Goal: Information Seeking & Learning: Learn about a topic

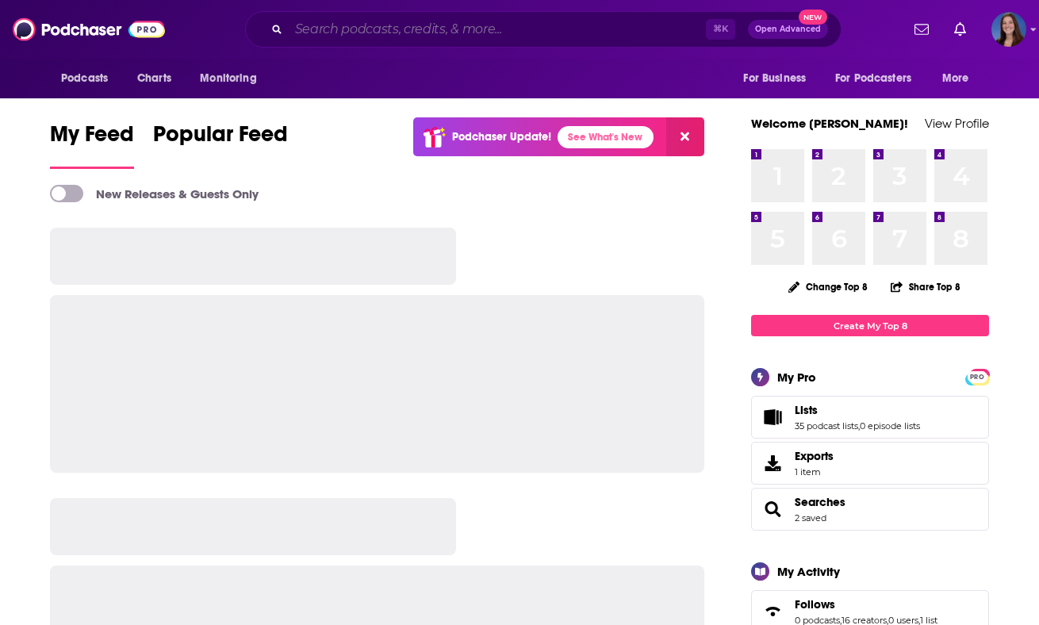
click at [433, 36] on input "Search podcasts, credits, & more..." at bounding box center [497, 29] width 417 height 25
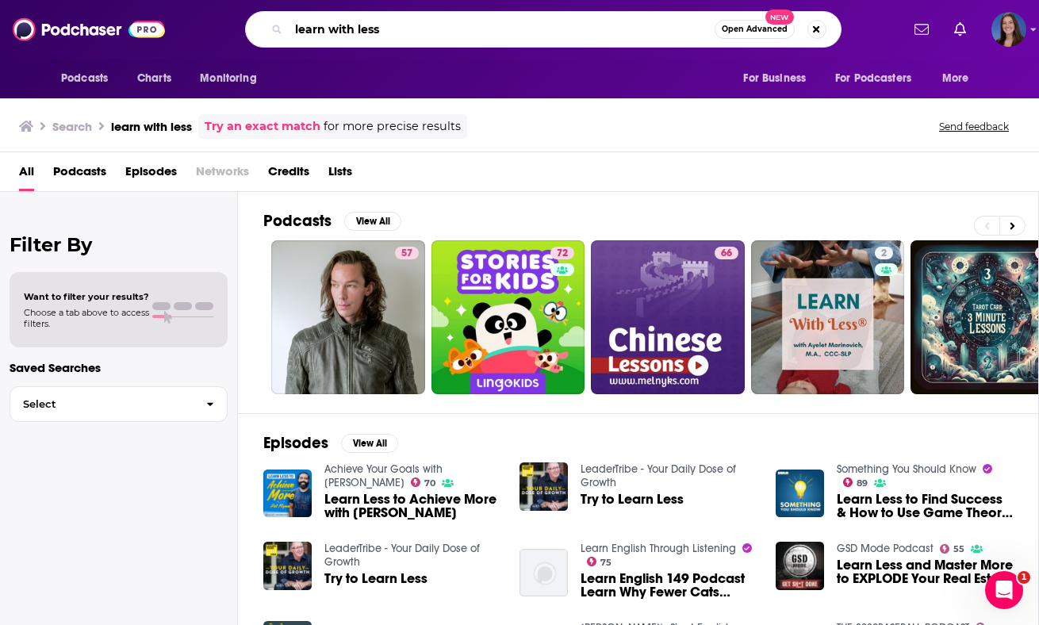
click at [418, 27] on input "learn with less" at bounding box center [502, 29] width 426 height 25
paste input "Mom & Mind"
type input "Mom & Mind"
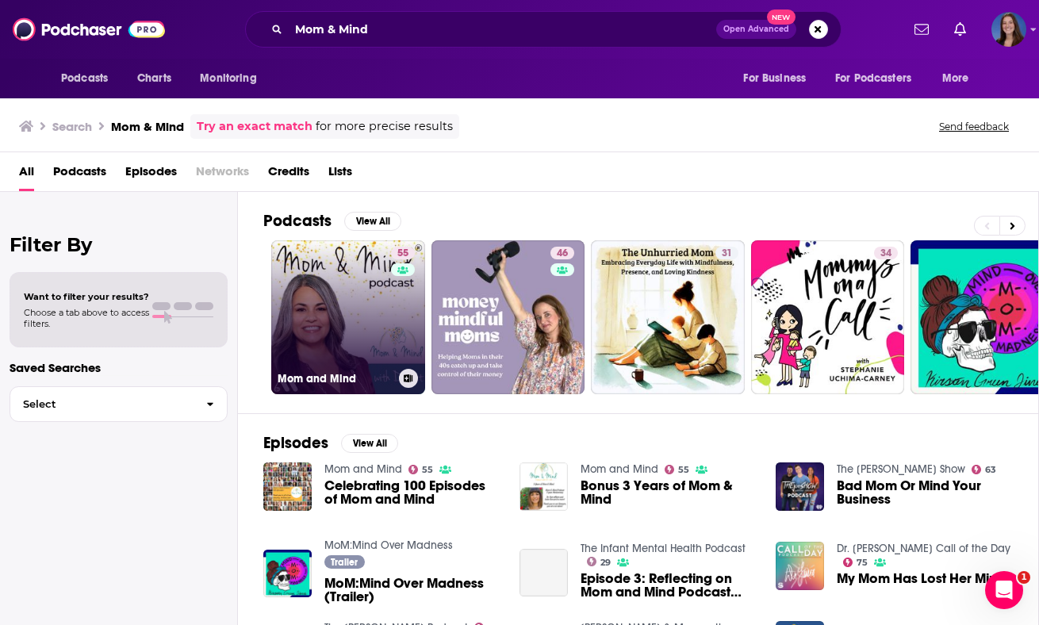
click at [347, 338] on link "55 Mom and Mind" at bounding box center [348, 317] width 154 height 154
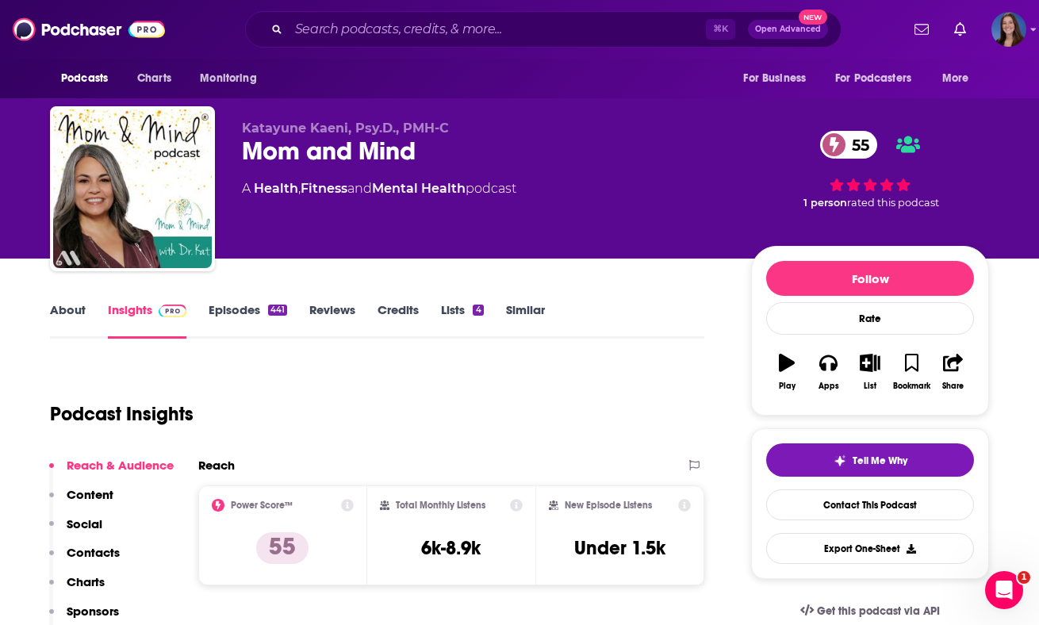
scroll to position [26, 0]
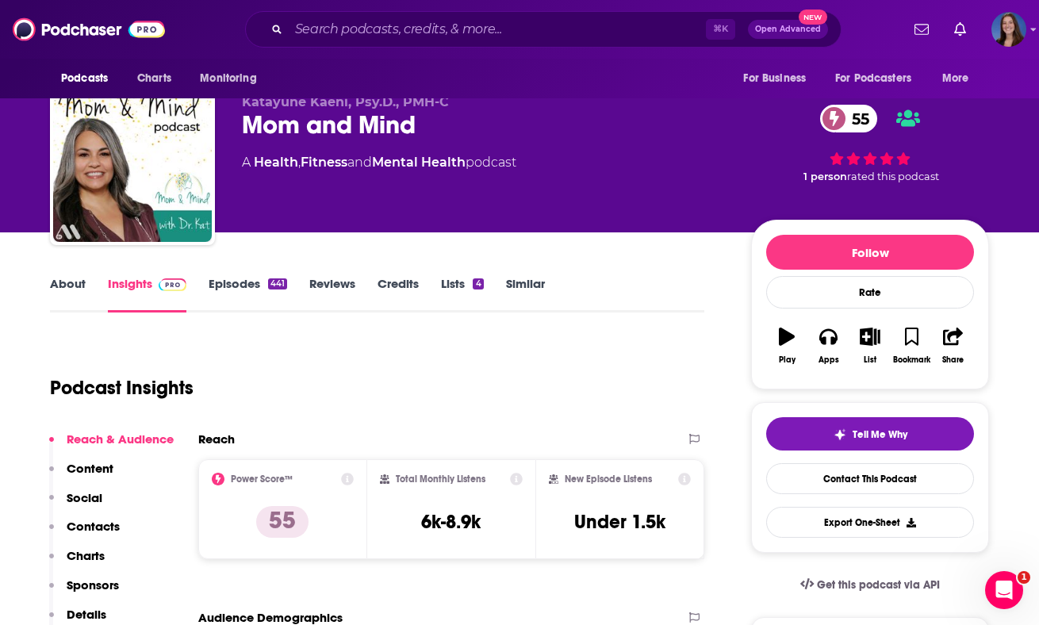
click at [80, 285] on link "About" at bounding box center [68, 294] width 36 height 36
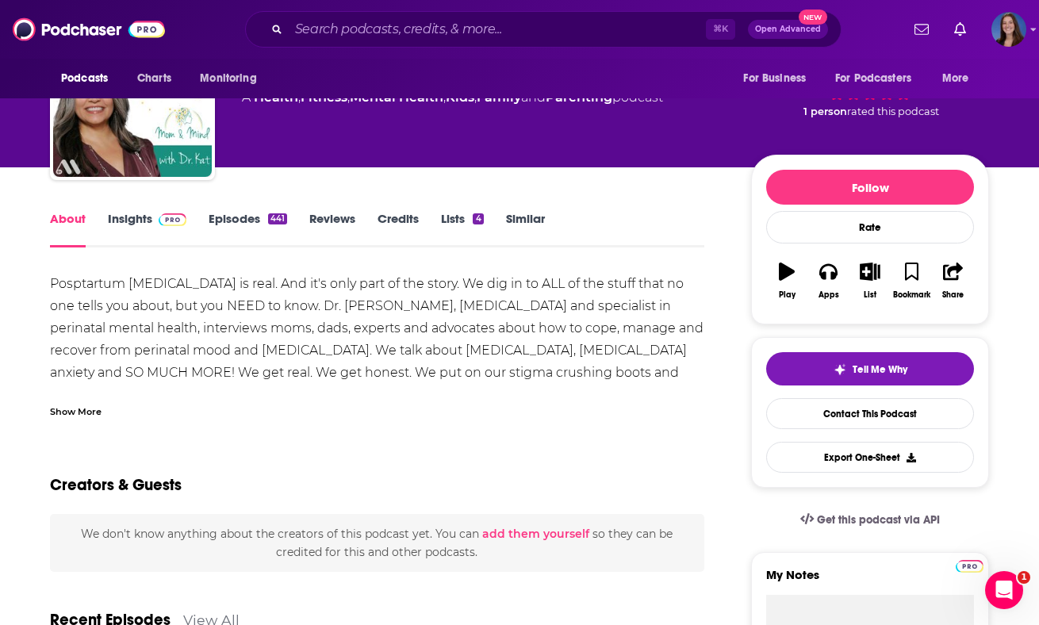
scroll to position [71, 0]
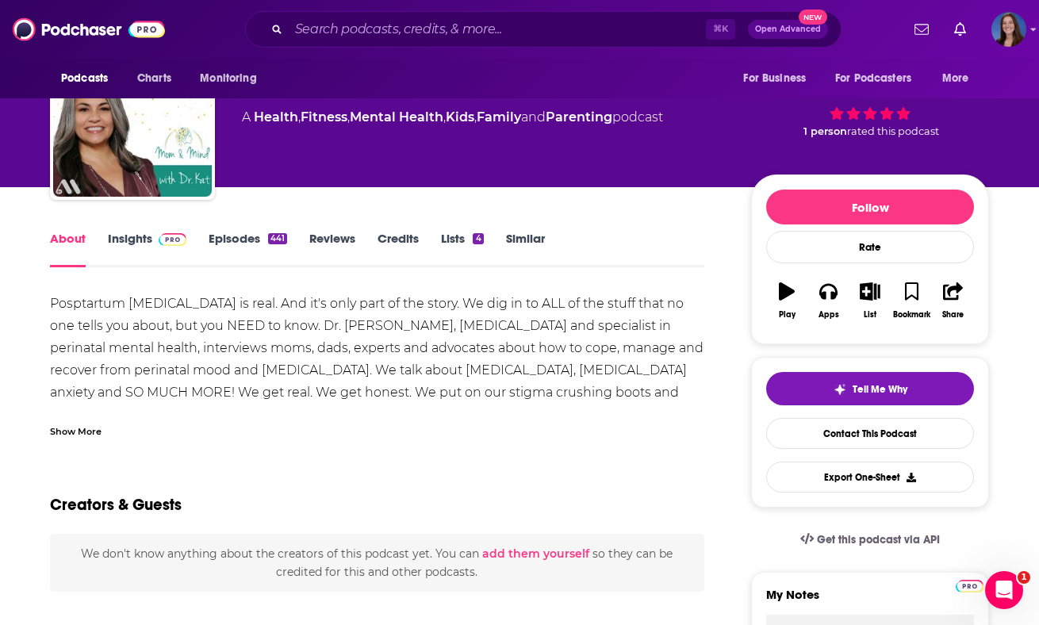
click at [68, 432] on div "Show More" at bounding box center [76, 430] width 52 height 15
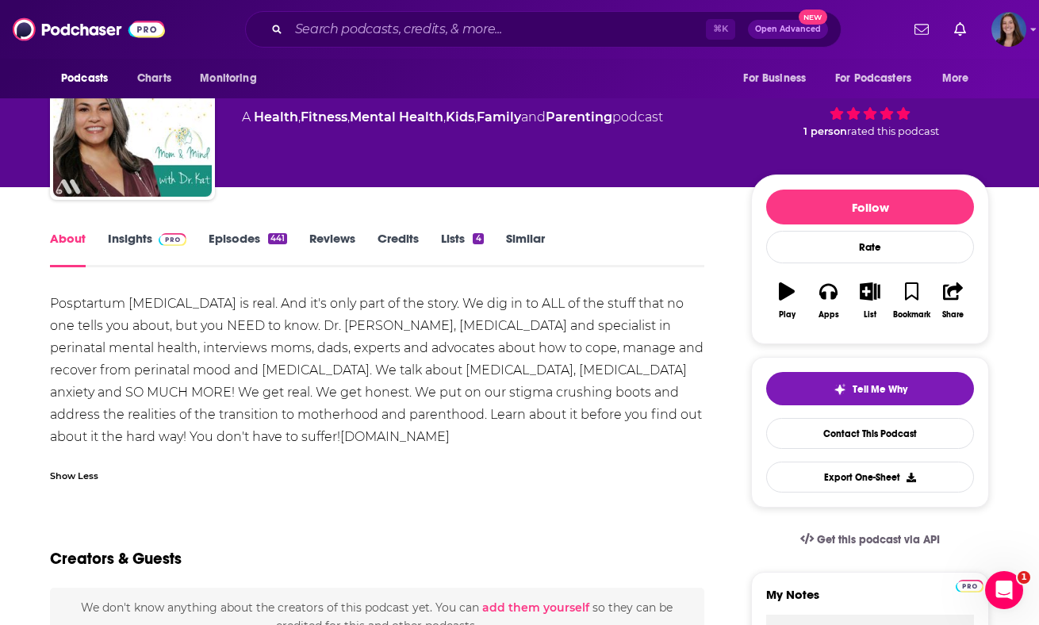
drag, startPoint x: 44, startPoint y: 304, endPoint x: 400, endPoint y: 443, distance: 382.2
copy div "Posptartum [MEDICAL_DATA] is real. And it's only part of the story. We dig in t…"
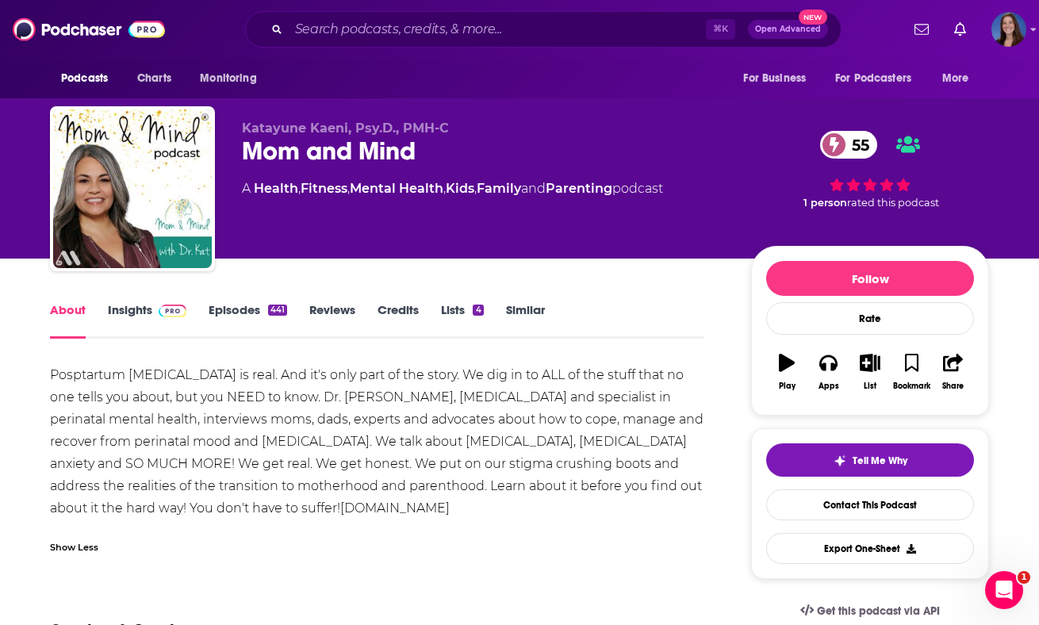
click at [394, 241] on div "Katayune Kaeni, Psy.D., PMH-C Mom and Mind 55 A Health , Fitness , Mental Healt…" at bounding box center [484, 184] width 484 height 127
click at [142, 310] on link "Insights" at bounding box center [147, 320] width 79 height 36
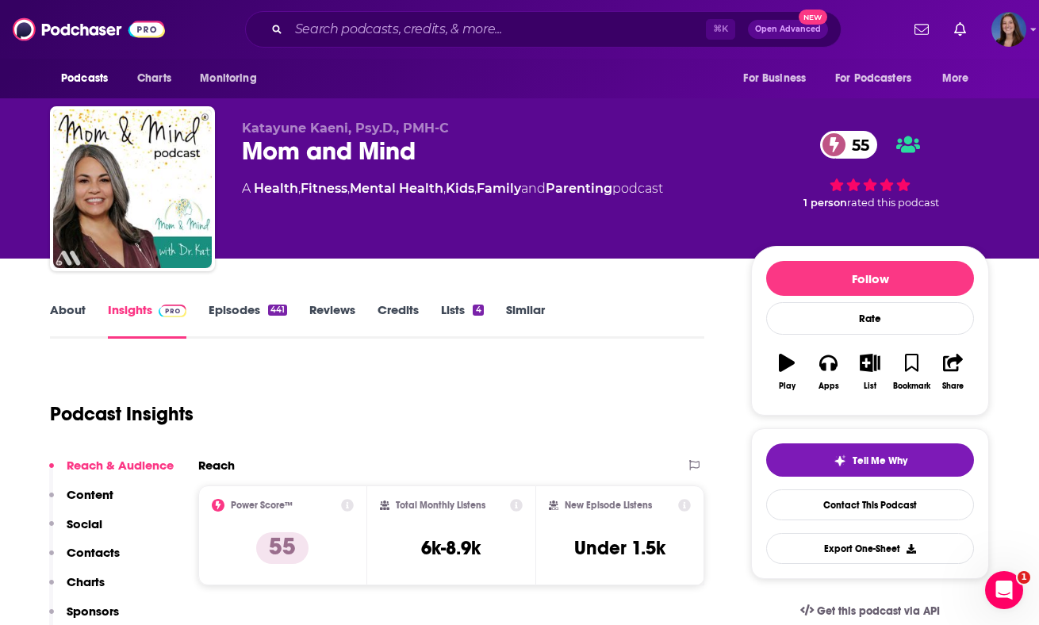
click at [328, 337] on link "Reviews" at bounding box center [332, 320] width 46 height 36
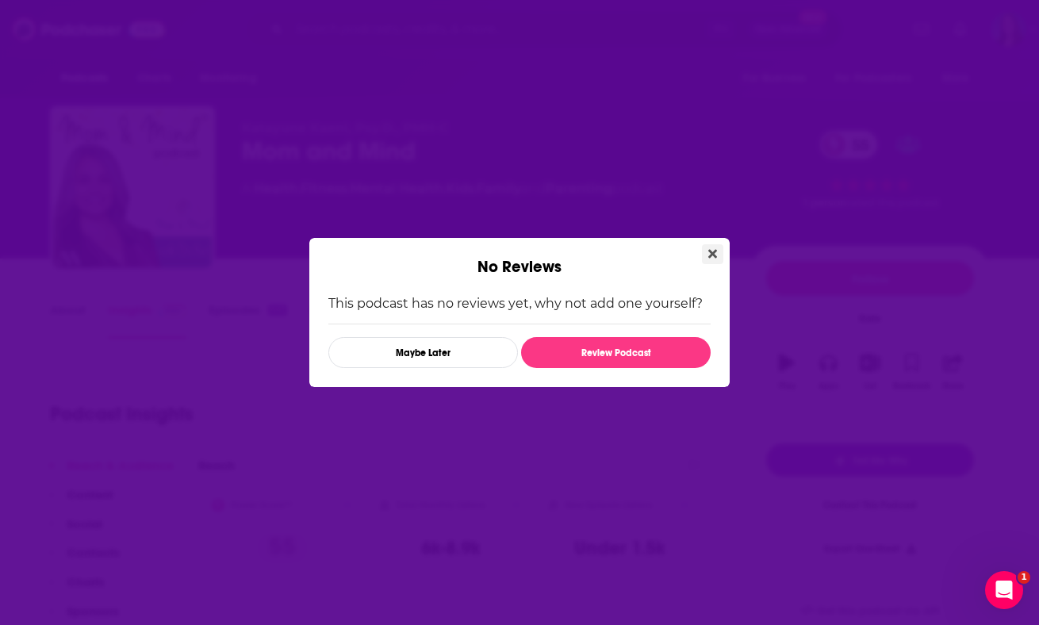
click at [707, 250] on button "Close" at bounding box center [712, 254] width 21 height 20
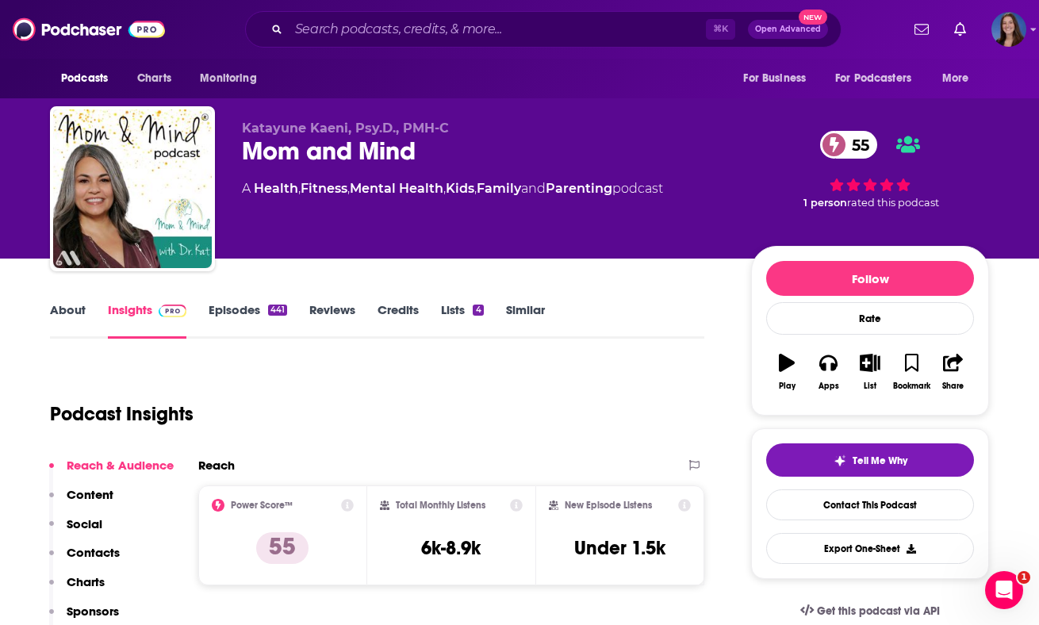
click at [387, 414] on div "Podcast Insights" at bounding box center [371, 404] width 642 height 81
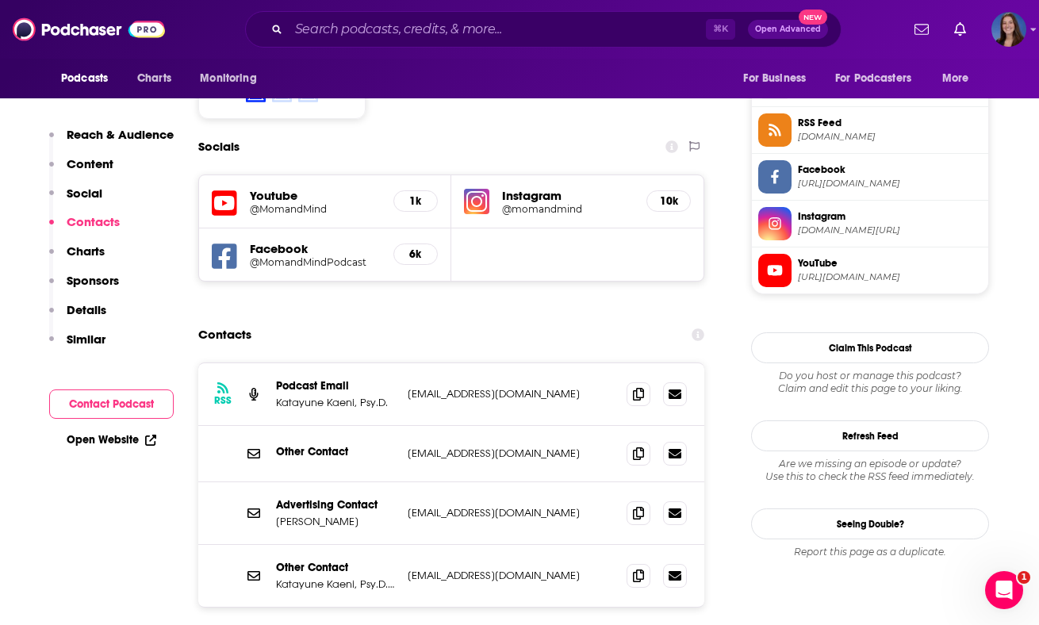
scroll to position [1288, 0]
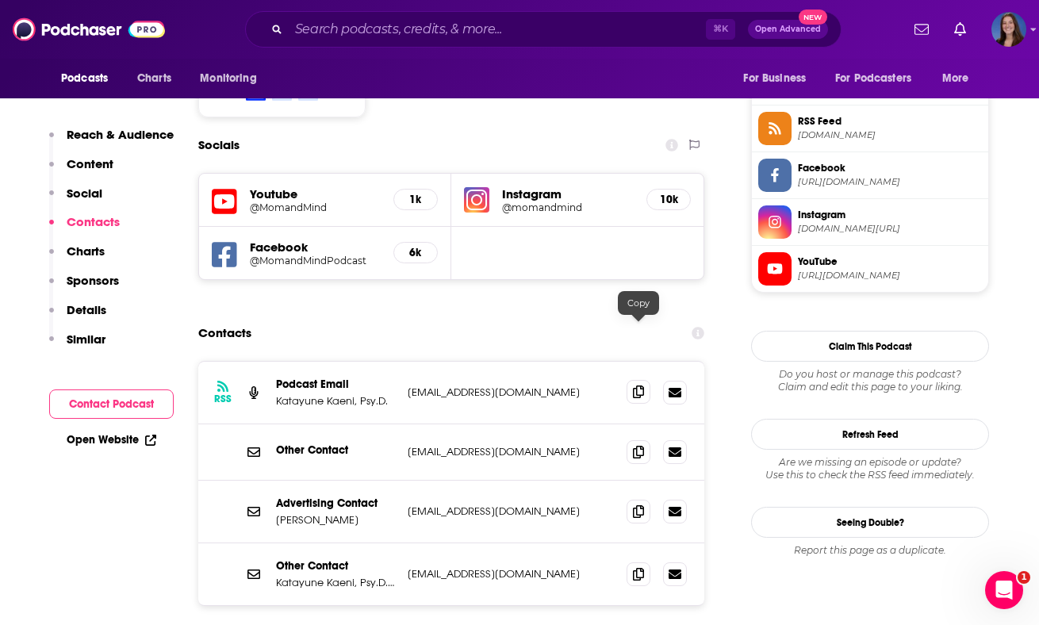
click at [641, 385] on icon at bounding box center [638, 391] width 11 height 13
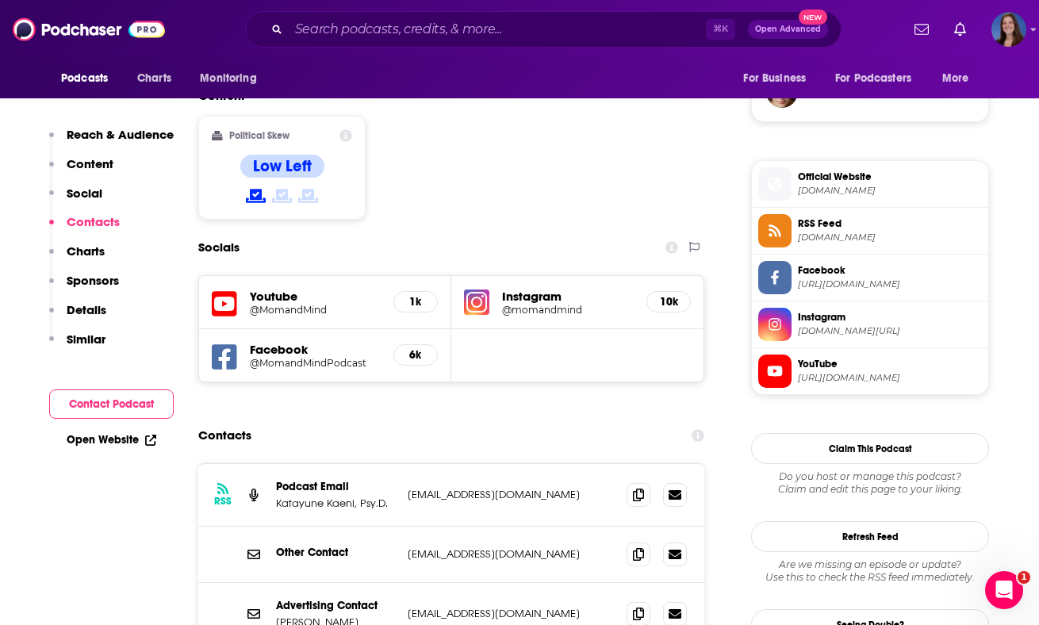
scroll to position [1166, 0]
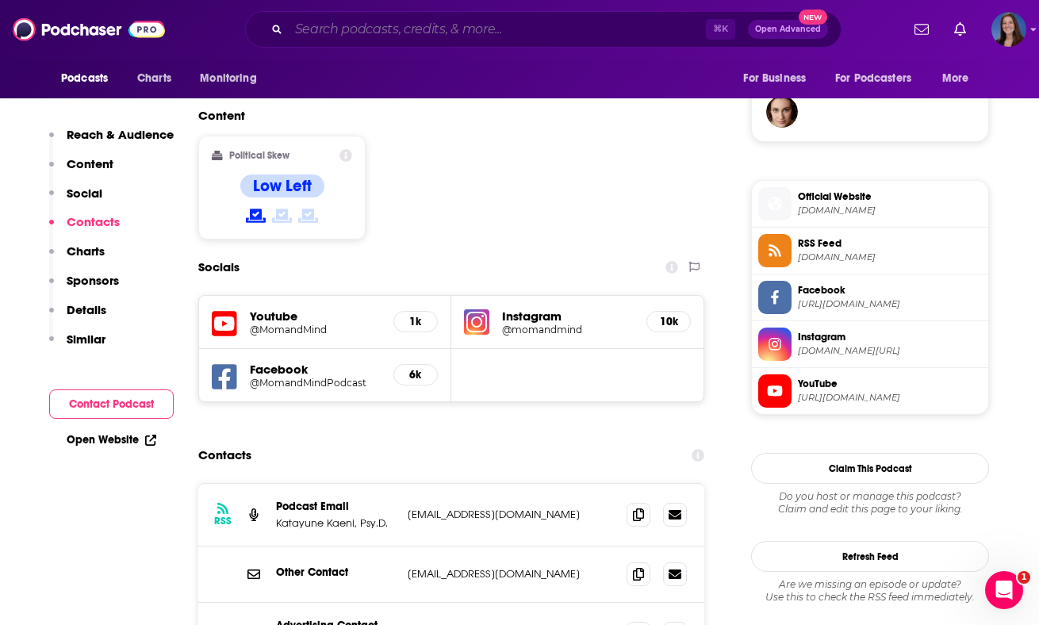
click at [347, 19] on input "Search podcasts, credits, & more..." at bounding box center [497, 29] width 417 height 25
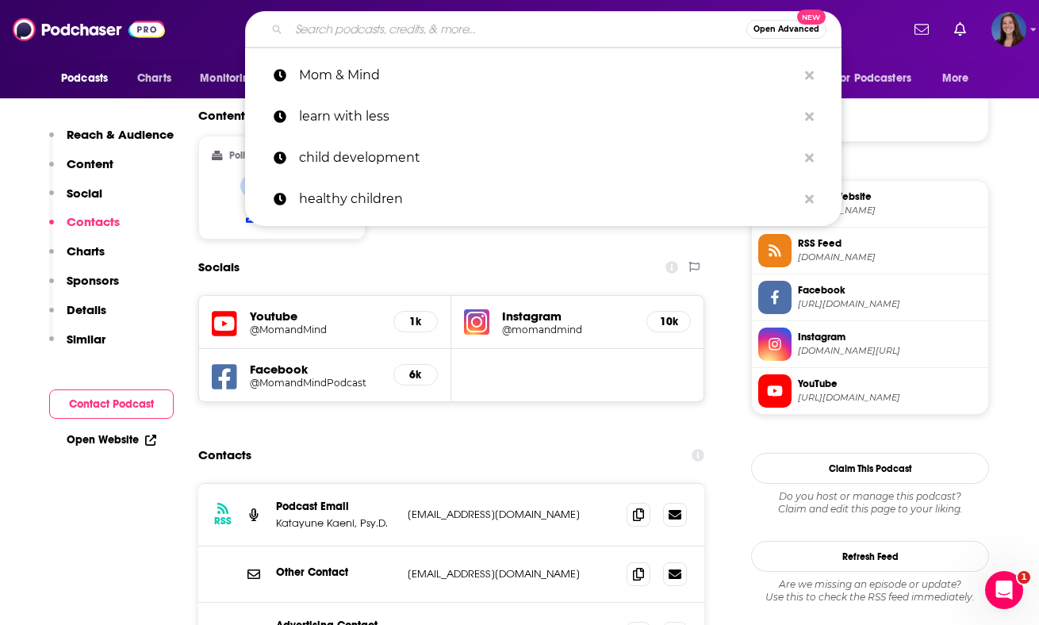
paste input "I Am One Podcast"
type input "I Am One Podcast"
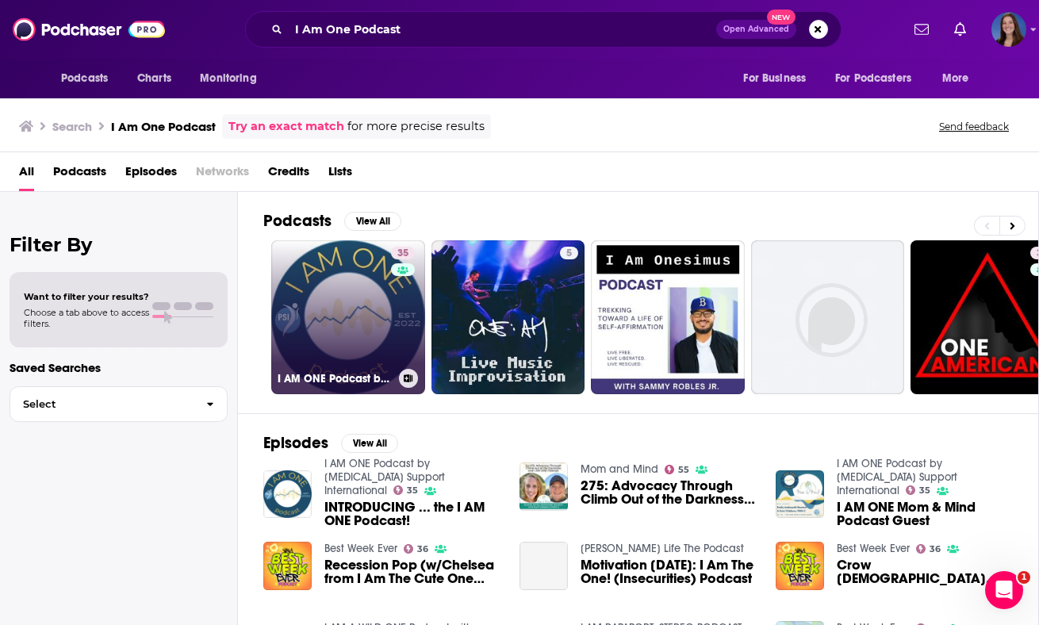
click at [351, 320] on link "35 I AM ONE Podcast by [MEDICAL_DATA] Support International" at bounding box center [348, 317] width 154 height 154
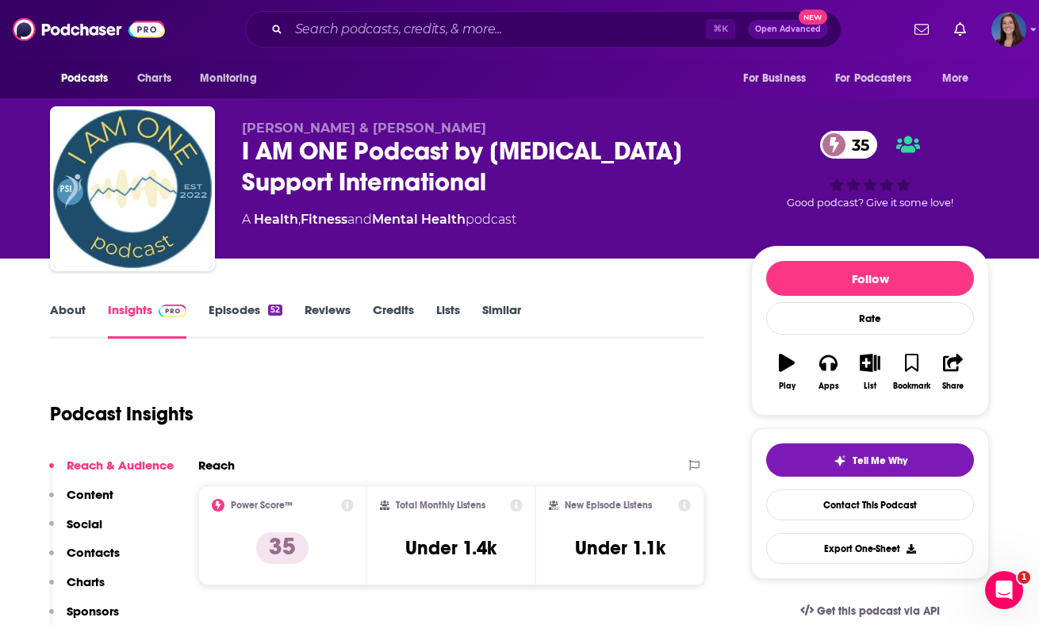
click at [72, 312] on link "About" at bounding box center [68, 320] width 36 height 36
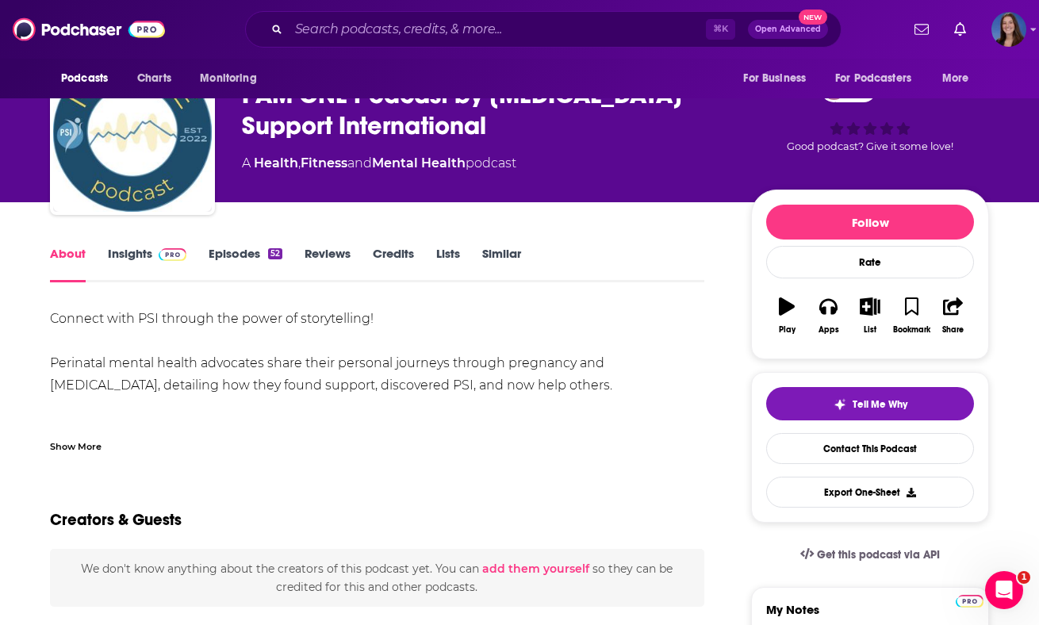
scroll to position [57, 0]
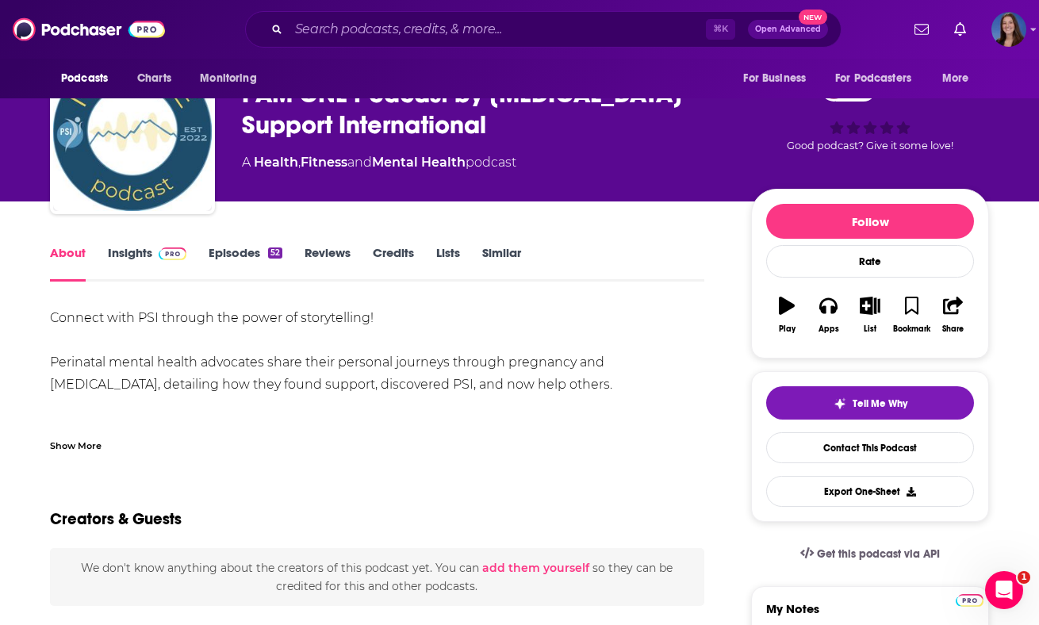
click at [85, 439] on div "Show More" at bounding box center [76, 444] width 52 height 15
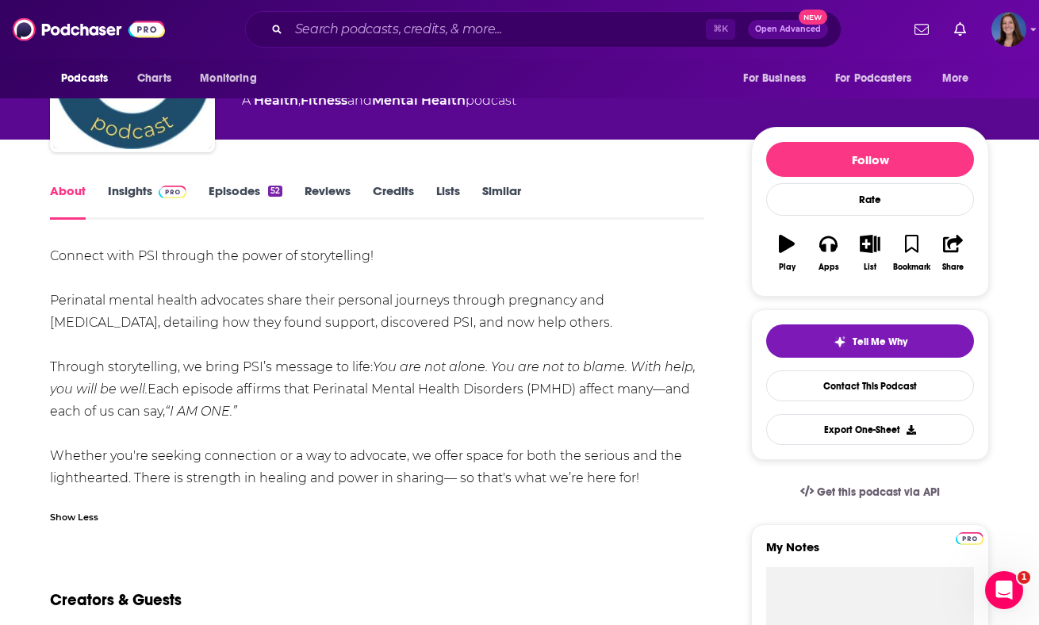
scroll to position [125, 0]
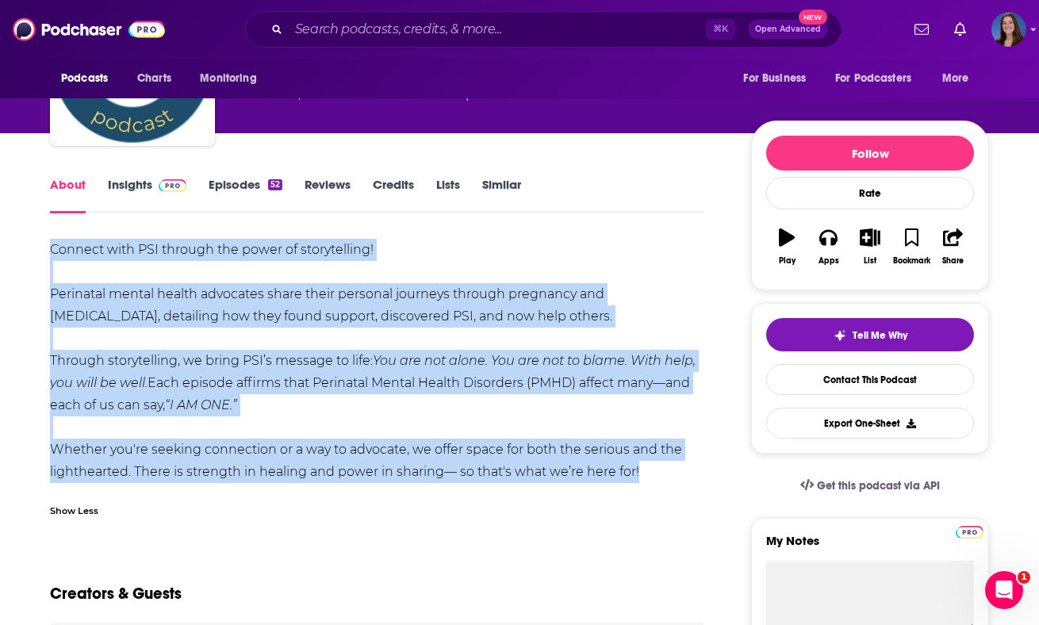
drag, startPoint x: 50, startPoint y: 251, endPoint x: 687, endPoint y: 488, distance: 679.5
click at [687, 488] on div "Connect with PSI through the power of storytelling! Perinatal mental health adv…" at bounding box center [377, 383] width 654 height 288
copy div "Connect with PSI through the power of storytelling! Perinatal mental health adv…"
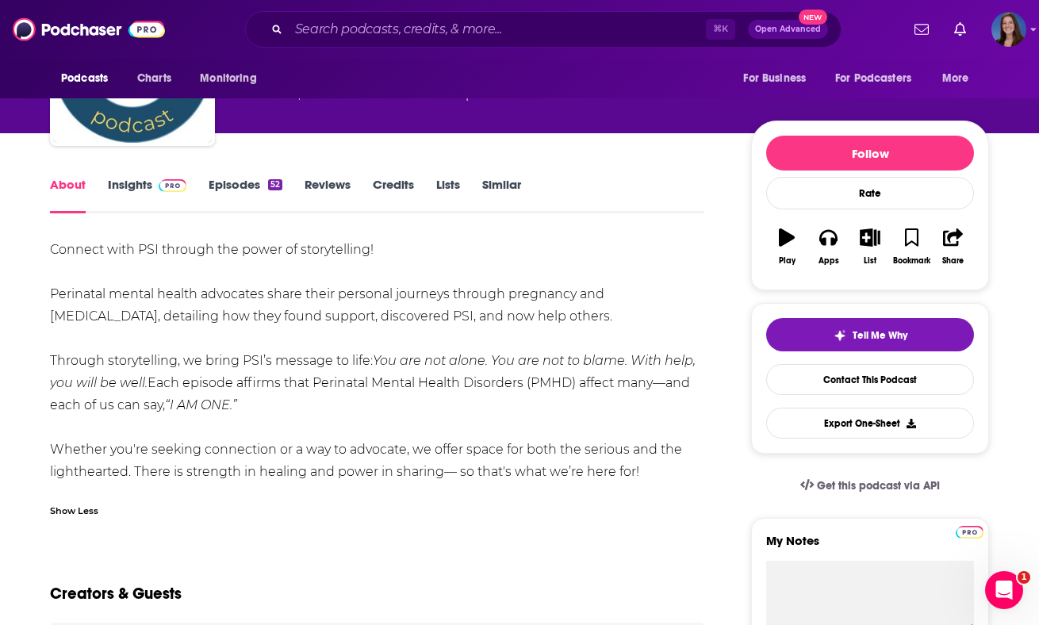
click at [138, 186] on link "Insights" at bounding box center [147, 195] width 79 height 36
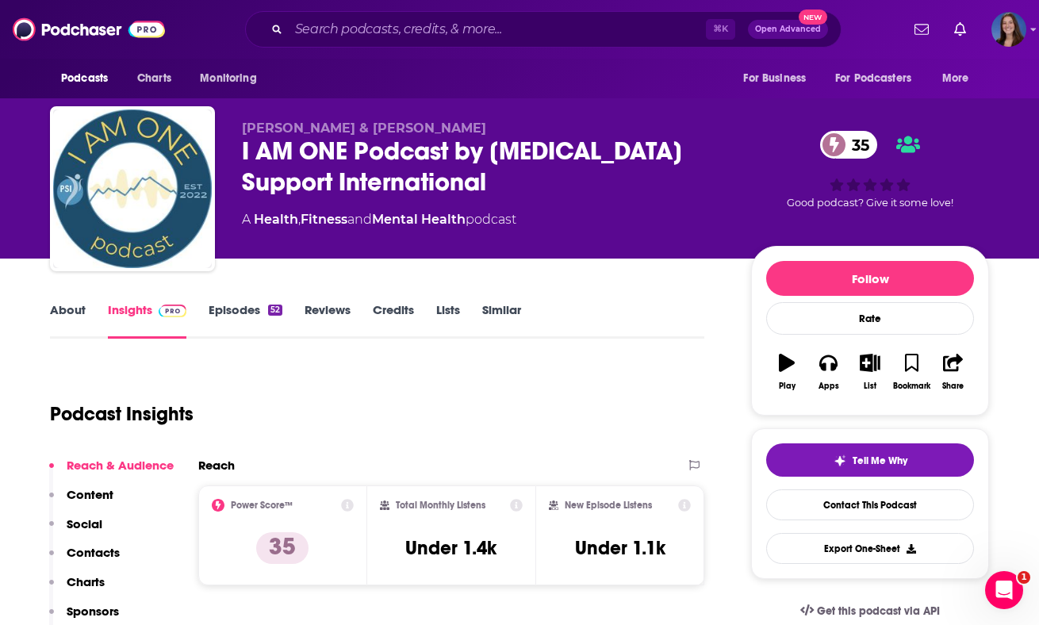
click at [408, 420] on div "Podcast Insights" at bounding box center [371, 404] width 642 height 81
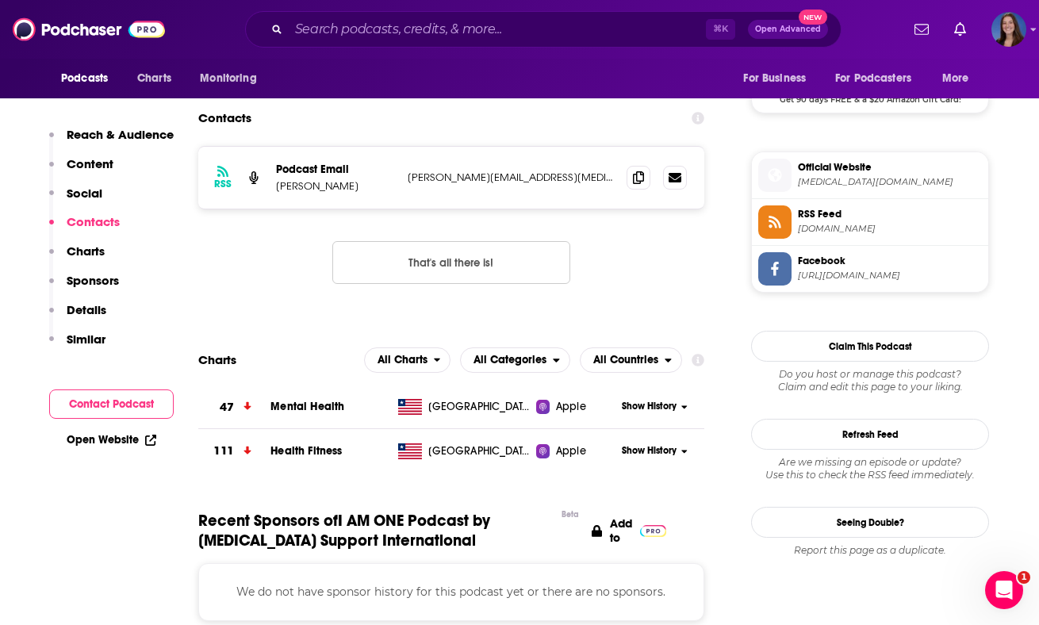
scroll to position [1224, 0]
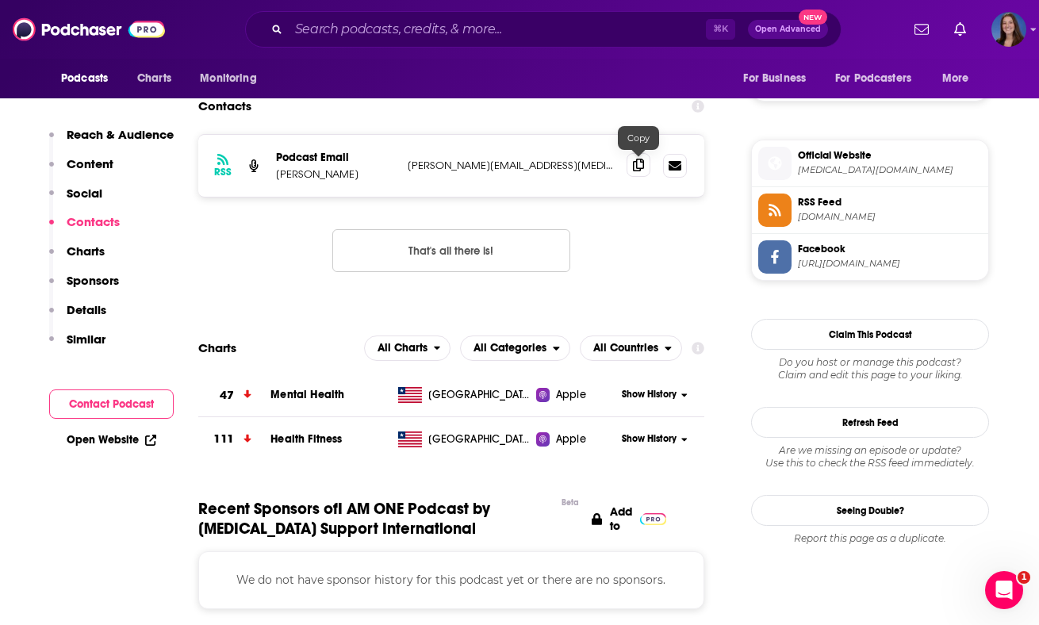
click at [632, 171] on span at bounding box center [638, 165] width 24 height 24
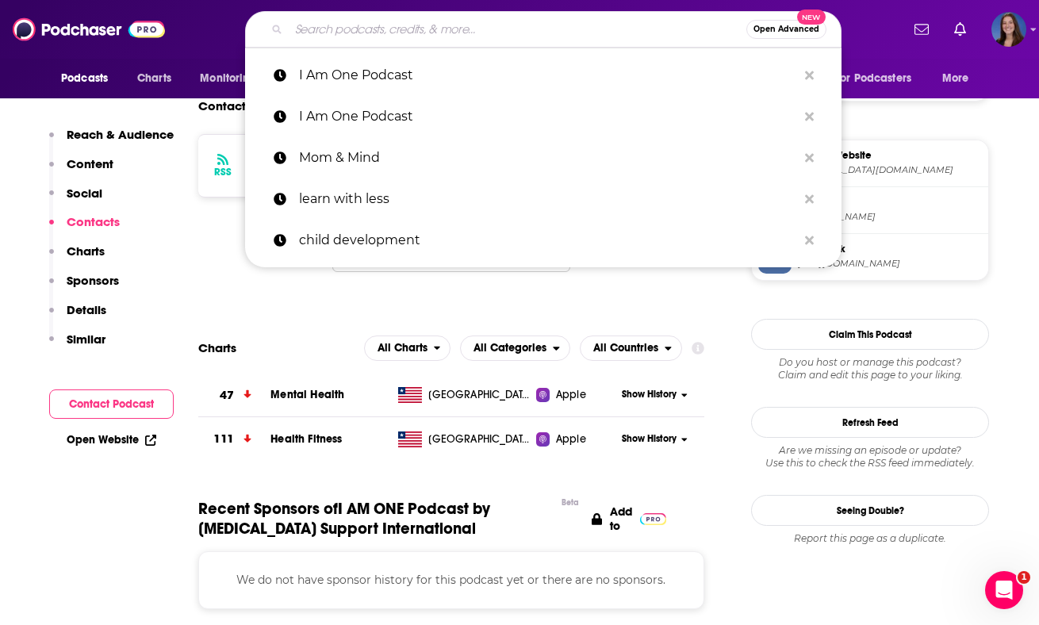
click at [375, 35] on input "Search podcasts, credits, & more..." at bounding box center [518, 29] width 458 height 25
paste input "MotherToBaby Podcast"
type input "MotherToBaby Podcast"
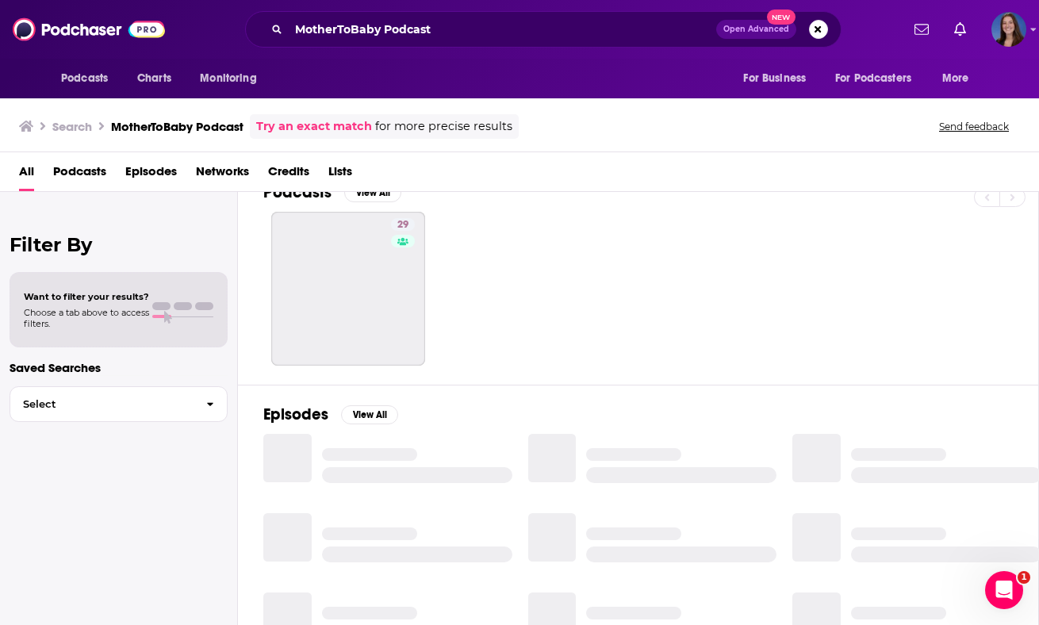
scroll to position [25, 0]
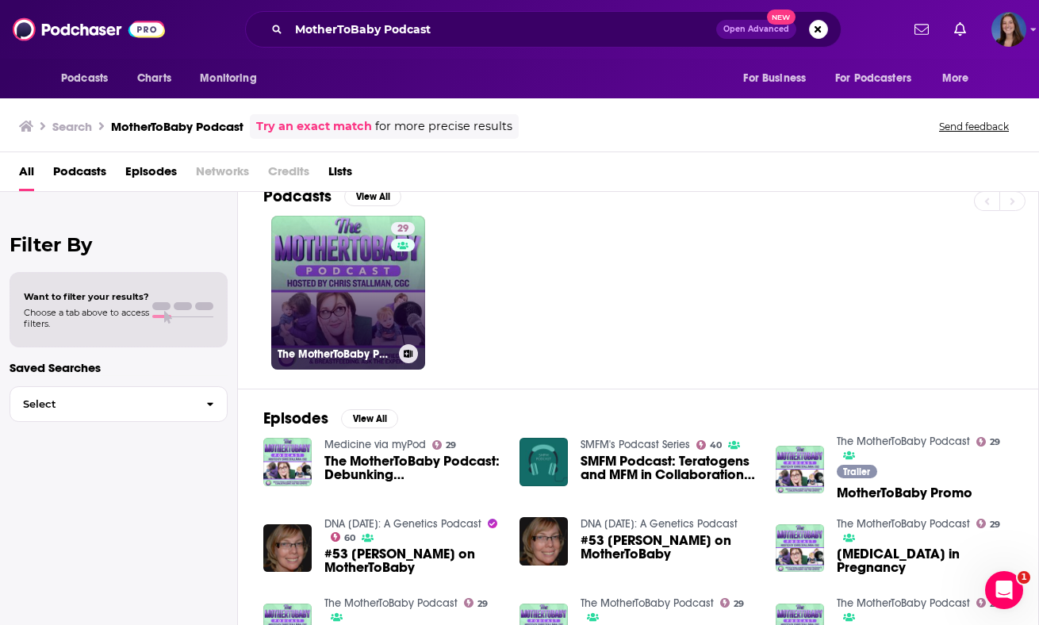
click at [388, 302] on link "29 The MotherToBaby Podcast" at bounding box center [348, 293] width 154 height 154
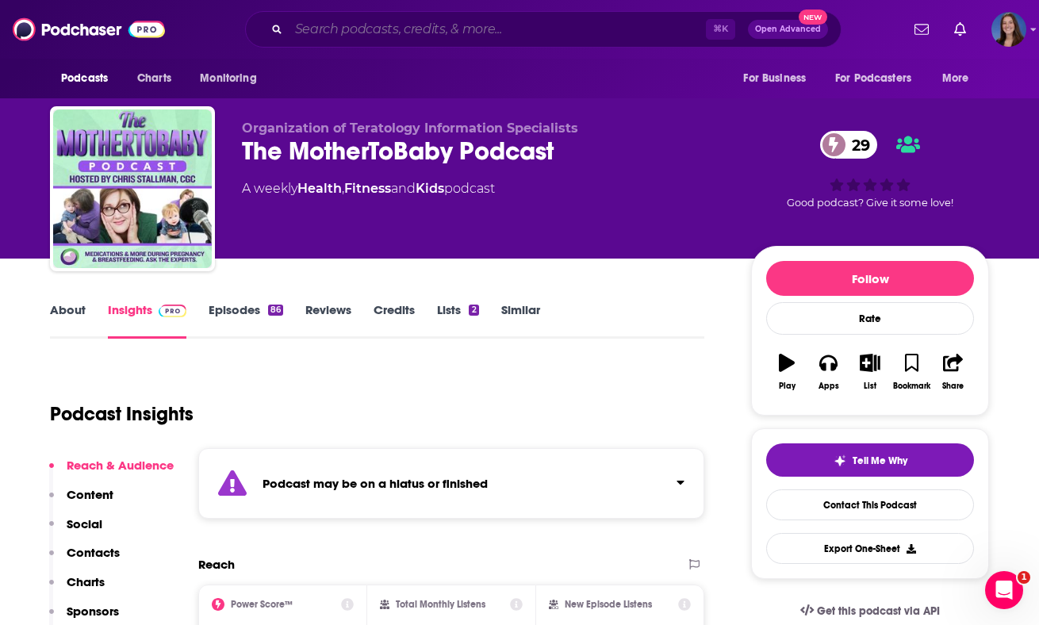
click at [366, 29] on input "Search podcasts, credits, & more..." at bounding box center [497, 29] width 417 height 25
paste input "Perinatal Mental Health Podcasts"
type input "Perinatal Mental Health Podcasts"
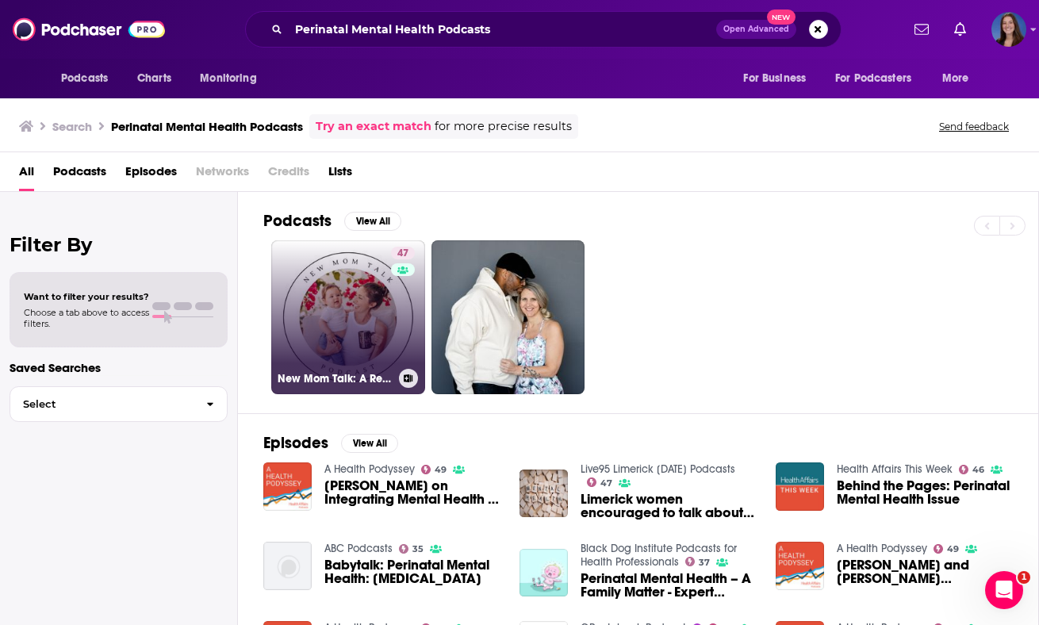
click at [344, 336] on link "47 New Mom Talk: A Resource for Pregnant, Expecting Moms & New Moms & Pregnancy" at bounding box center [348, 317] width 154 height 154
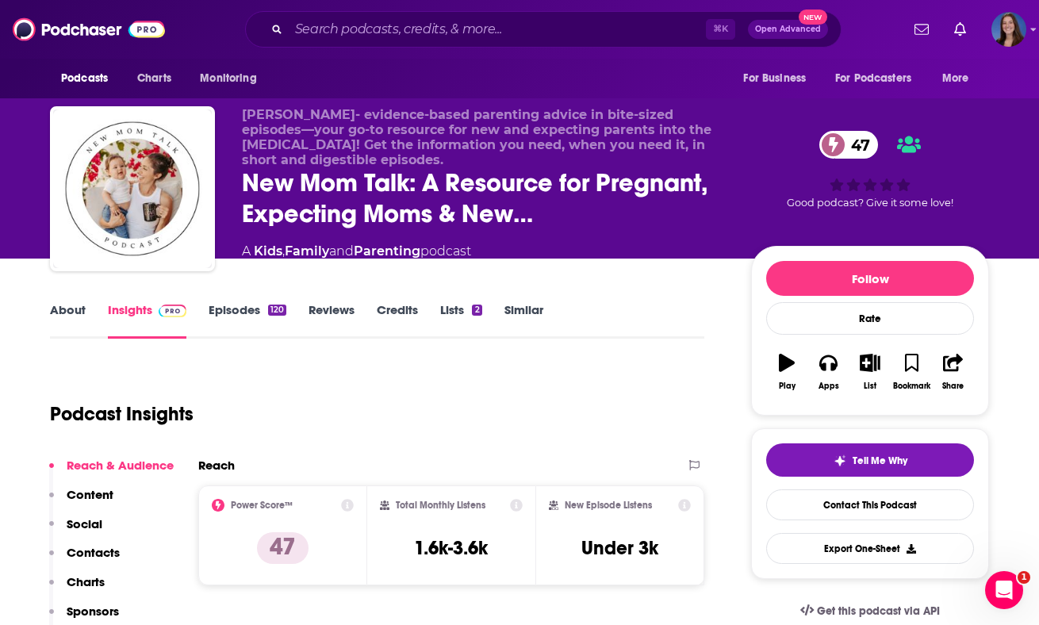
click at [76, 319] on link "About" at bounding box center [68, 320] width 36 height 36
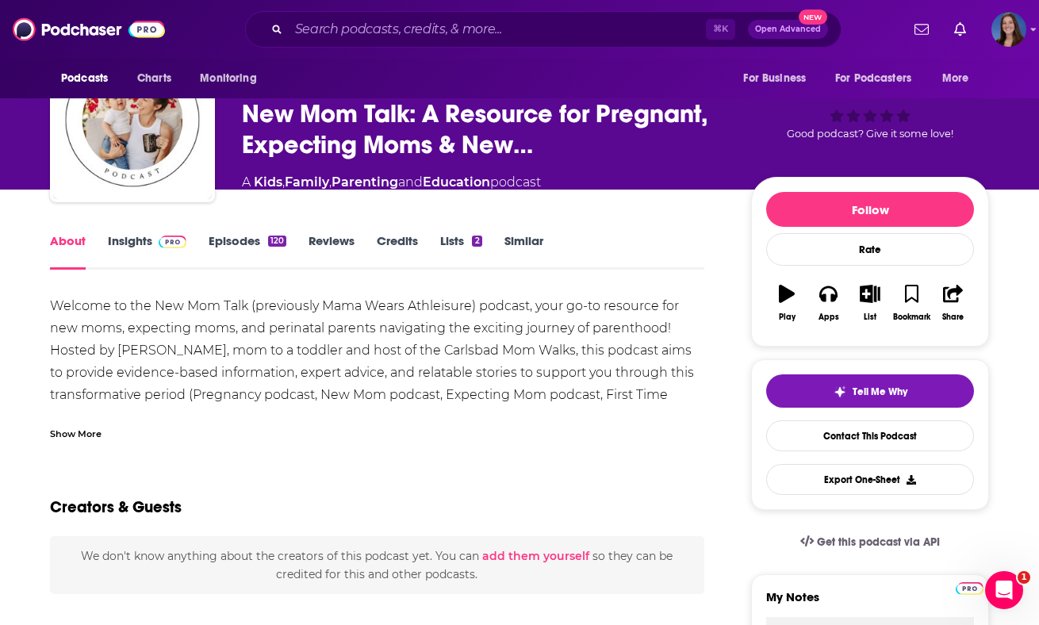
scroll to position [72, 0]
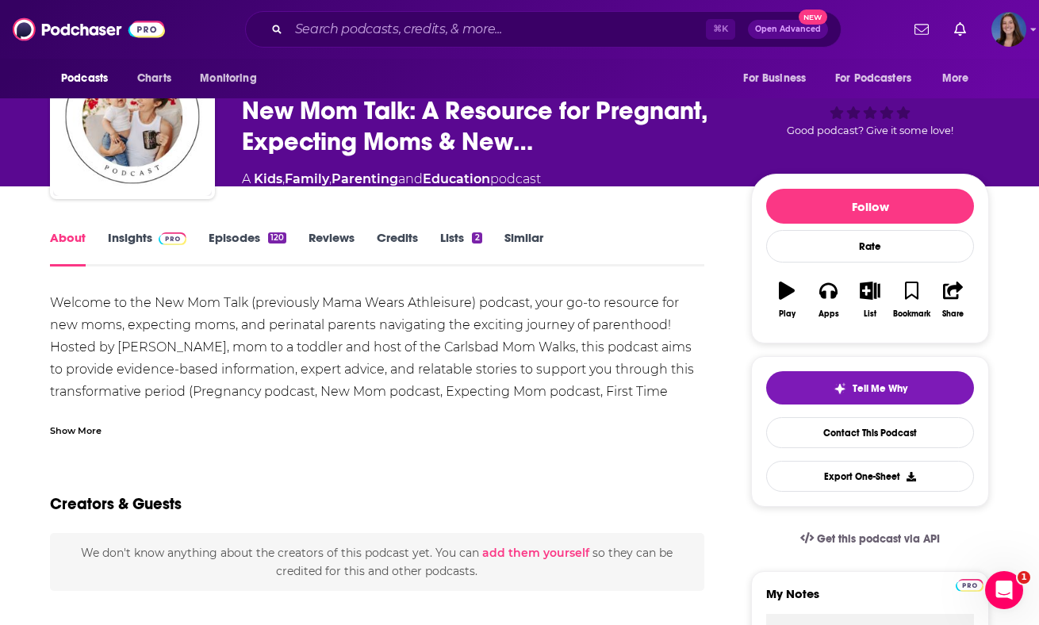
click at [77, 431] on div "Show More" at bounding box center [76, 429] width 52 height 15
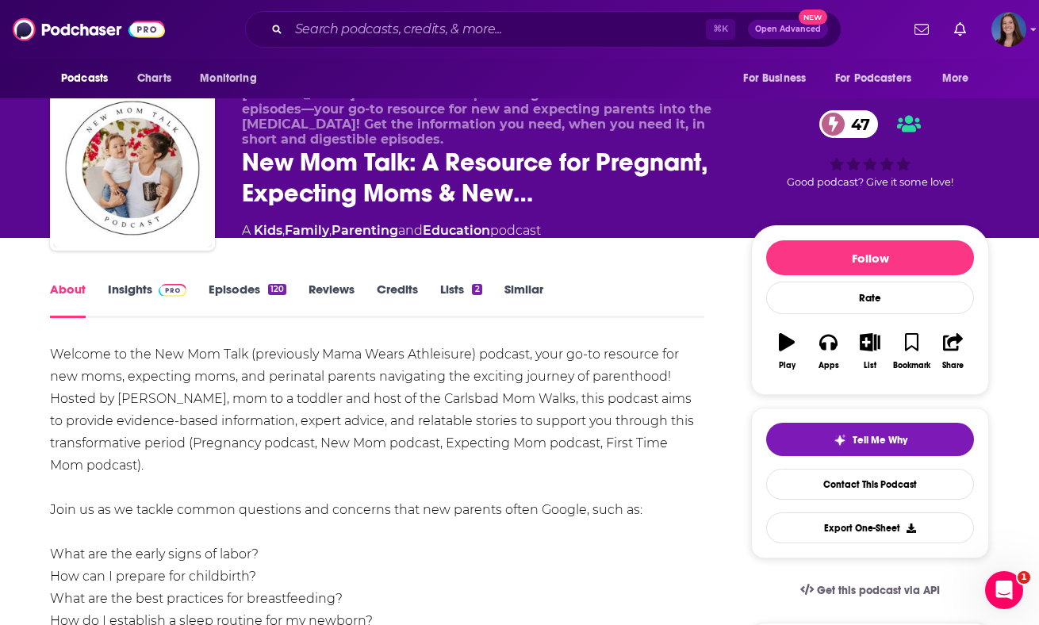
scroll to position [21, 0]
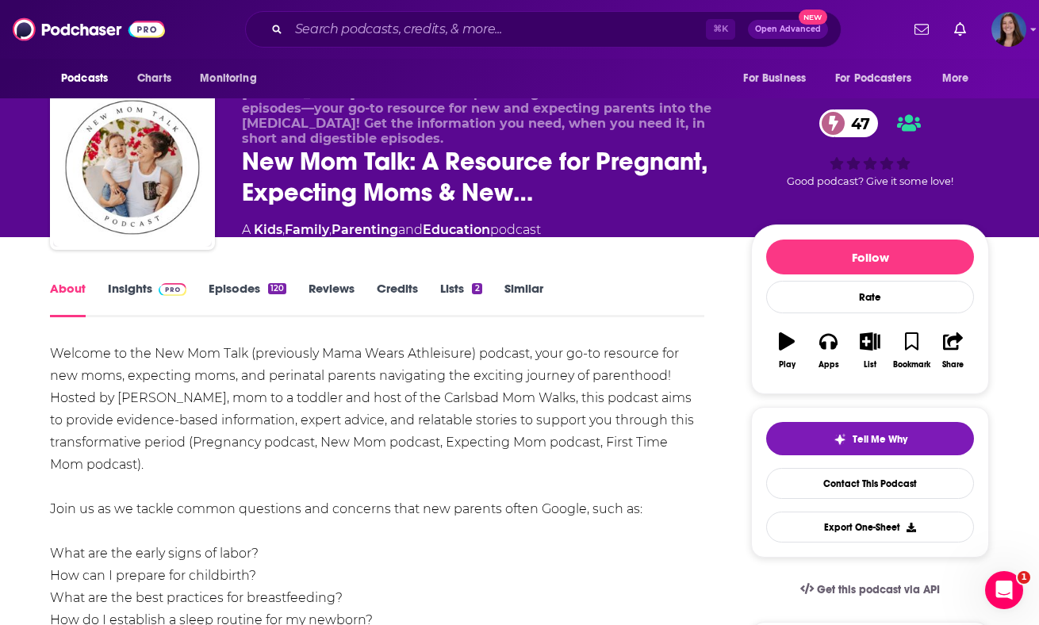
drag, startPoint x: 45, startPoint y: 343, endPoint x: 167, endPoint y: 462, distance: 170.5
copy div "Welcome to the New Mom Talk (previously Mama Wears Athleisure) podcast, your go…"
click at [126, 289] on link "Insights" at bounding box center [147, 299] width 79 height 36
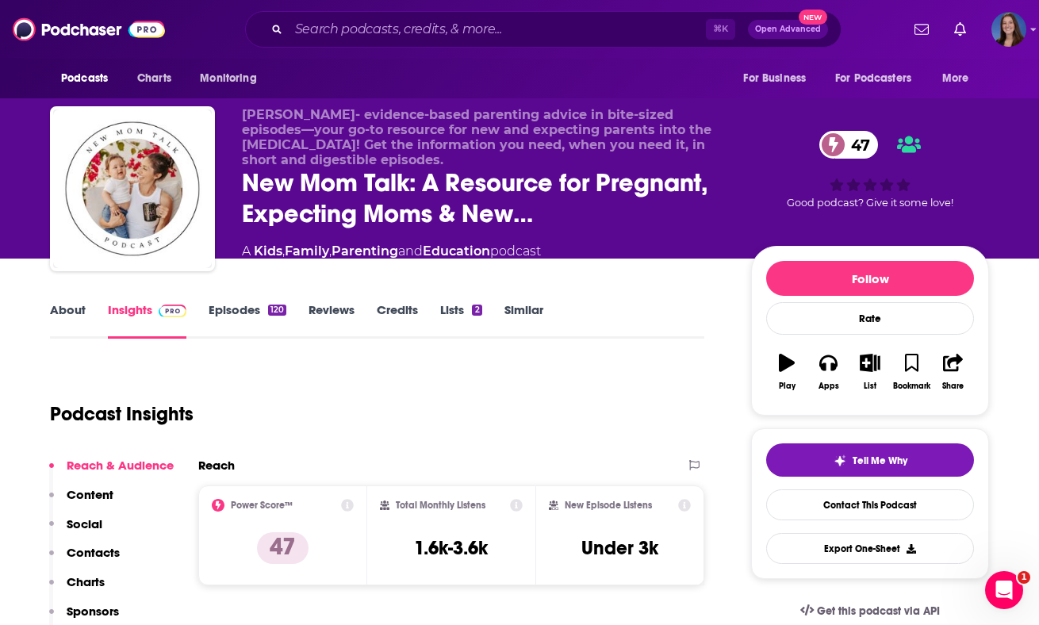
click at [381, 374] on div "Podcast Insights" at bounding box center [371, 404] width 642 height 81
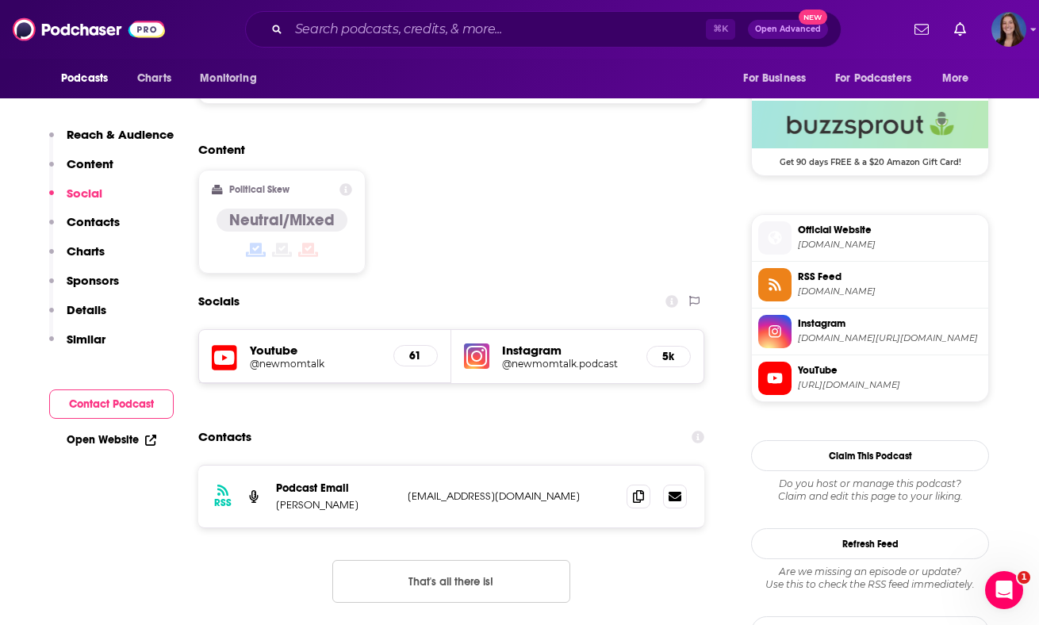
scroll to position [1152, 0]
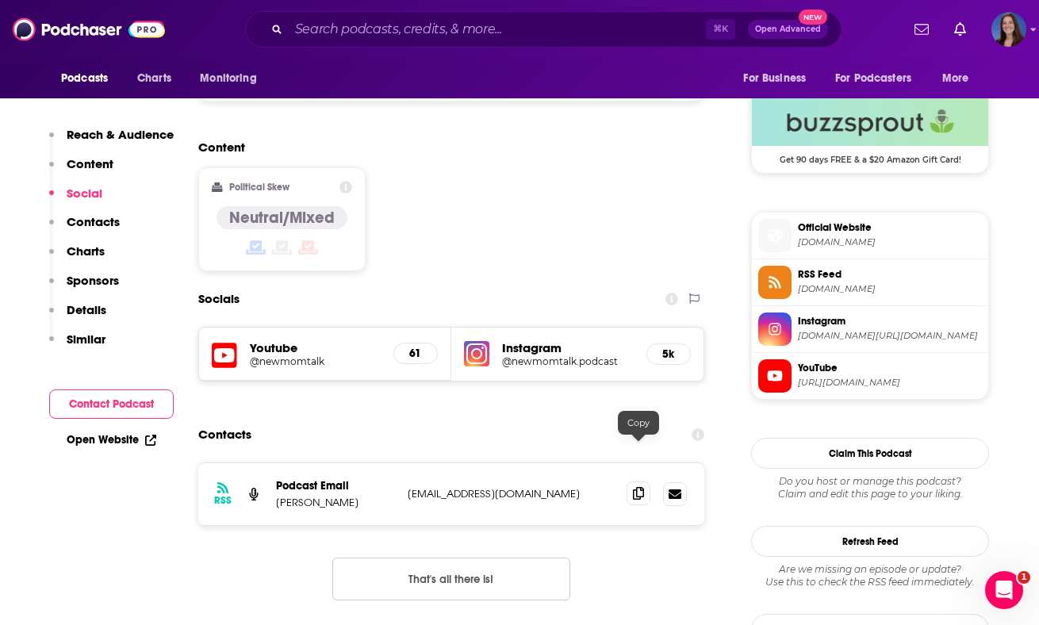
click at [643, 487] on icon at bounding box center [638, 493] width 11 height 13
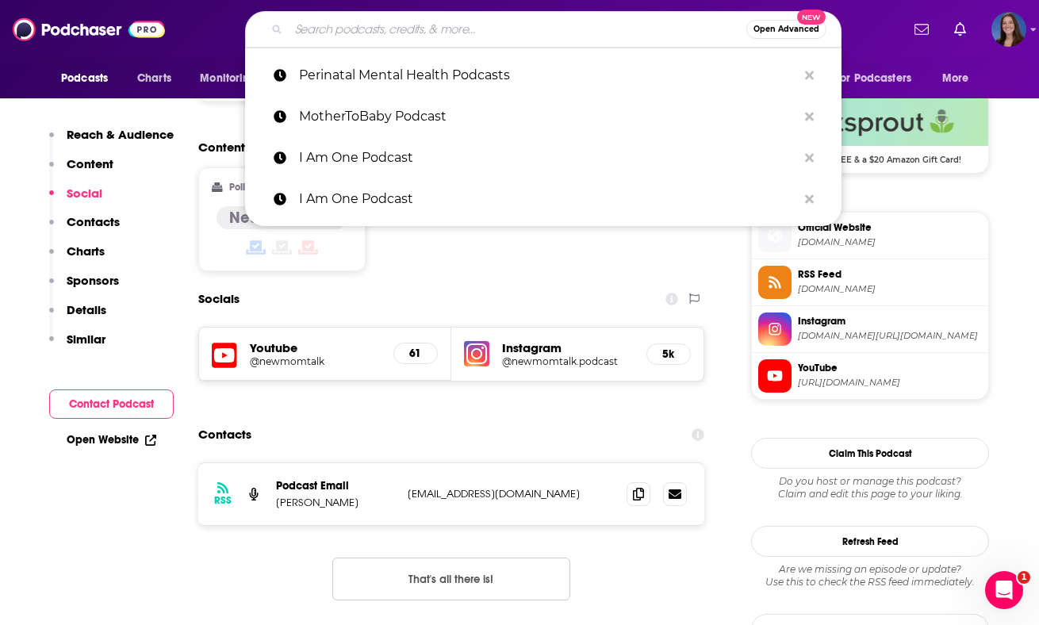
click at [423, 22] on input "Search podcasts, credits, & more..." at bounding box center [518, 29] width 458 height 25
paste input "The Wellness Pod"
type input "The Wellness Pod"
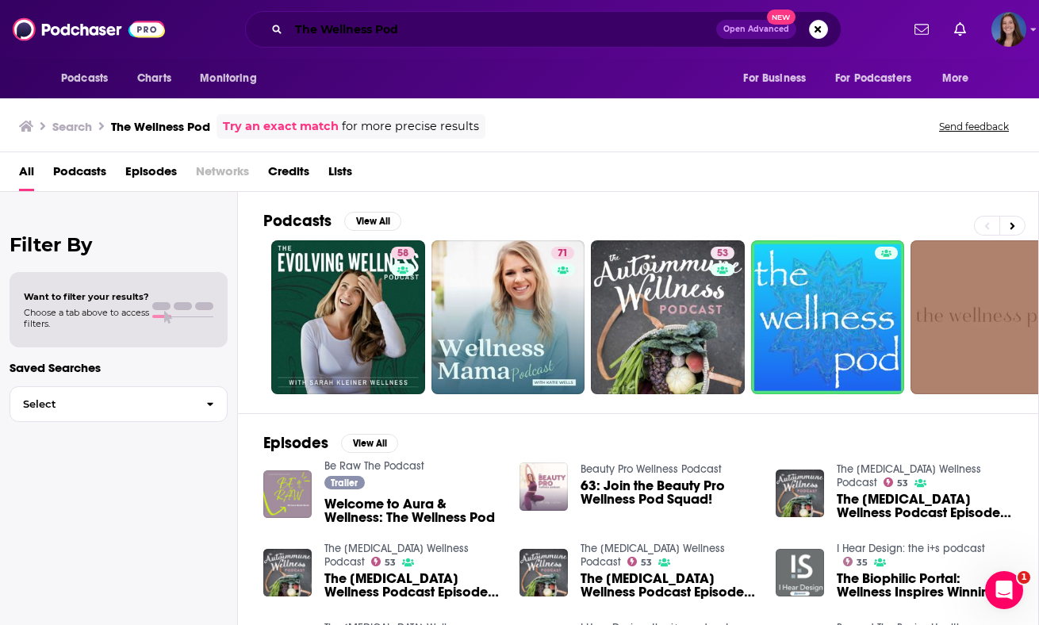
click at [351, 30] on input "The Wellness Pod" at bounding box center [502, 29] width 427 height 25
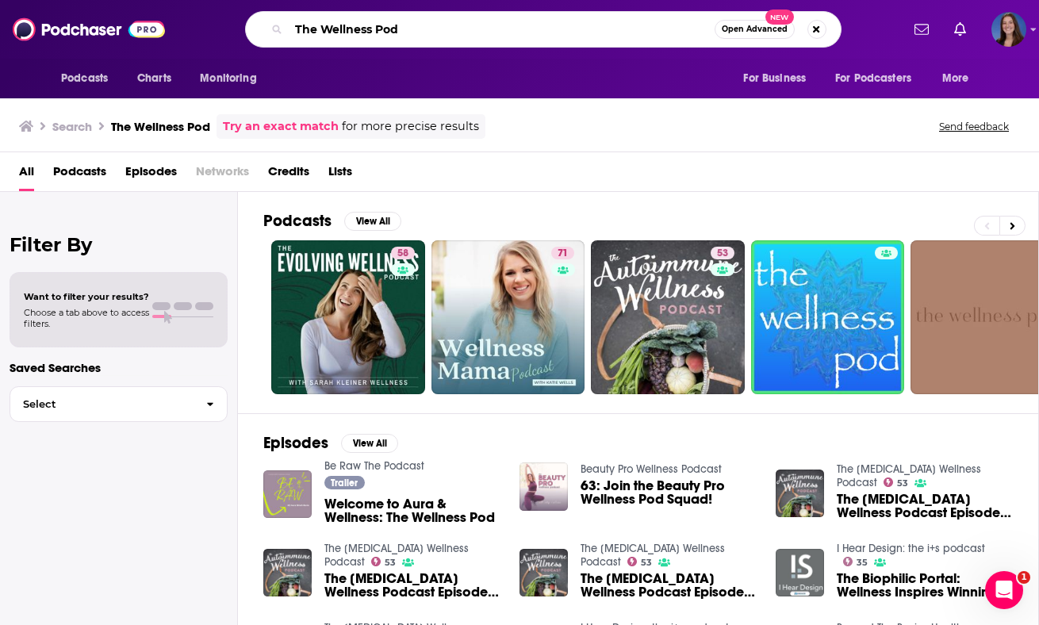
click at [351, 30] on input "The Wellness Pod" at bounding box center [502, 29] width 426 height 25
paste input "(hosted by [PERSON_NAME])"
type input "The Wellness Pod (hosted by [PERSON_NAME])"
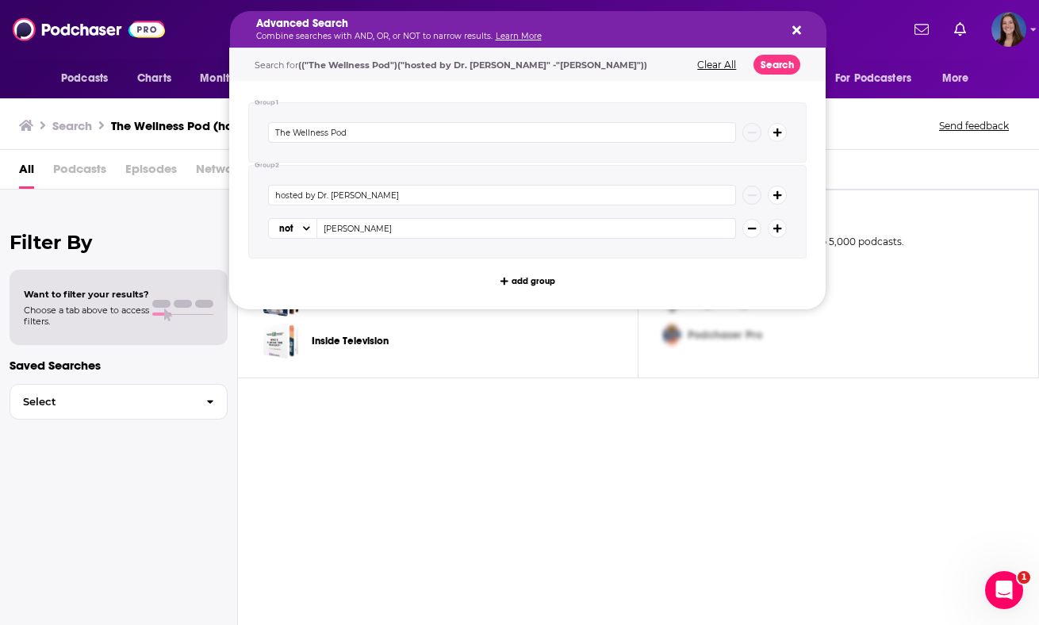
click at [408, 28] on h5 "Advanced Search" at bounding box center [515, 23] width 519 height 11
click at [798, 31] on icon "Search podcasts, credits, & more..." at bounding box center [796, 30] width 9 height 9
click at [715, 59] on button "Clear All" at bounding box center [716, 64] width 48 height 11
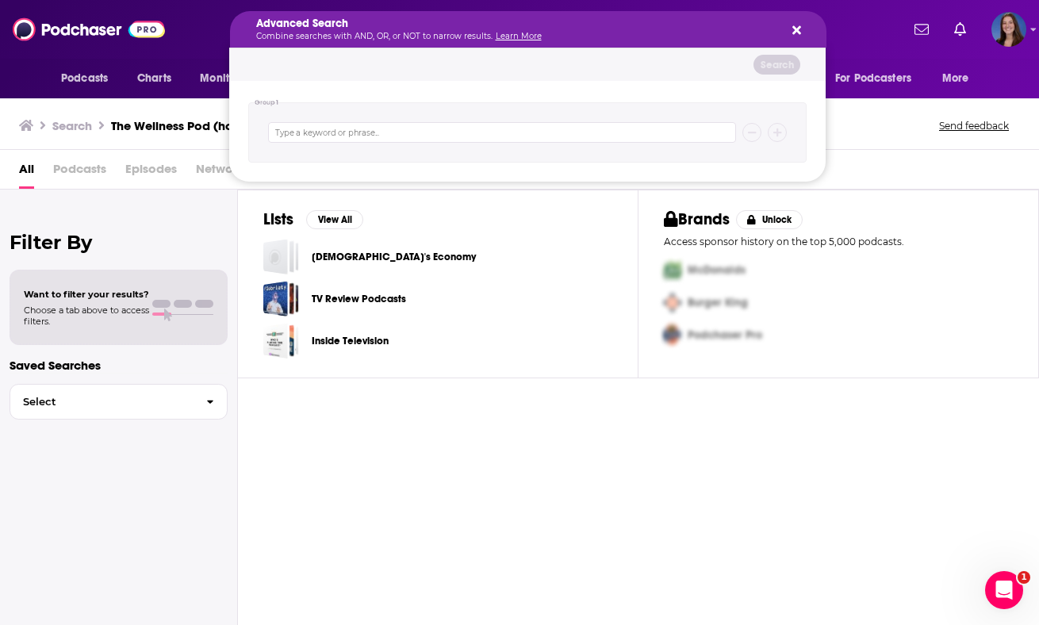
click at [787, 21] on div "Advanced Search Combine searches with AND, OR, or NOT to narrow results. Learn …" at bounding box center [528, 29] width 596 height 36
click at [795, 30] on icon "Search podcasts, credits, & more..." at bounding box center [796, 30] width 9 height 9
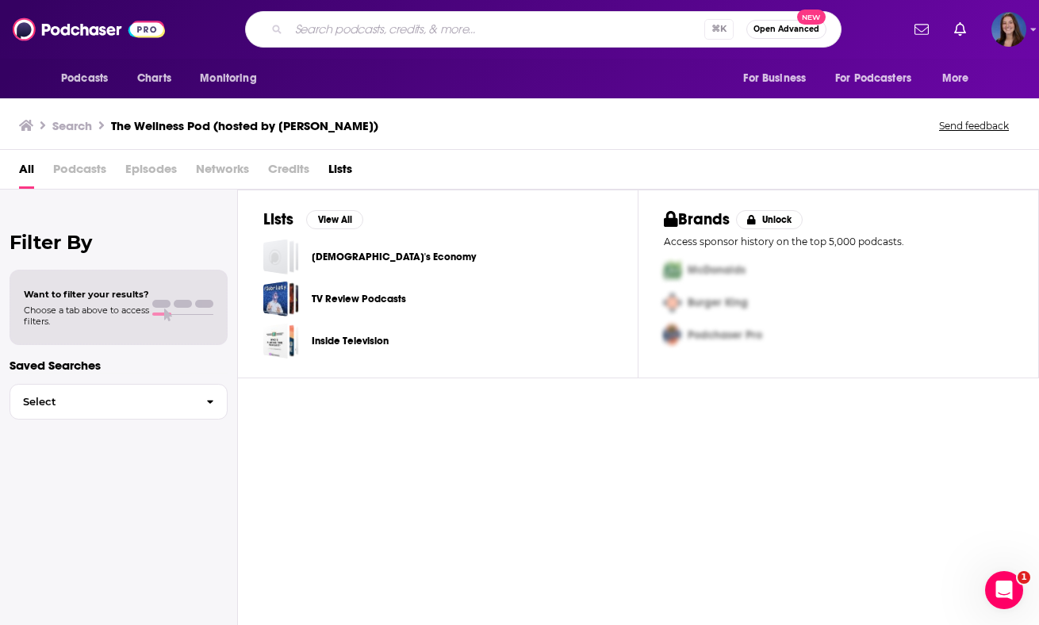
click at [543, 30] on input "Search podcasts, credits, & more..." at bounding box center [497, 29] width 416 height 25
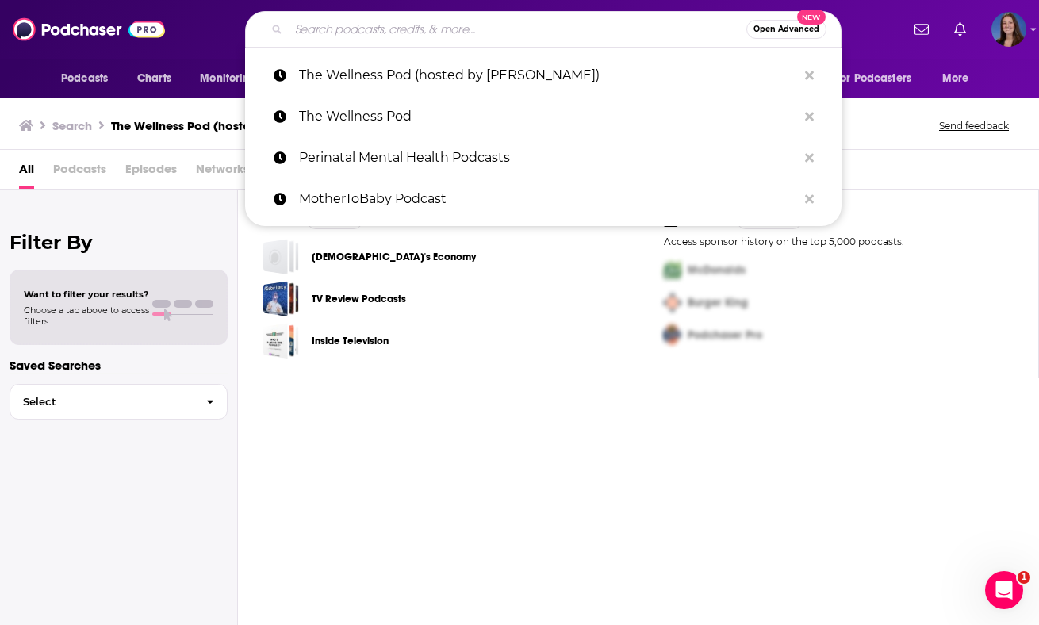
paste input "Dad’s Mental Health"
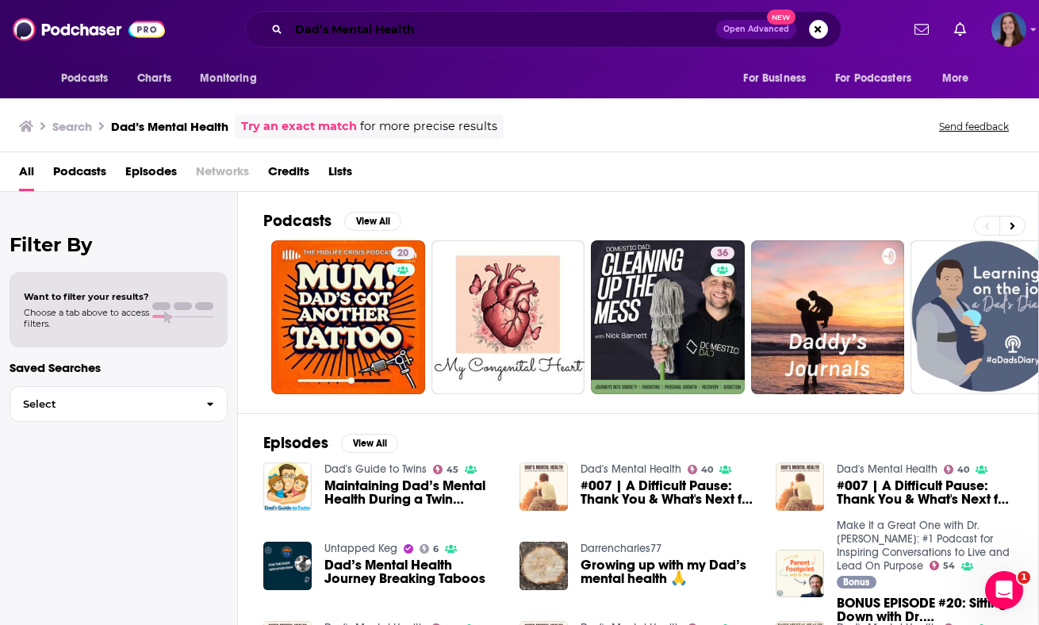
click at [408, 36] on input "Dad’s Mental Health" at bounding box center [502, 29] width 427 height 25
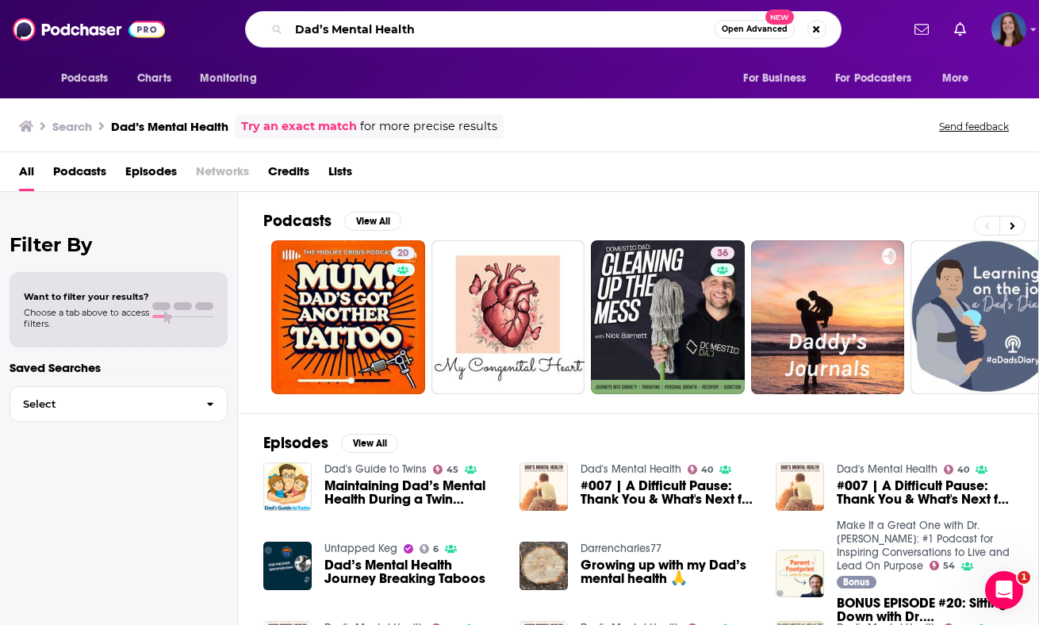
click at [408, 36] on input "Dad’s Mental Health" at bounding box center [502, 29] width 426 height 25
paste input "When Dad Gets Baby Blues"
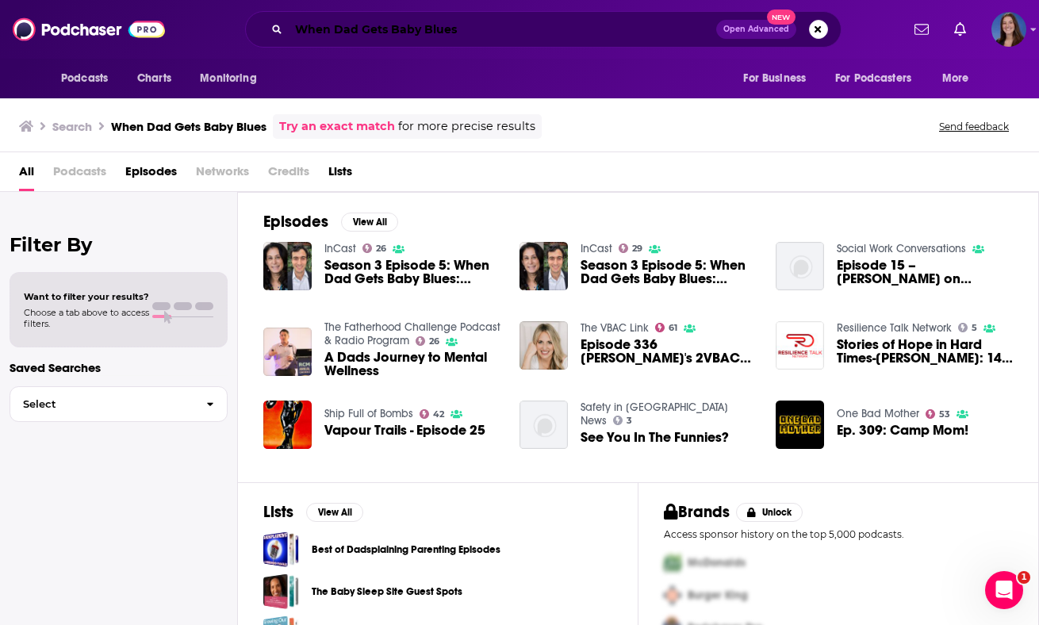
click at [374, 33] on input "When Dad Gets Baby Blues" at bounding box center [502, 29] width 427 height 25
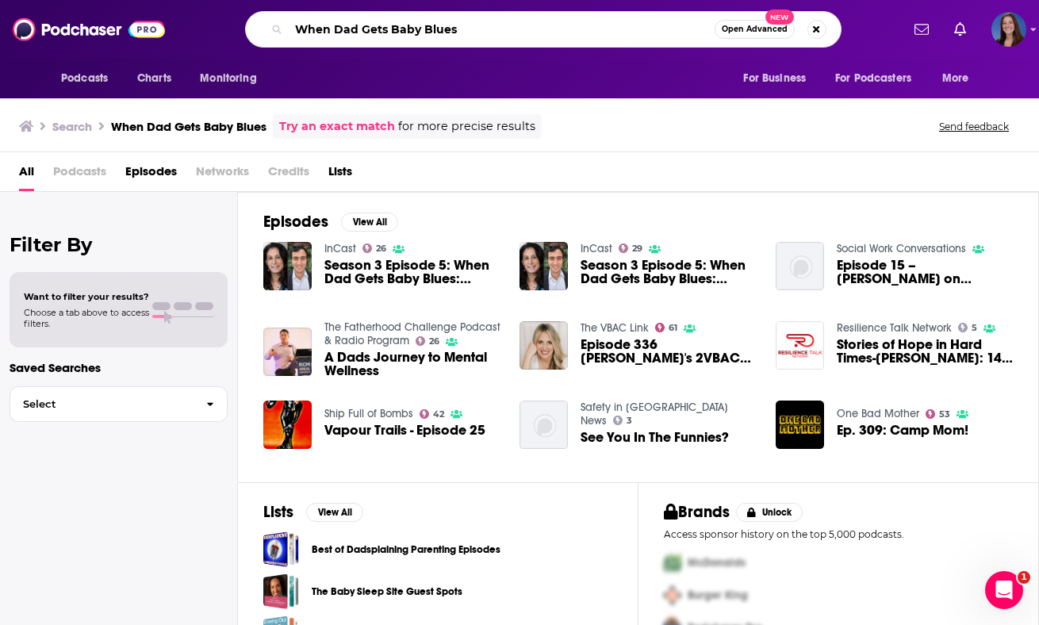
click at [374, 33] on input "When Dad Gets Baby Blues" at bounding box center [502, 29] width 426 height 25
paste input "The Father Factor Podcast"
type input "The Father Factor Podcast"
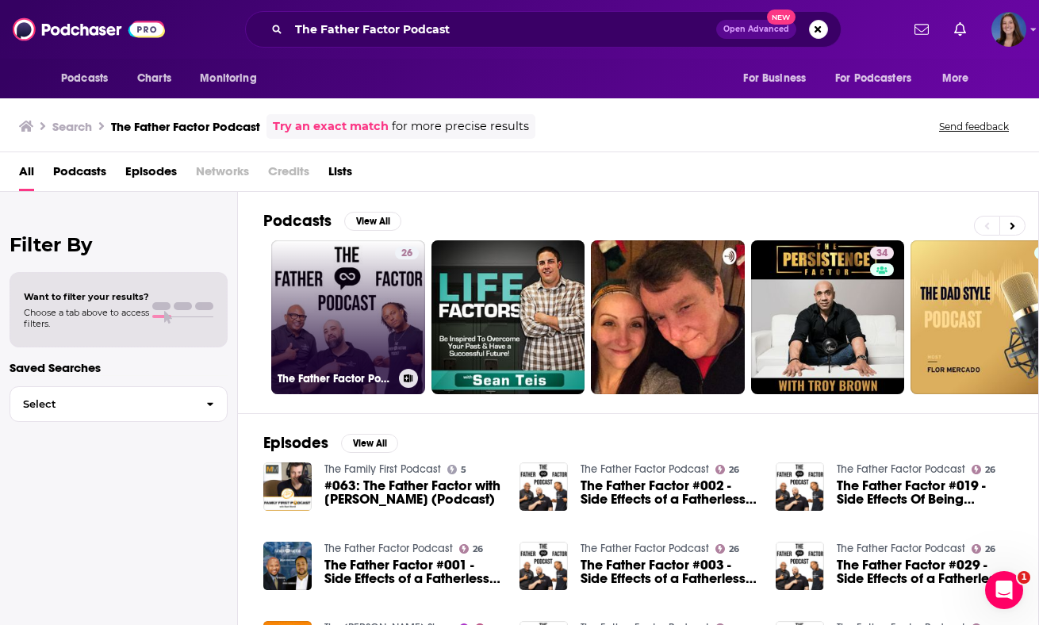
click at [346, 354] on link "26 The Father Factor Podcast" at bounding box center [348, 317] width 154 height 154
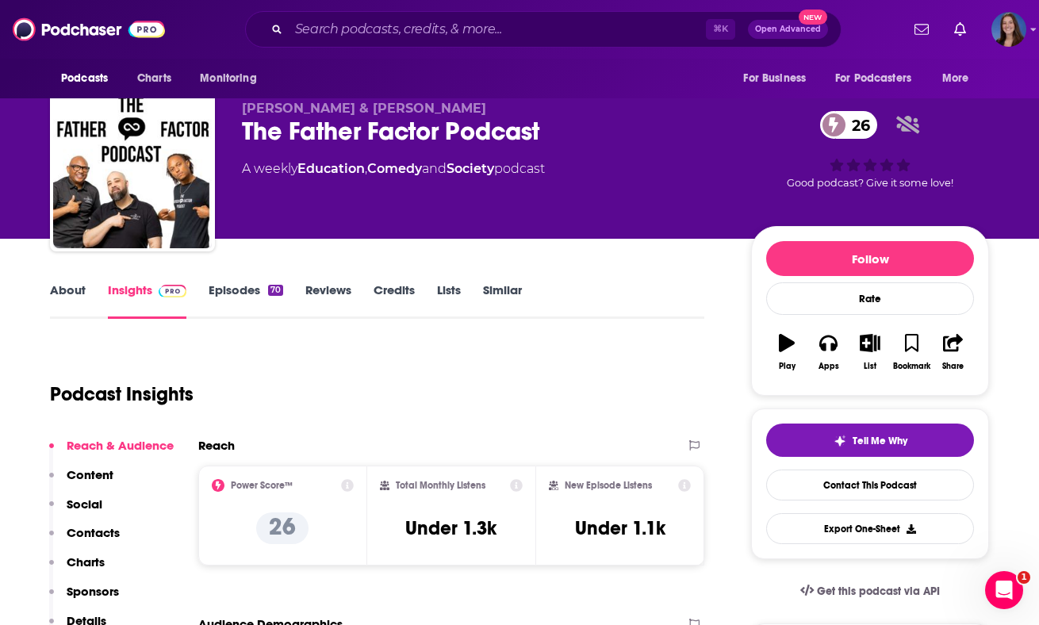
scroll to position [17, 0]
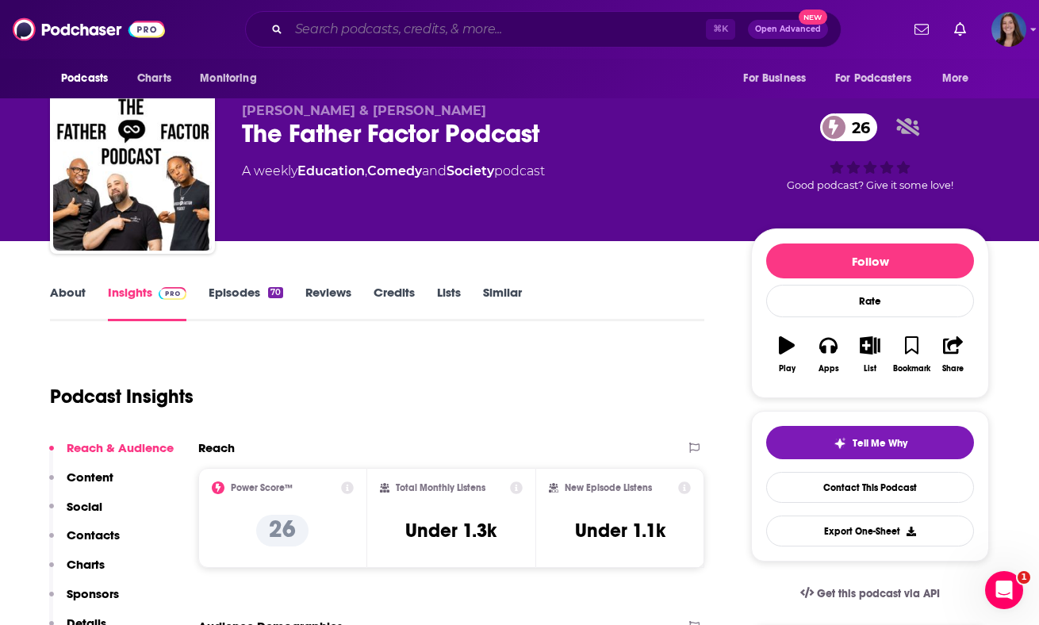
click at [370, 25] on input "Search podcasts, credits, & more..." at bounding box center [497, 29] width 417 height 25
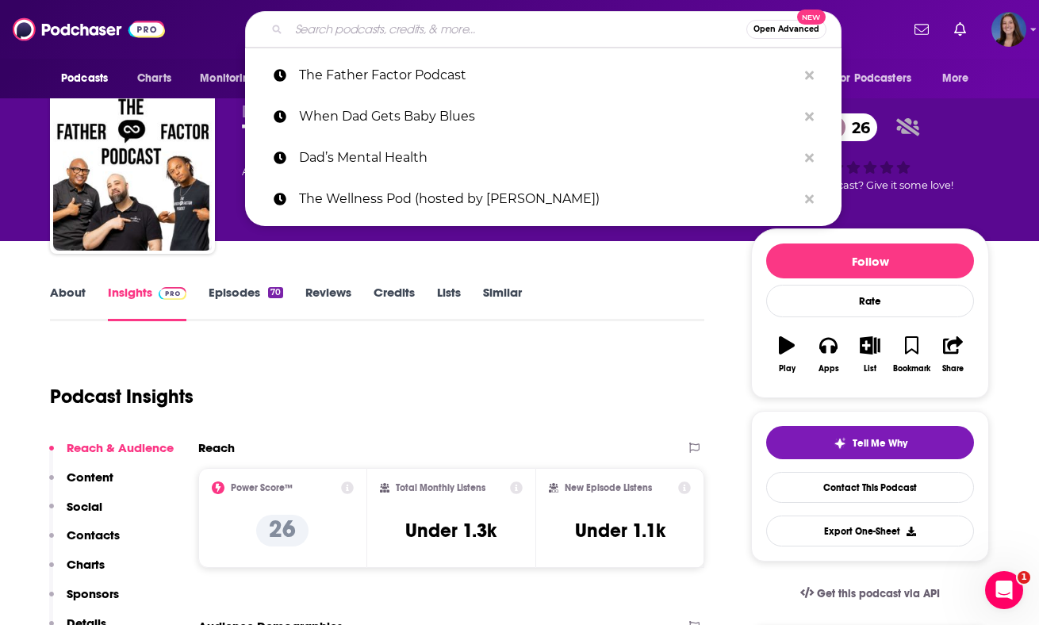
paste input "The Role of Fathers in Child Development – Navigating Parenthood Podcast"
type input "The Role of Fathers in Child Development – Navigating Parenthood Podcast"
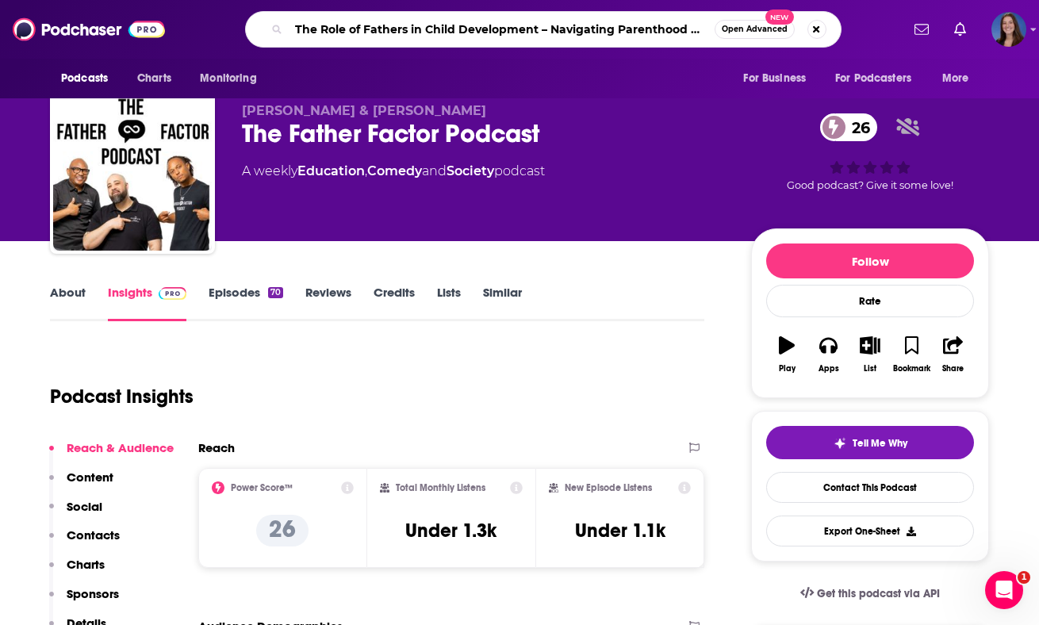
scroll to position [0, 28]
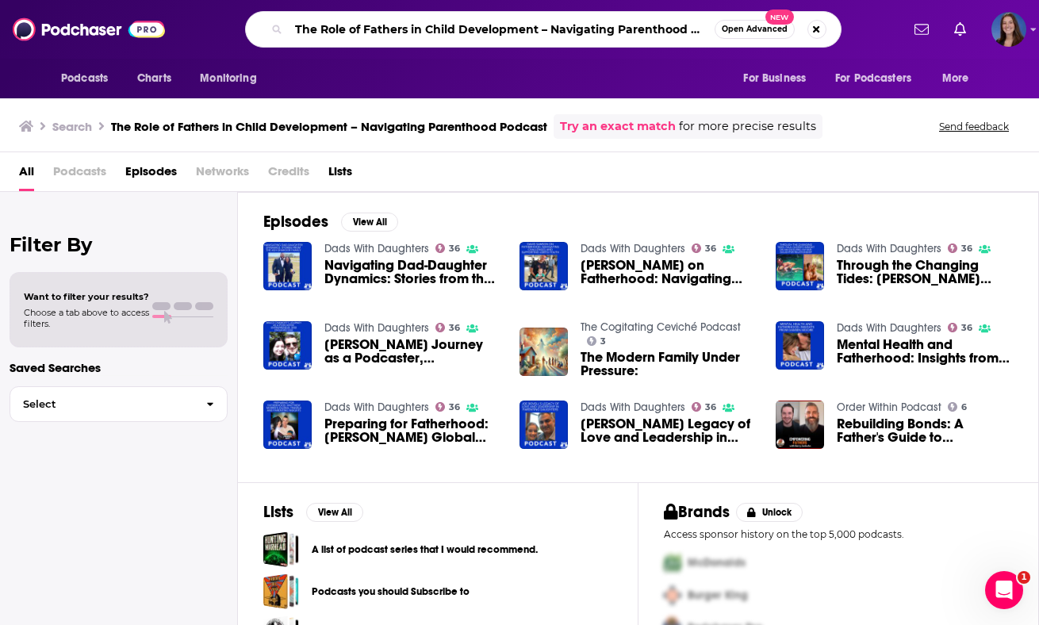
click at [390, 19] on input "The Role of Fathers in Child Development – Navigating Parenthood Podcast" at bounding box center [502, 29] width 426 height 25
paste input "Zero to Three"
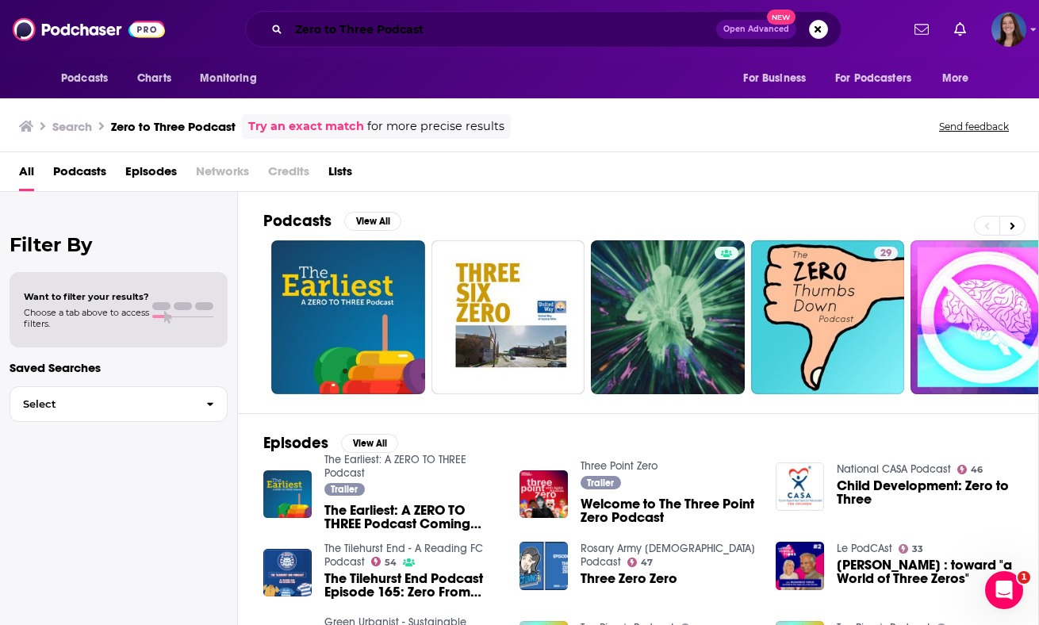
click at [420, 21] on input "Zero to Three Podcast" at bounding box center [502, 29] width 427 height 25
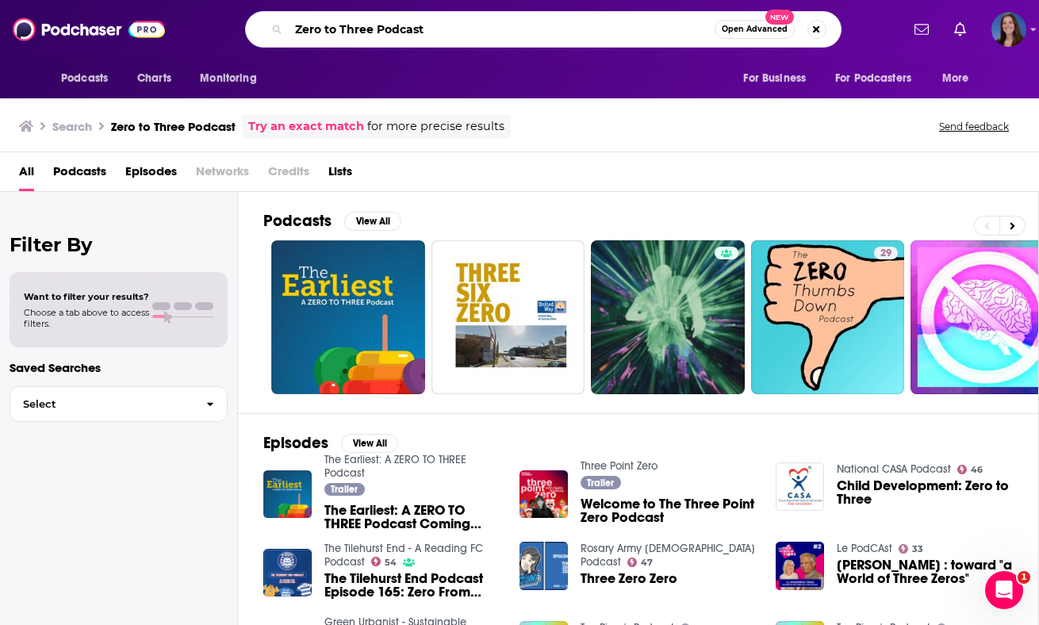
click at [420, 21] on input "Zero to Three Podcast" at bounding box center [502, 29] width 426 height 25
paste input "The Influence of Fathers on Young Children’s Developmen"
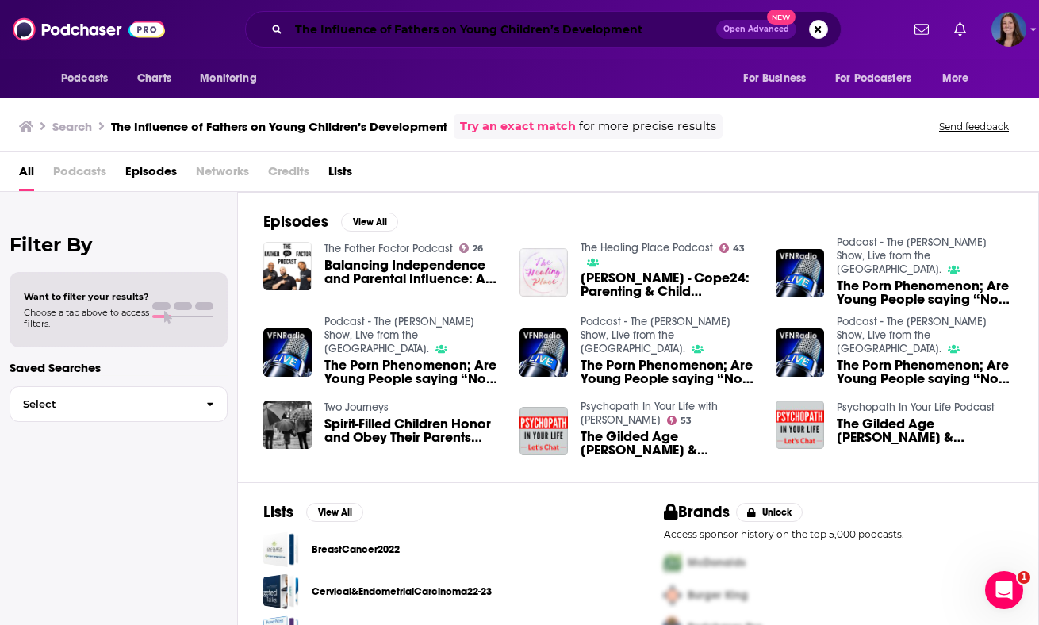
click at [492, 20] on input "The Influence of Fathers on Young Children’s Development" at bounding box center [502, 29] width 427 height 25
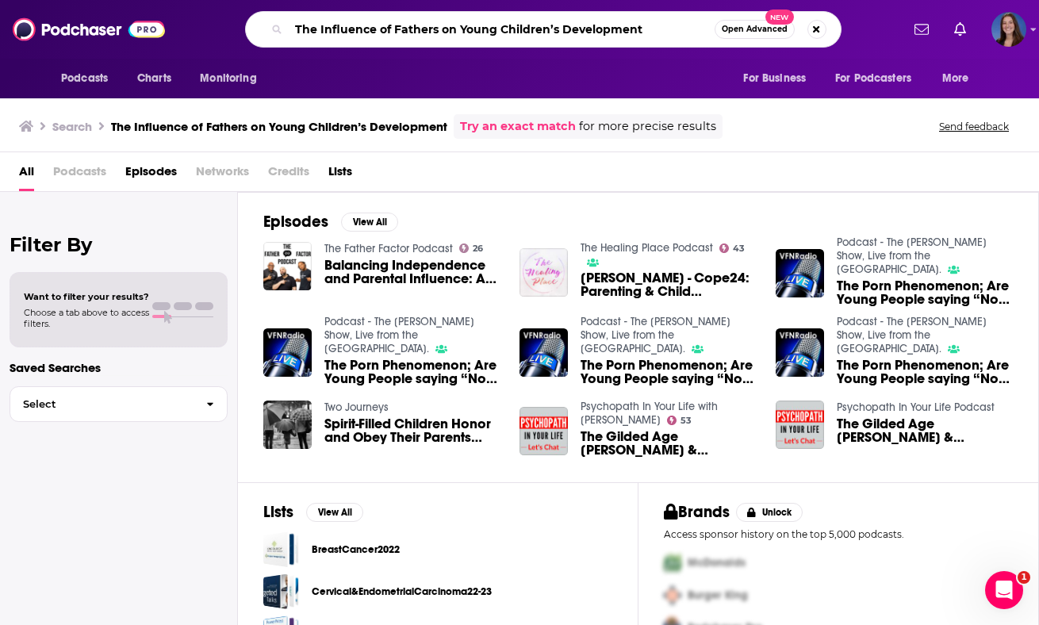
paste input "Fathering Project Podcas"
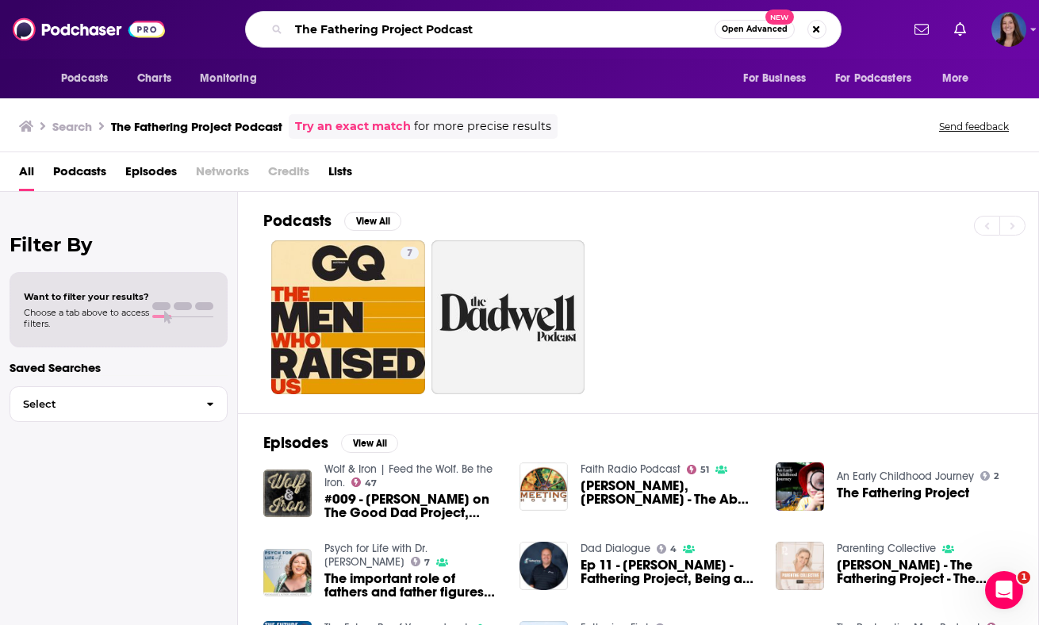
click at [400, 40] on input "The Fathering Project Podcast" at bounding box center [502, 29] width 426 height 25
paste input "Dads With Daughters"
type input "Dads With Daughters"
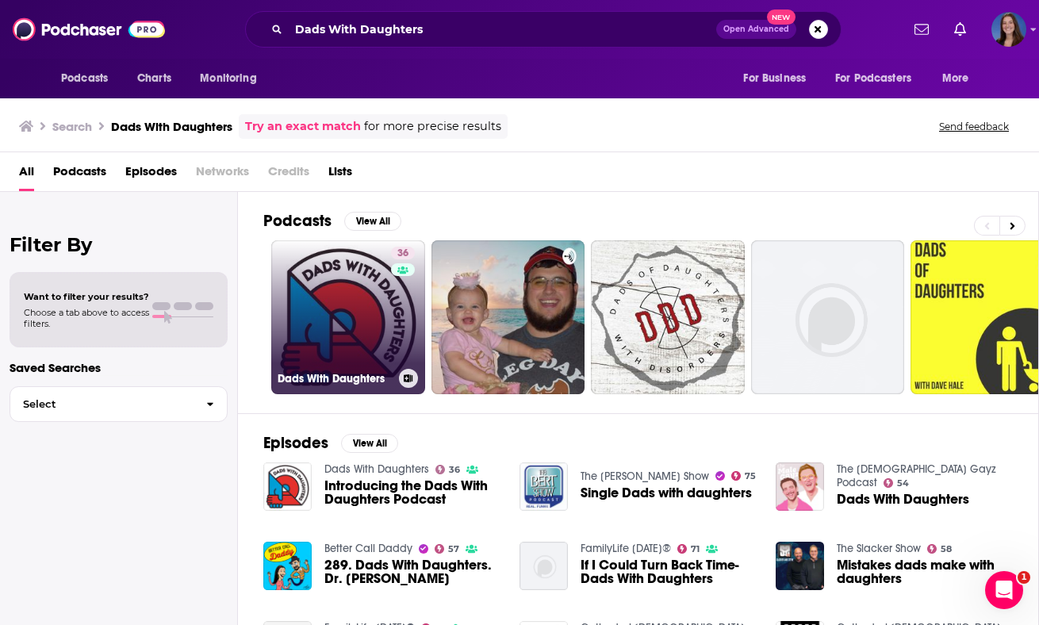
click at [382, 319] on link "36 Dads With Daughters" at bounding box center [348, 317] width 154 height 154
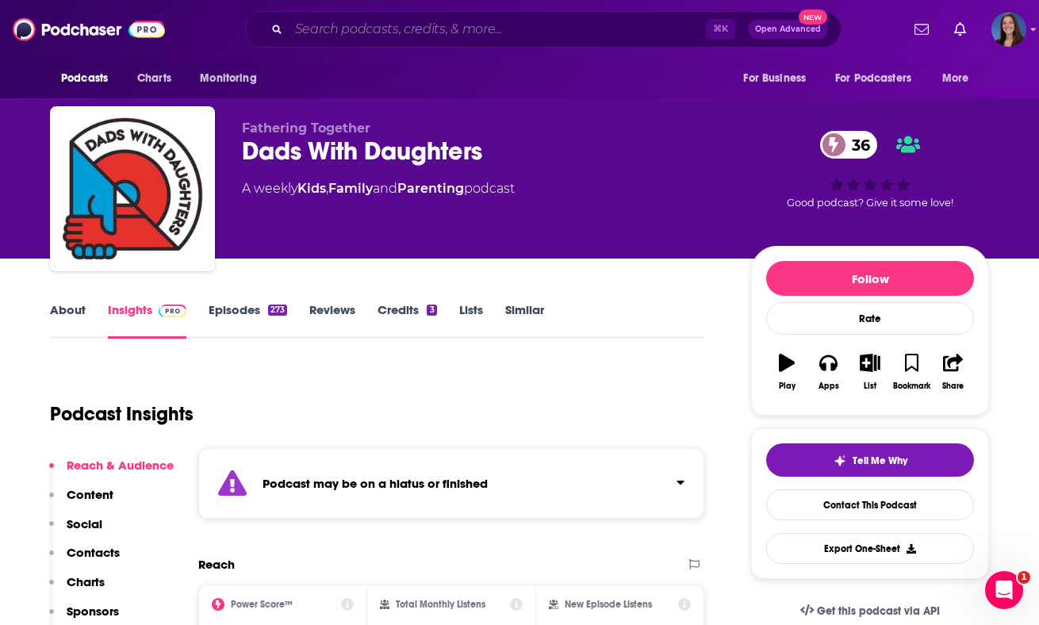
click at [424, 40] on input "Search podcasts, credits, & more..." at bounding box center [497, 29] width 417 height 25
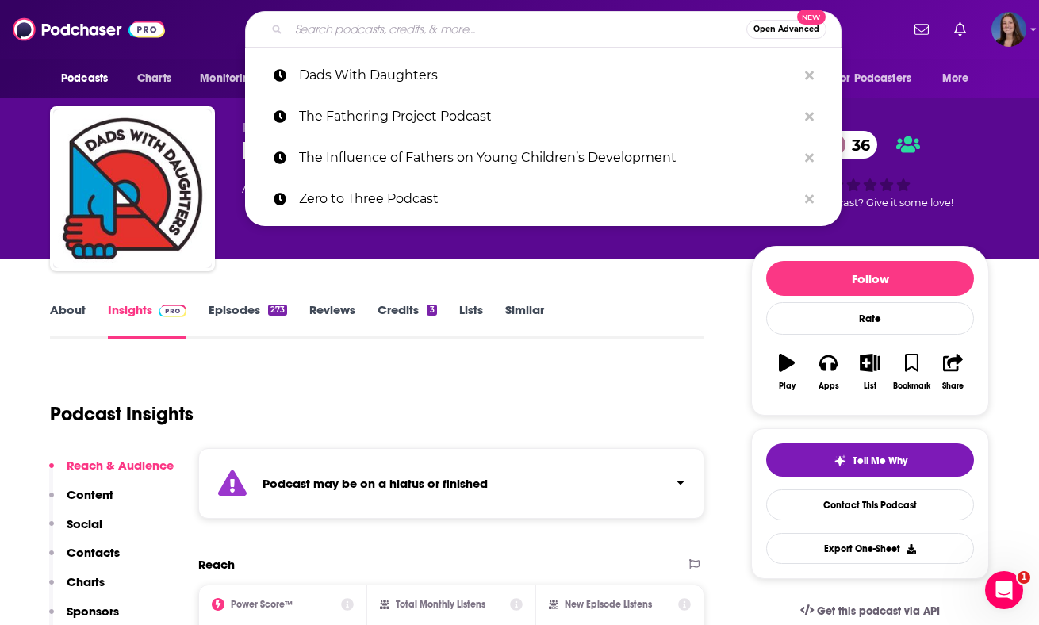
paste input "Nurtured [PERSON_NAME] Podcast"
type input "Nurtured [PERSON_NAME] Podcast"
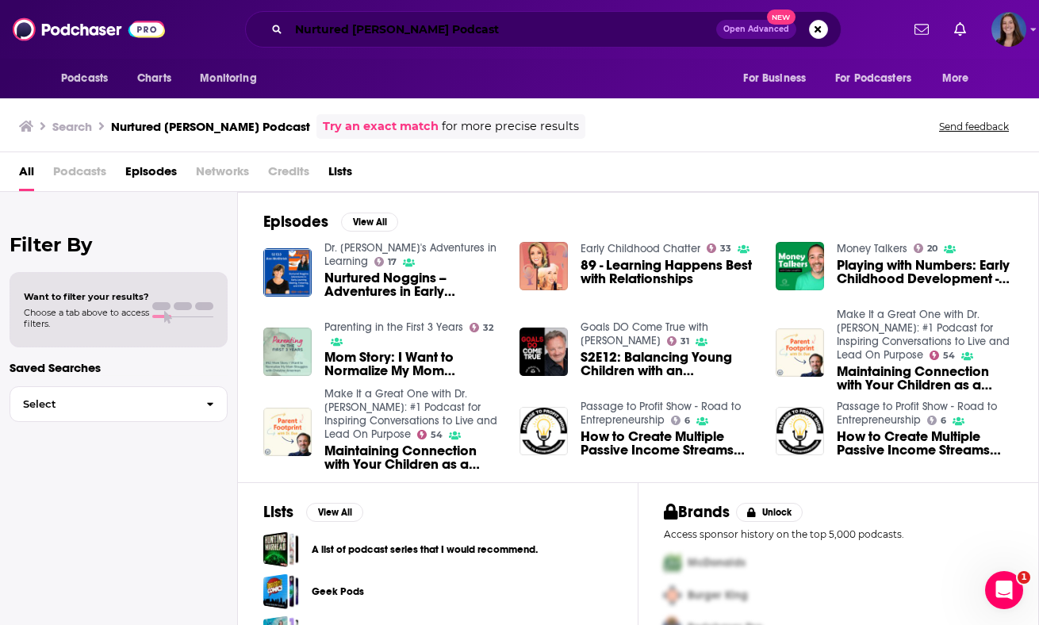
click at [408, 35] on input "Nurtured [PERSON_NAME] Podcast" at bounding box center [502, 29] width 427 height 25
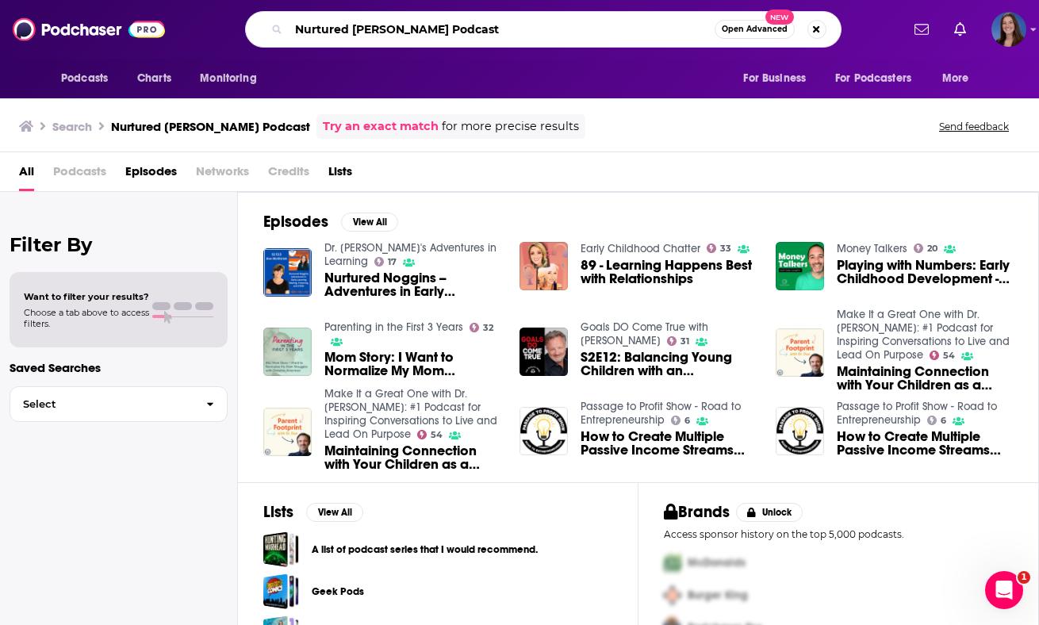
click at [408, 35] on input "Nurtured [PERSON_NAME] Podcast" at bounding box center [502, 29] width 426 height 25
paste input "That Early Childhood Nerd"
type input "That Early Childhood Nerd"
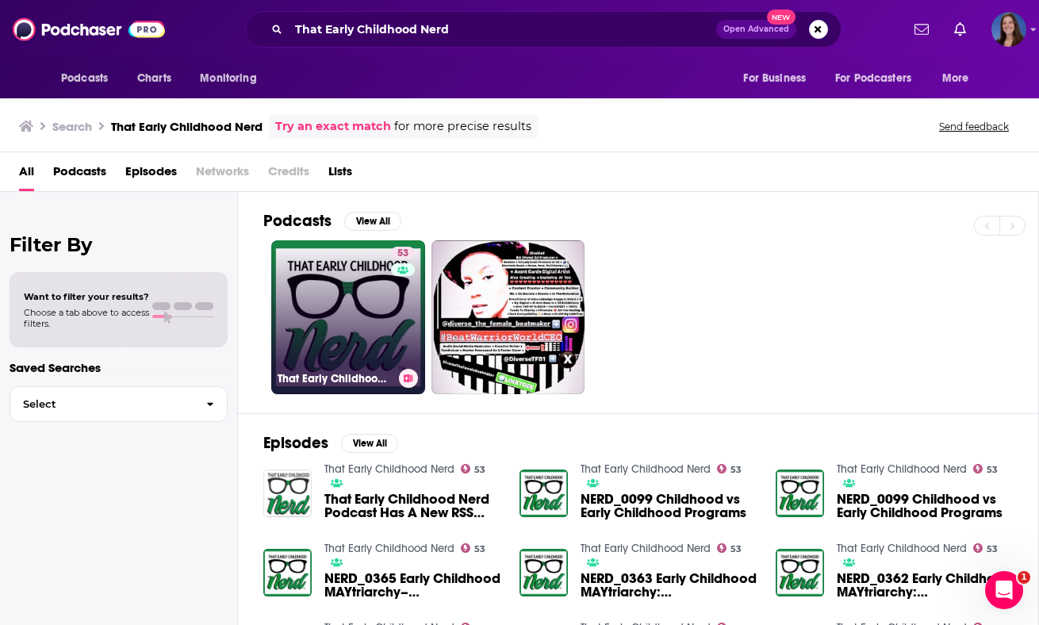
click at [351, 285] on link "53 That Early Childhood Nerd" at bounding box center [348, 317] width 154 height 154
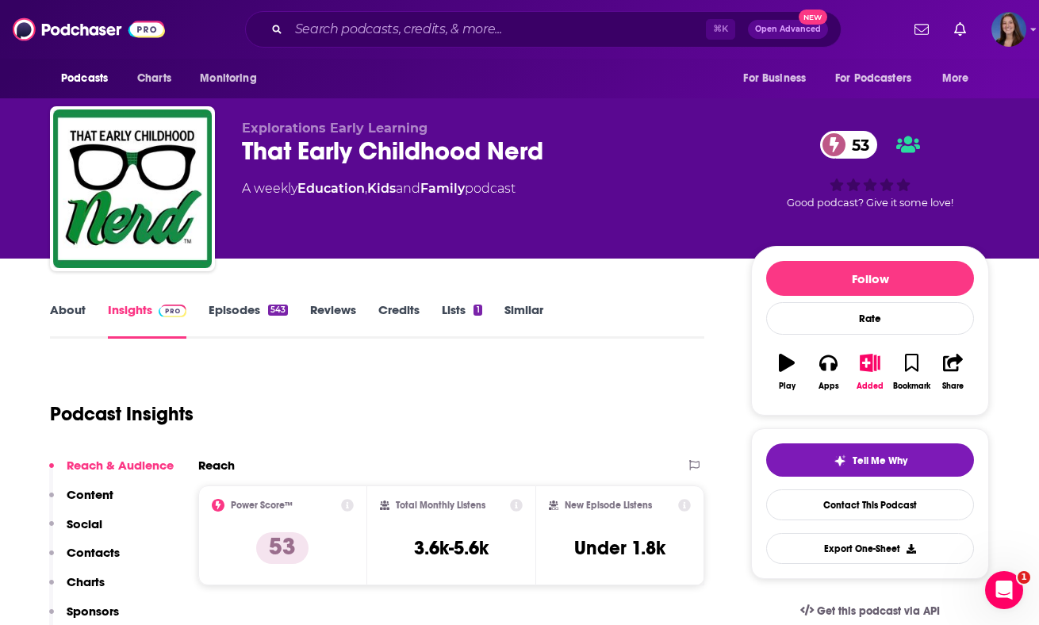
click at [75, 308] on link "About" at bounding box center [68, 320] width 36 height 36
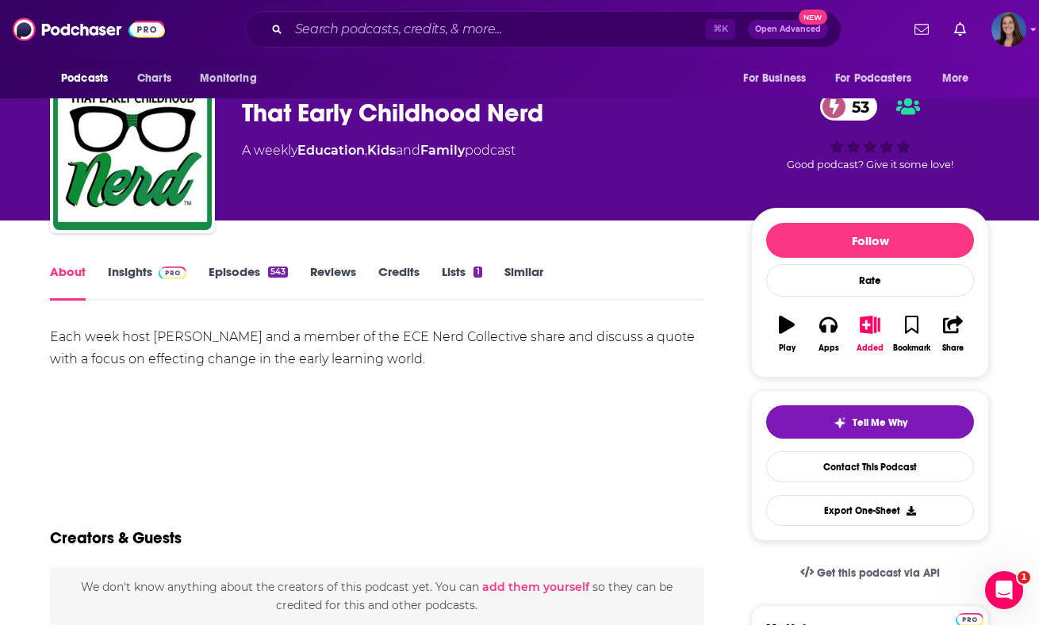
scroll to position [42, 0]
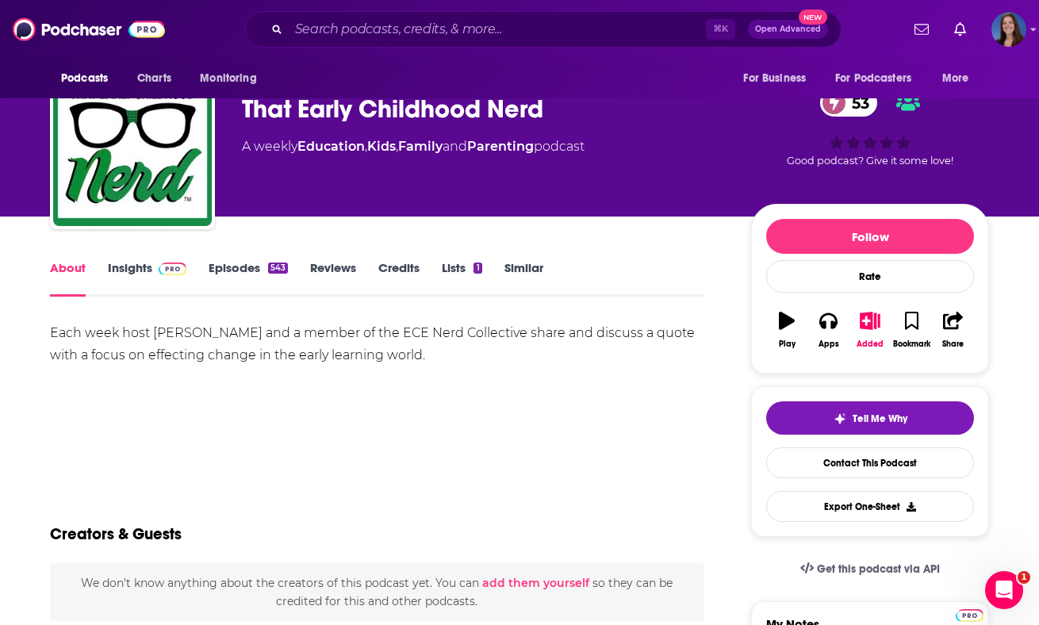
drag, startPoint x: 44, startPoint y: 334, endPoint x: 509, endPoint y: 373, distance: 466.3
copy div "Each week host [PERSON_NAME] and a member of the ECE Nerd Collective share and …"
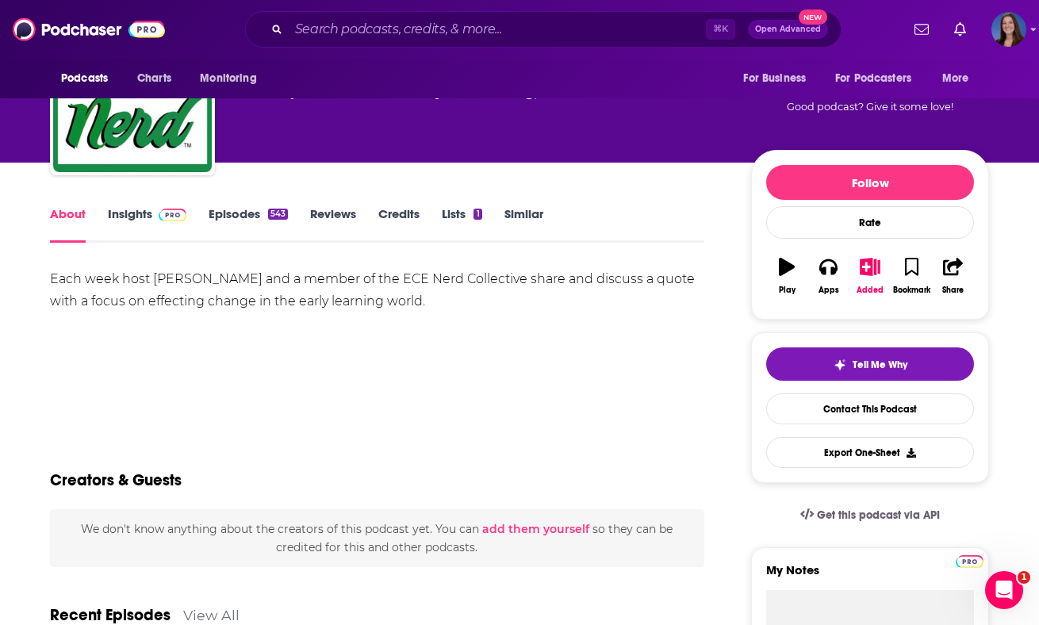
scroll to position [0, 0]
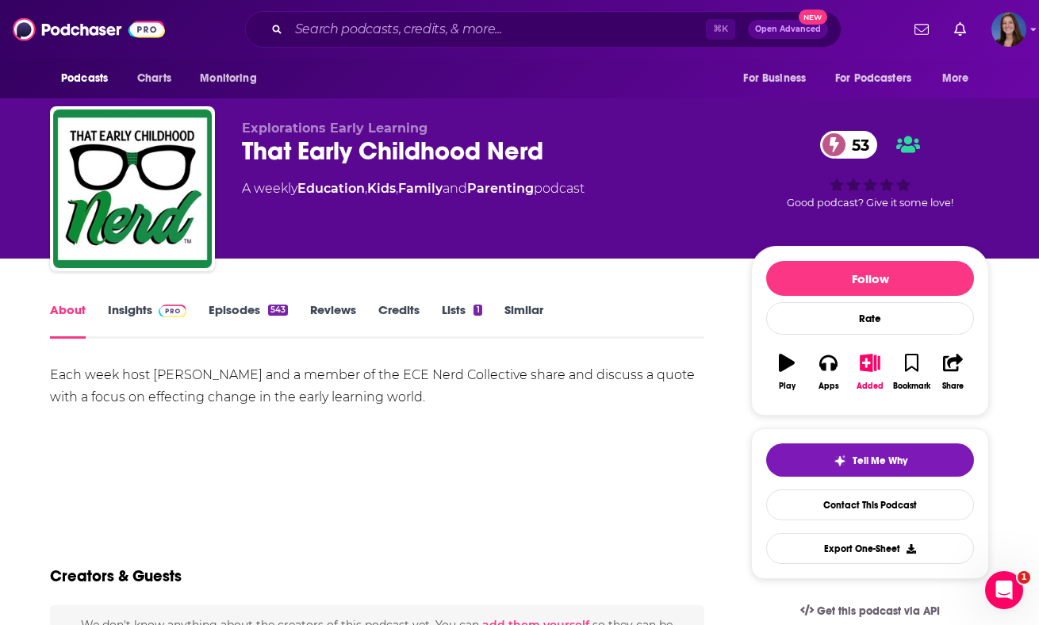
click at [136, 312] on link "Insights" at bounding box center [147, 320] width 79 height 36
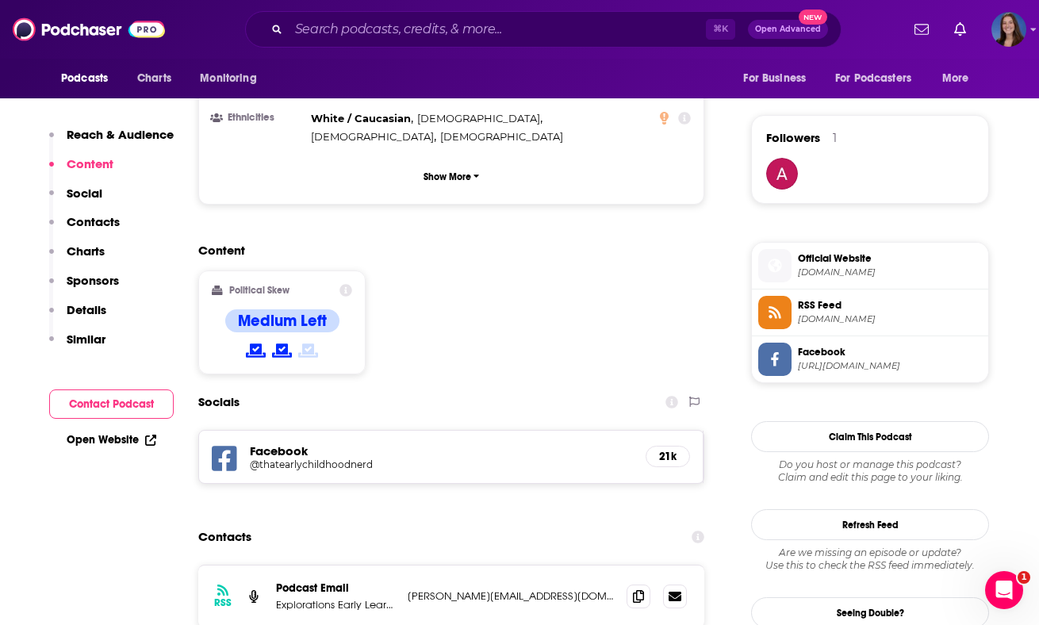
scroll to position [1147, 0]
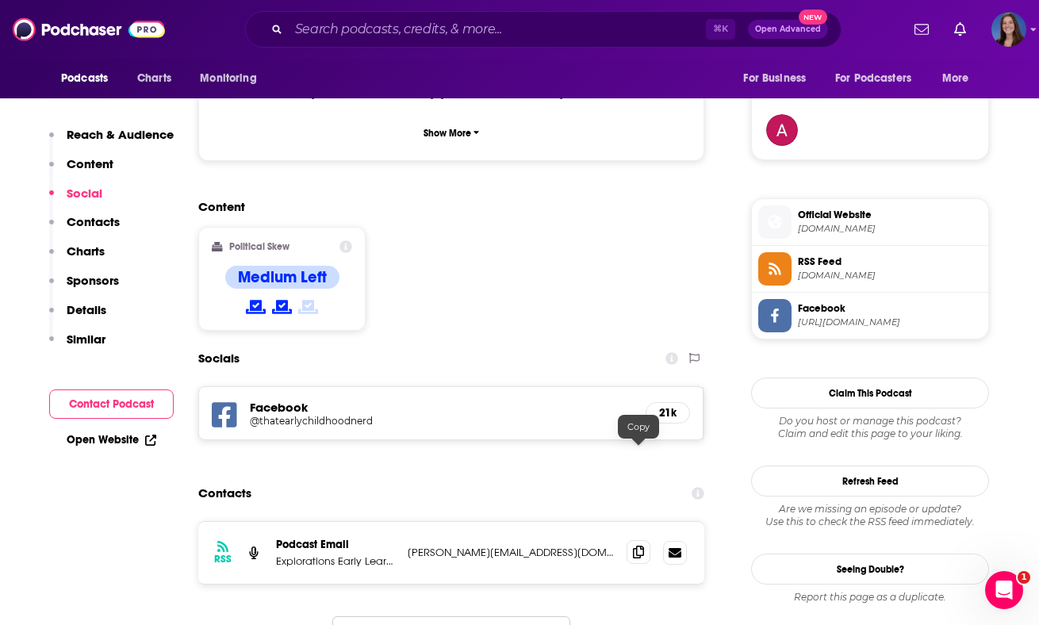
click at [639, 546] on icon at bounding box center [638, 552] width 11 height 13
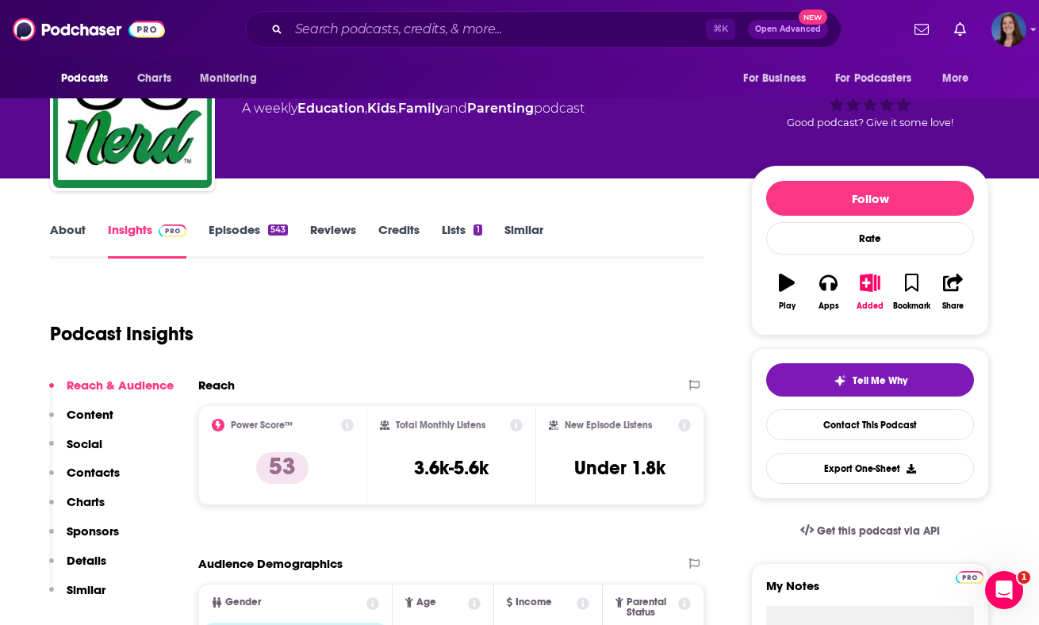
scroll to position [77, 0]
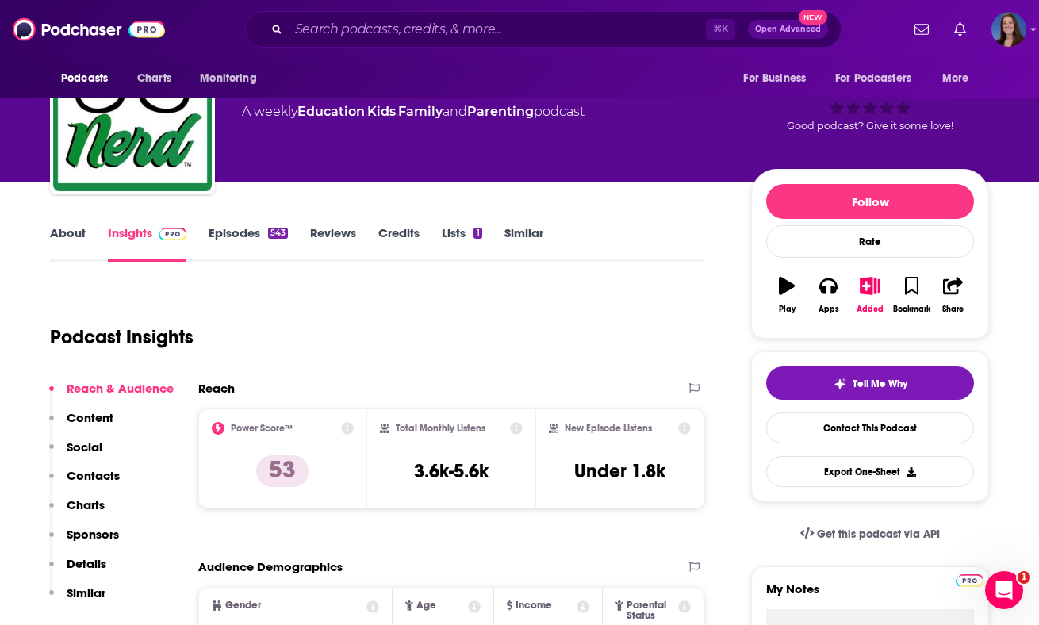
click at [52, 235] on link "About" at bounding box center [68, 243] width 36 height 36
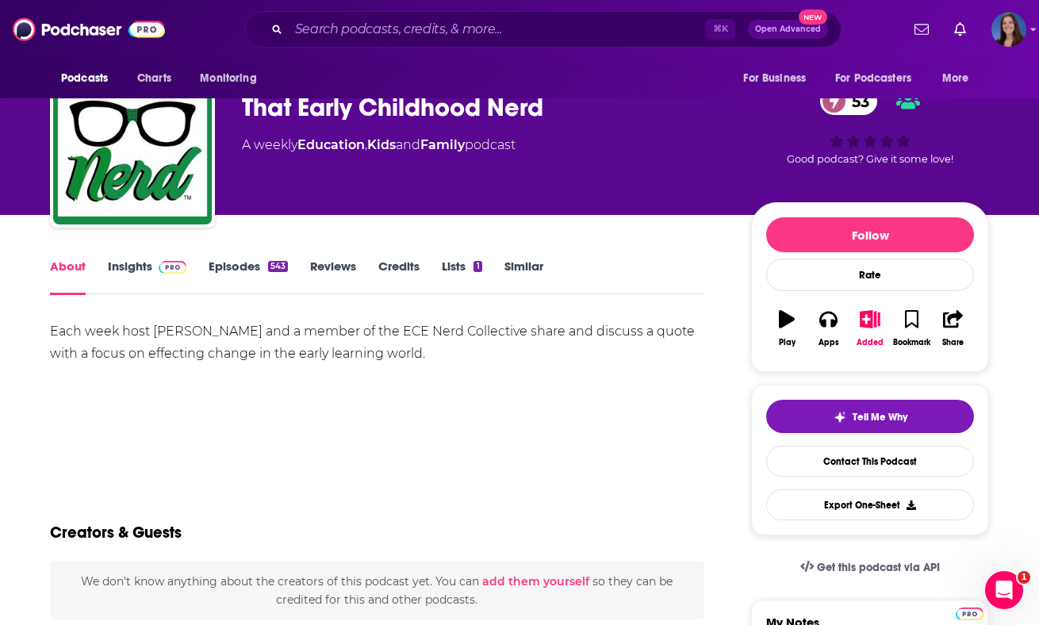
scroll to position [48, 0]
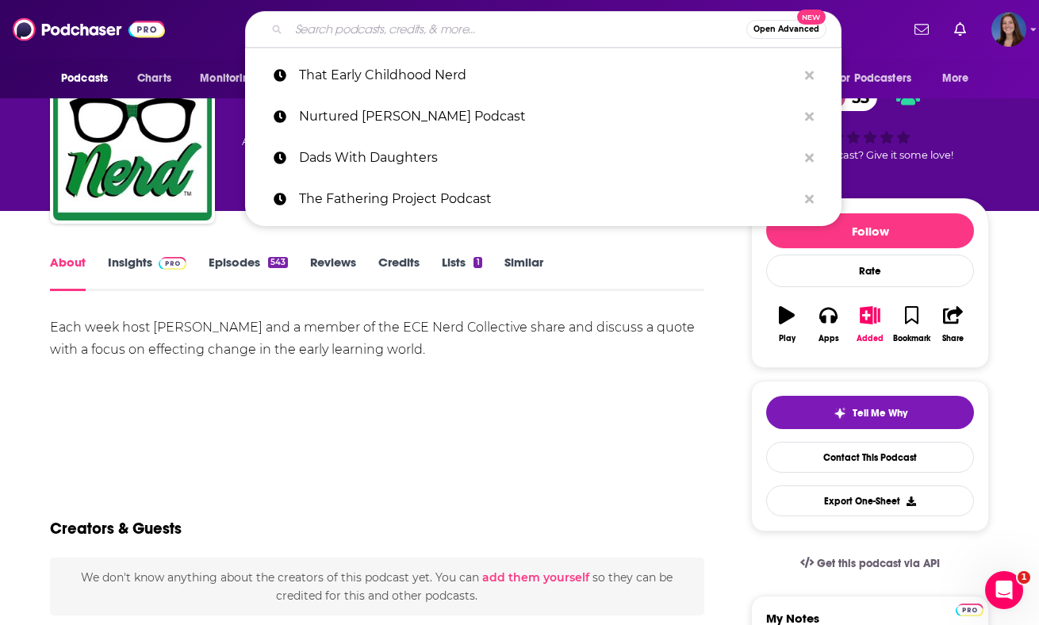
click at [351, 21] on input "Search podcasts, credits, & more..." at bounding box center [518, 29] width 458 height 25
paste input "Elevating Early Childhood"
type input "Elevating Early Childhood"
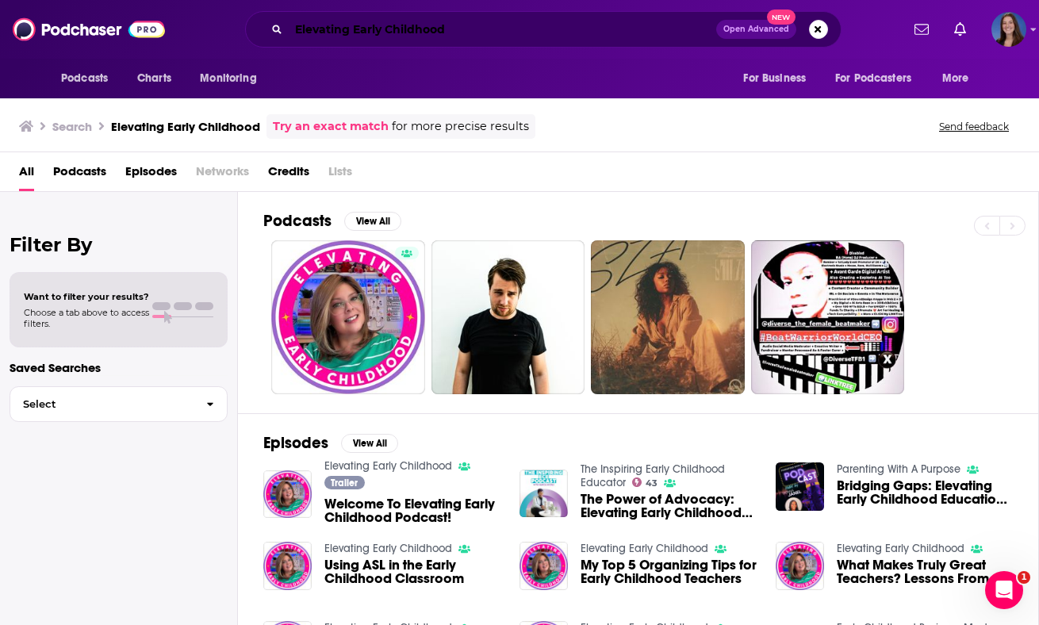
click at [432, 37] on input "Elevating Early Childhood" at bounding box center [502, 29] width 427 height 25
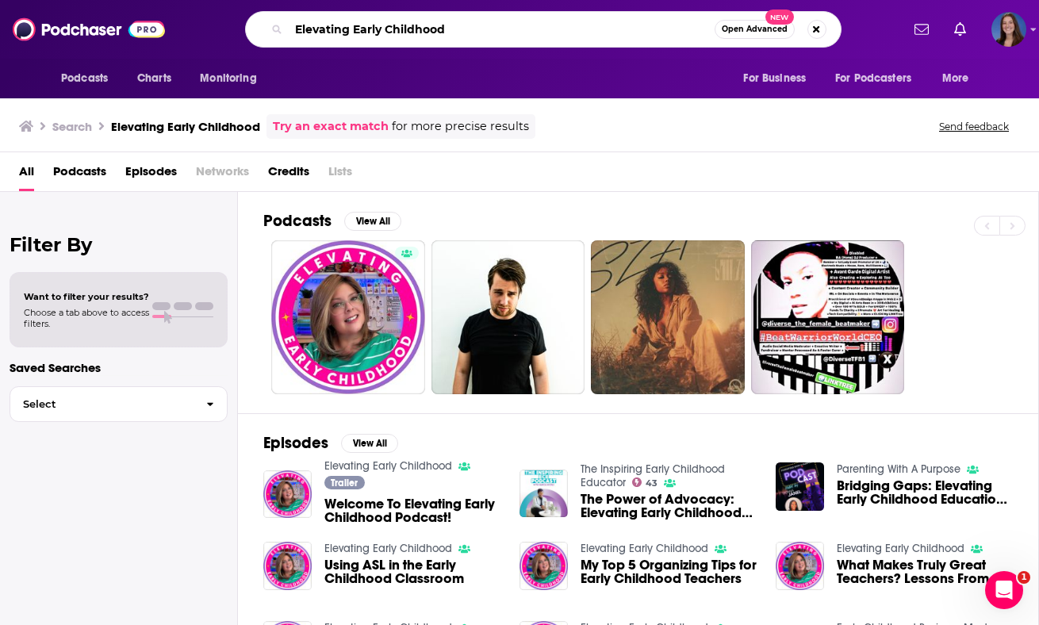
click at [432, 37] on input "Elevating Early Childhood" at bounding box center [502, 29] width 426 height 25
paste input "1800 Days ([PERSON_NAME] Institute)"
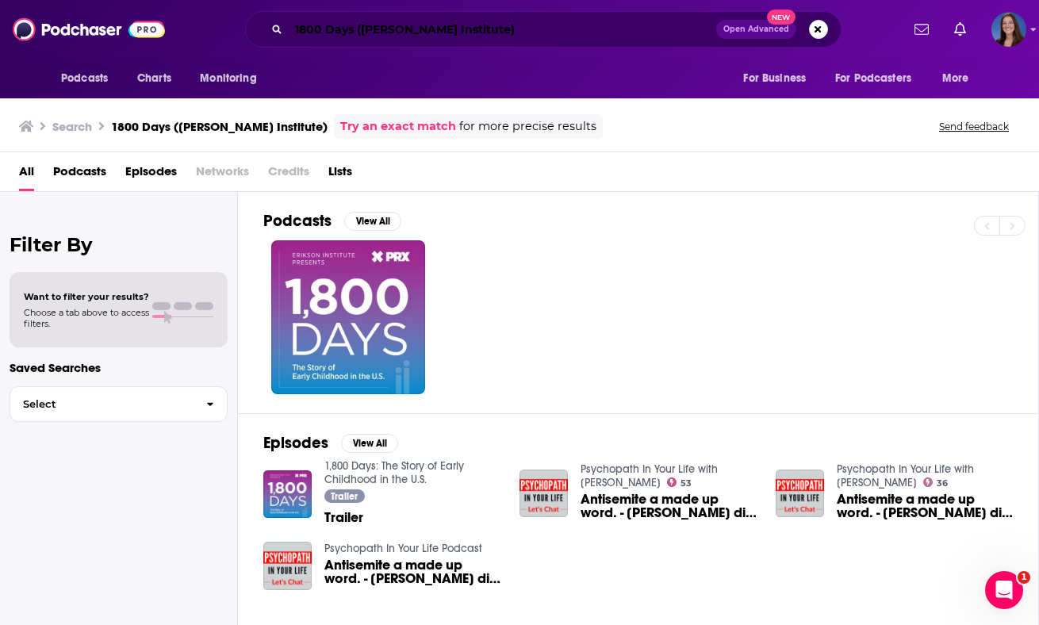
click at [448, 31] on input "1800 Days ([PERSON_NAME] Institute)" at bounding box center [502, 29] width 427 height 25
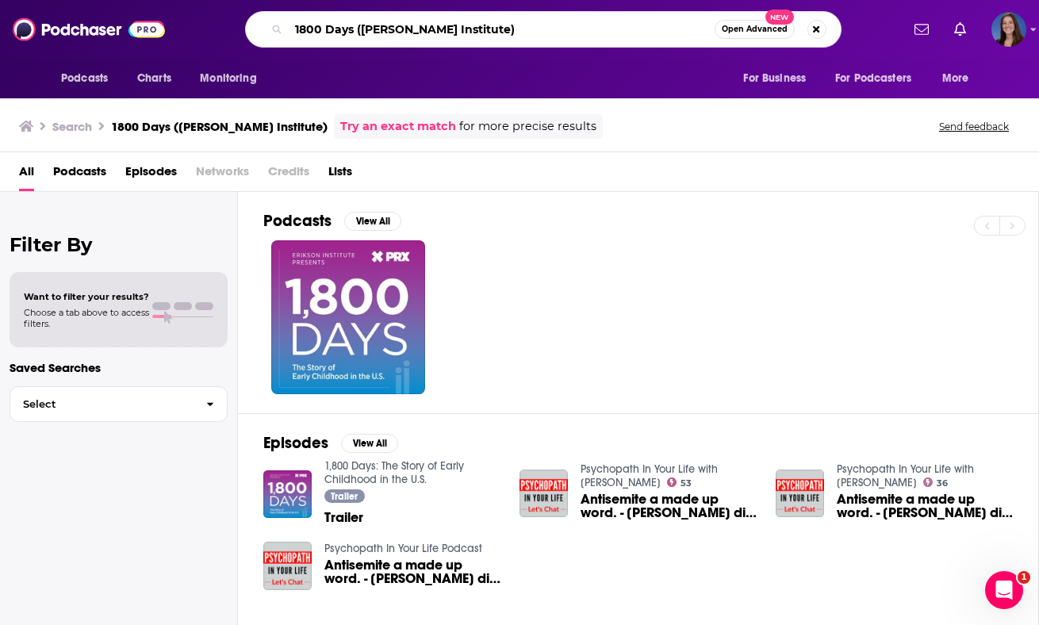
click at [448, 31] on input "1800 Days ([PERSON_NAME] Institute)" at bounding box center [502, 29] width 426 height 25
paste input "Little Kids, Big Hearts"
type input "Little Kids, Big Hearts"
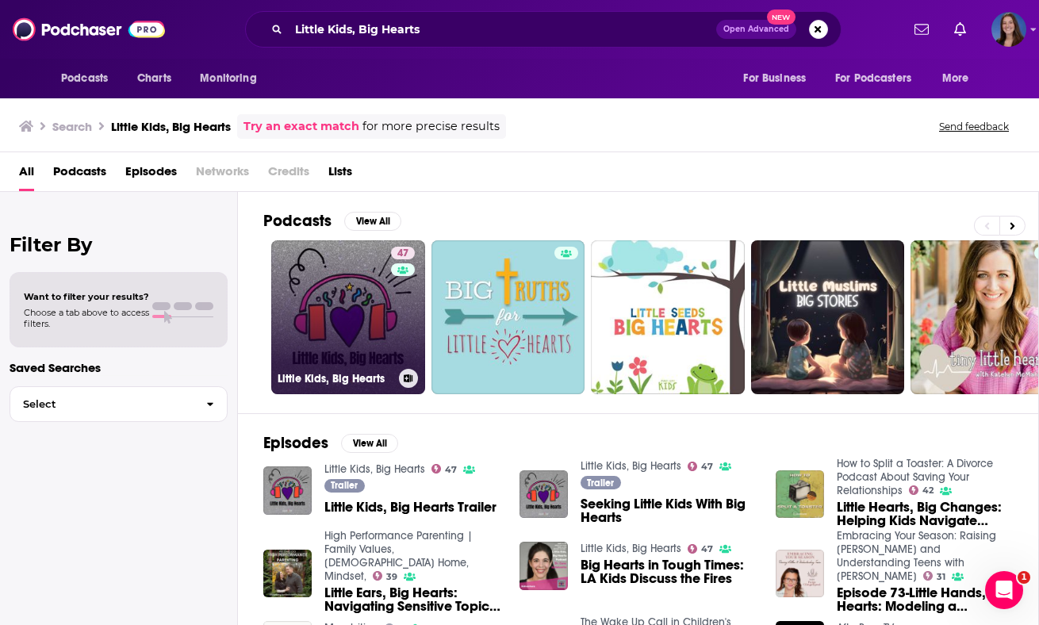
click at [382, 337] on link "47 Little Kids, Big Hearts" at bounding box center [348, 317] width 154 height 154
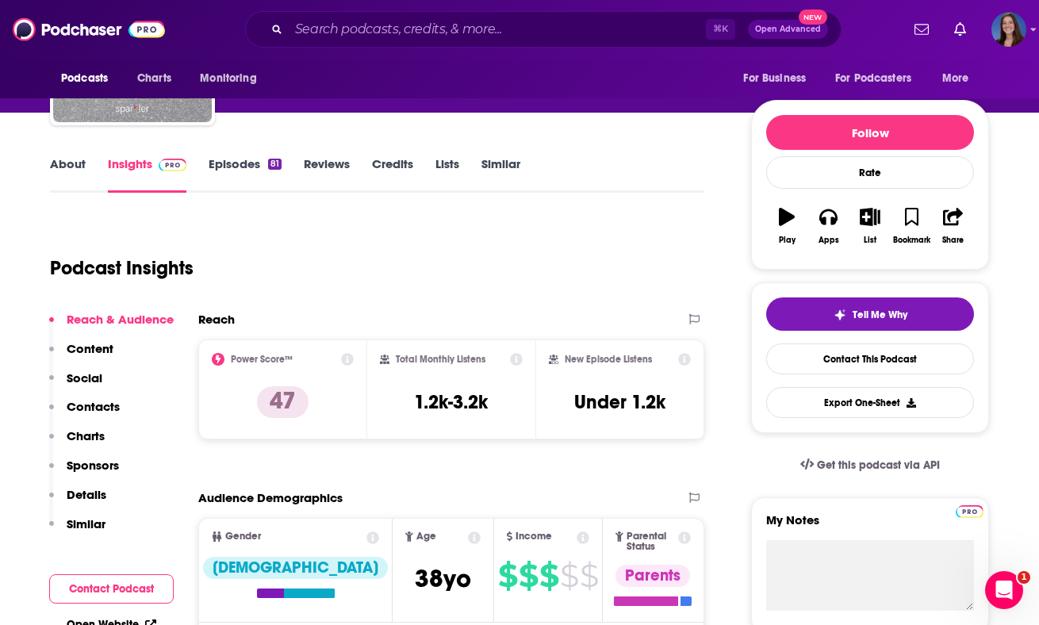
scroll to position [120, 0]
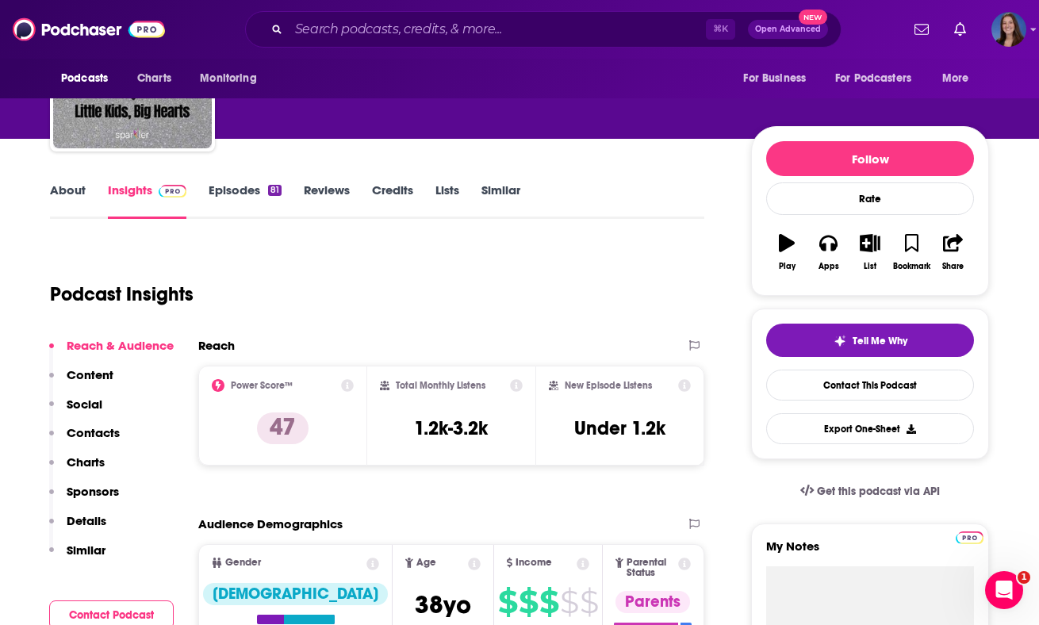
click at [68, 190] on link "About" at bounding box center [68, 200] width 36 height 36
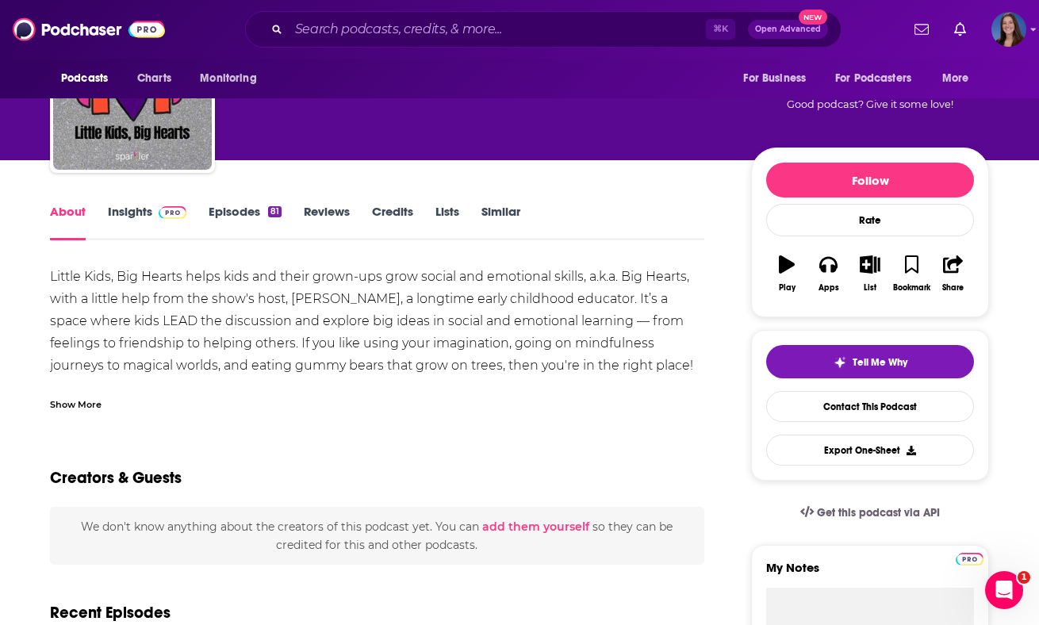
scroll to position [103, 0]
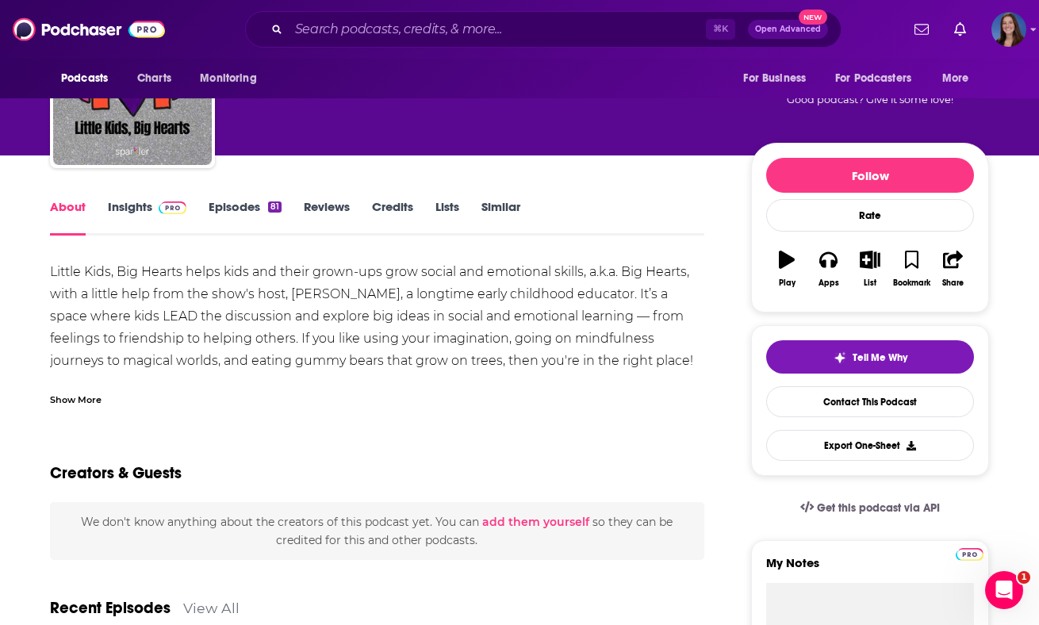
click at [88, 393] on div "Show More" at bounding box center [76, 398] width 52 height 15
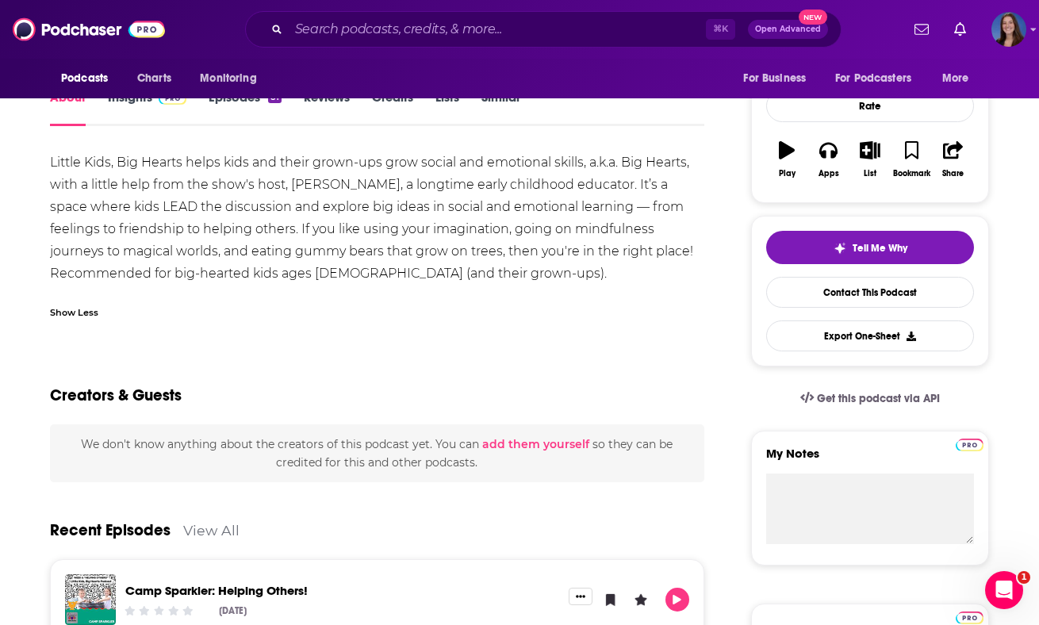
scroll to position [0, 0]
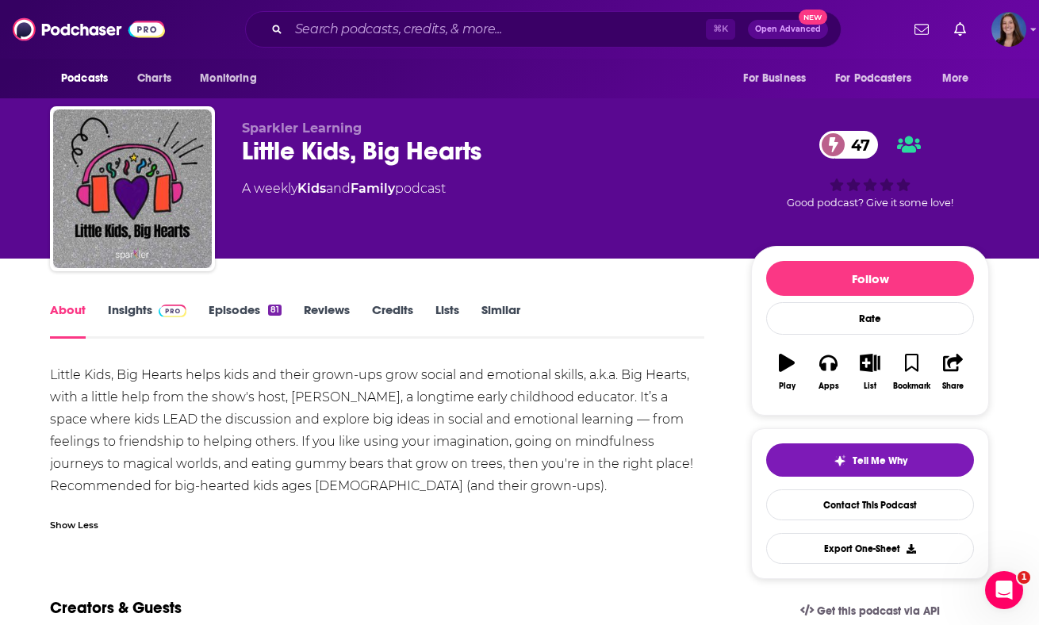
click at [131, 308] on link "Insights" at bounding box center [147, 320] width 79 height 36
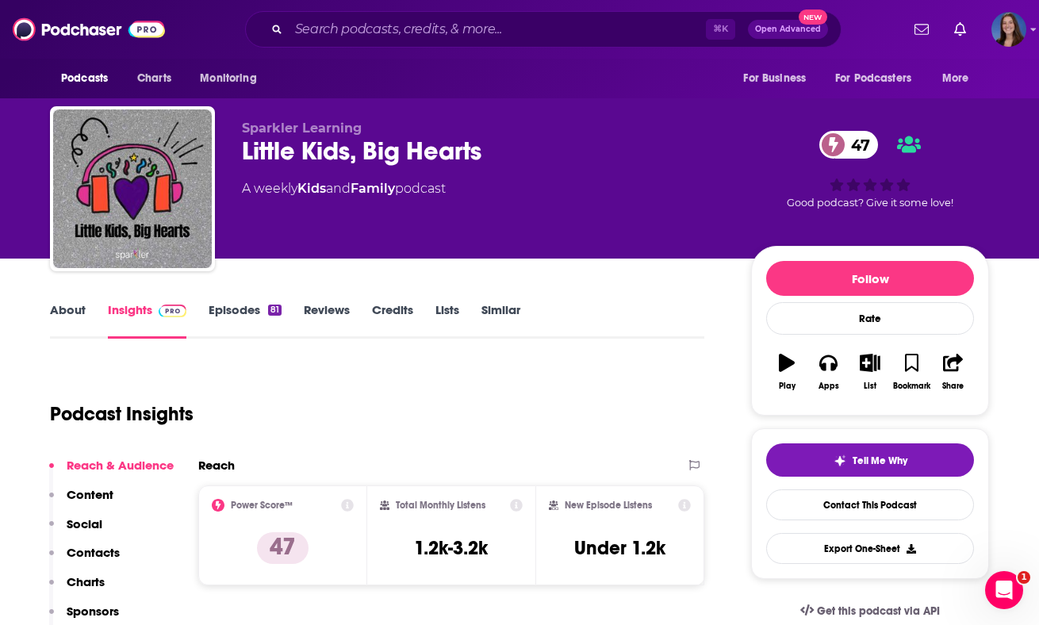
click at [58, 310] on link "About" at bounding box center [68, 320] width 36 height 36
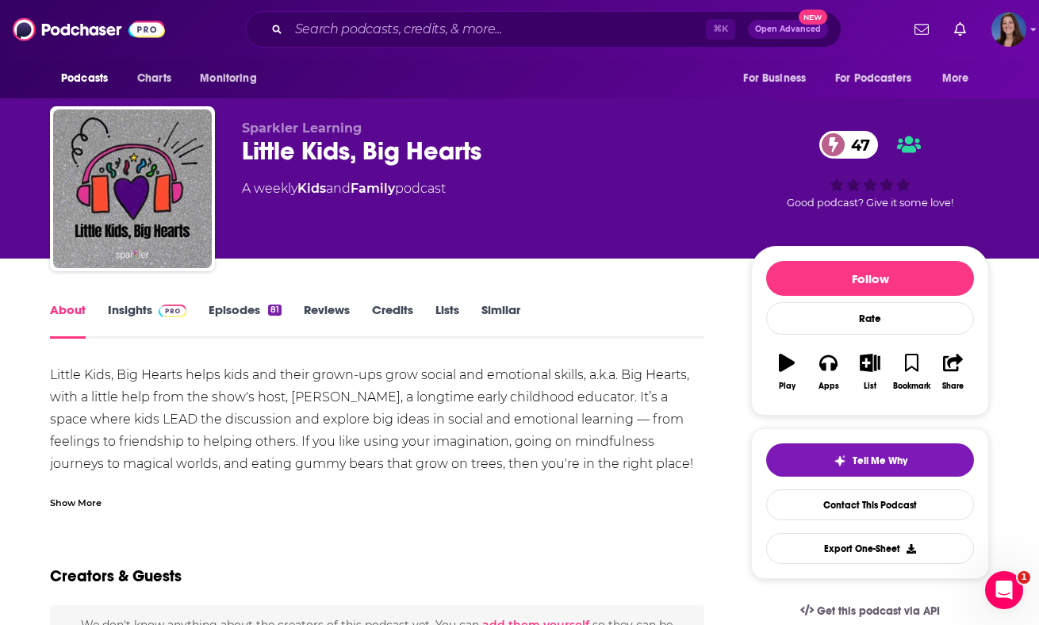
click at [127, 325] on link "Insights" at bounding box center [147, 320] width 79 height 36
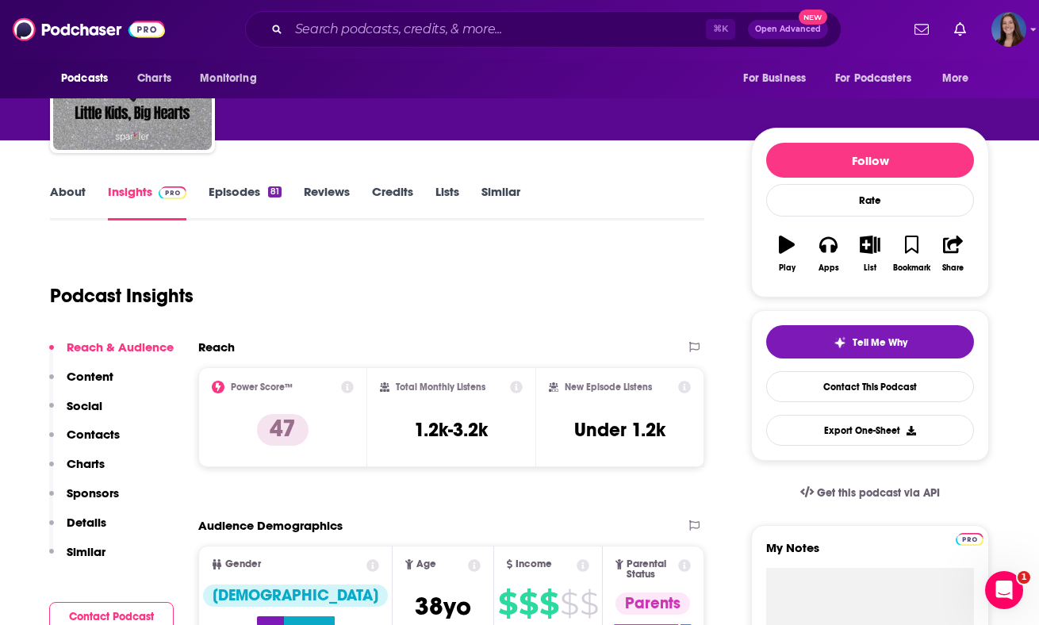
scroll to position [125, 0]
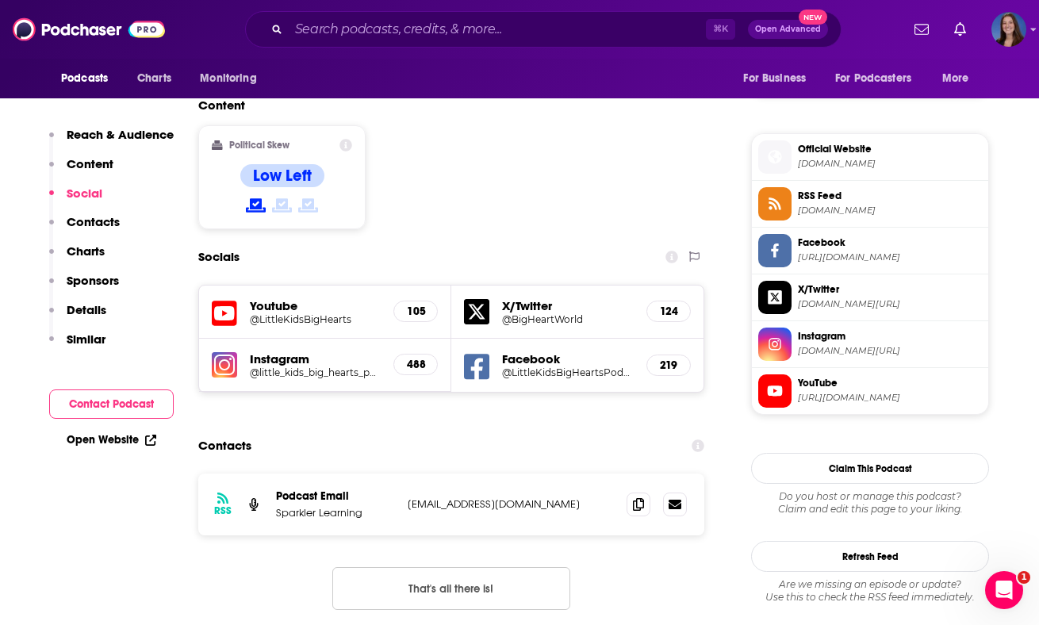
scroll to position [1237, 0]
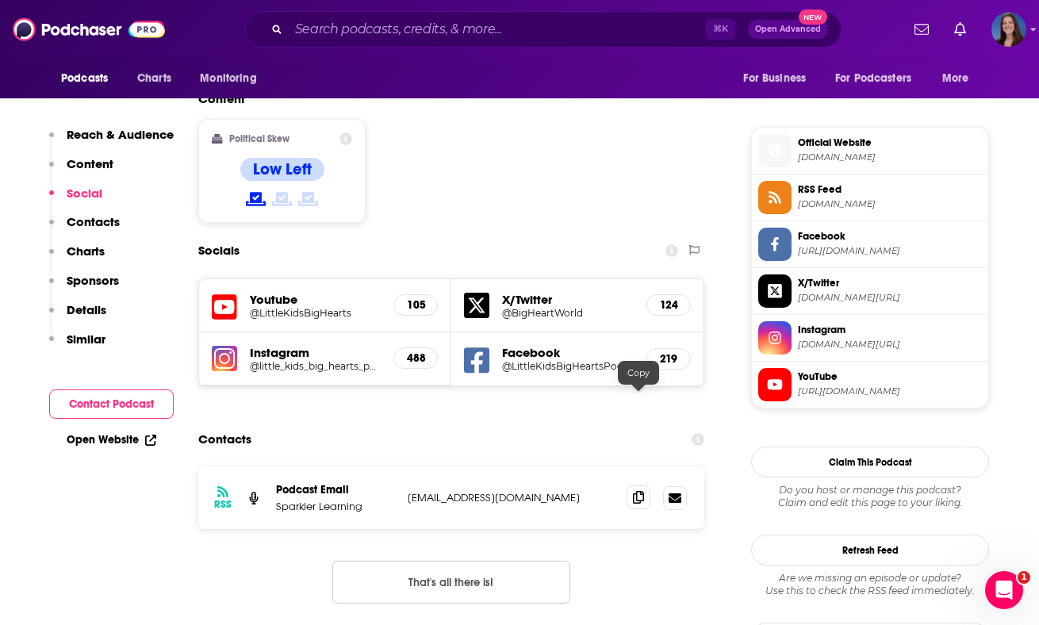
click at [638, 485] on span at bounding box center [638, 497] width 24 height 24
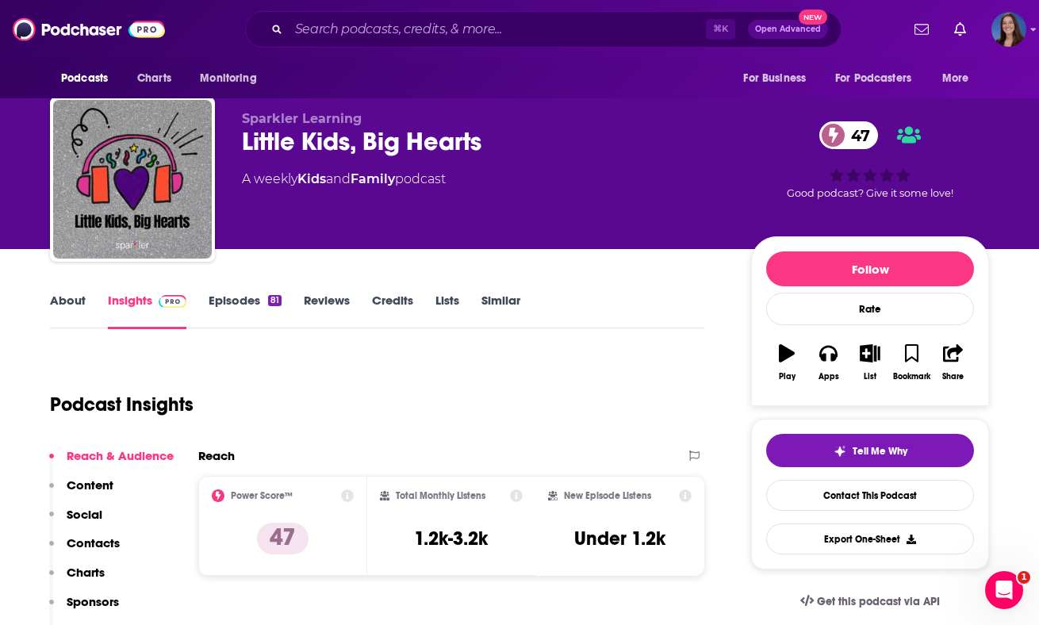
scroll to position [0, 0]
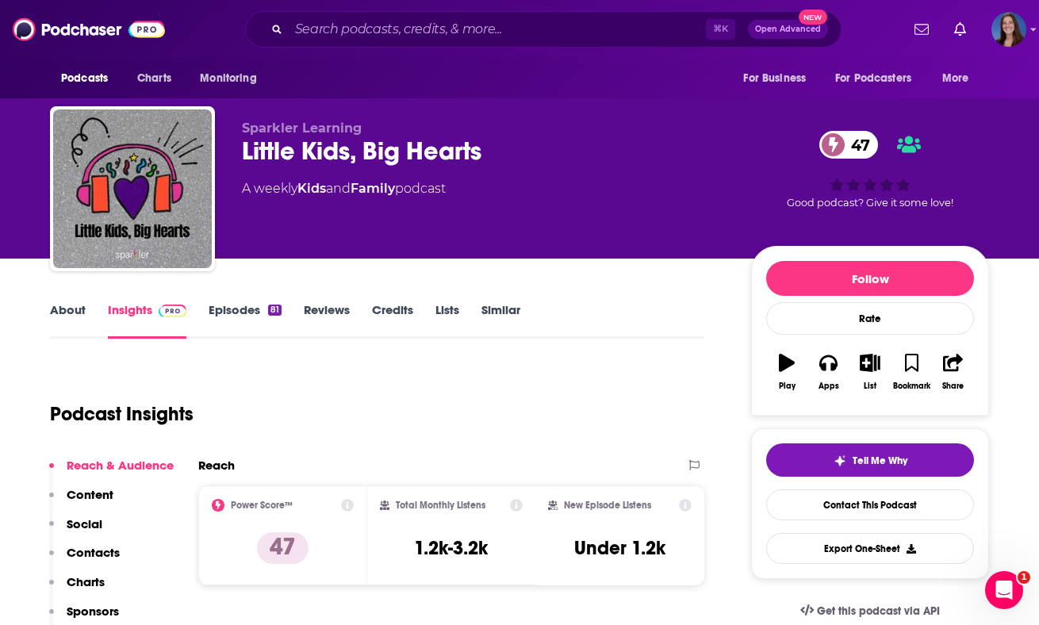
click at [67, 308] on link "About" at bounding box center [68, 320] width 36 height 36
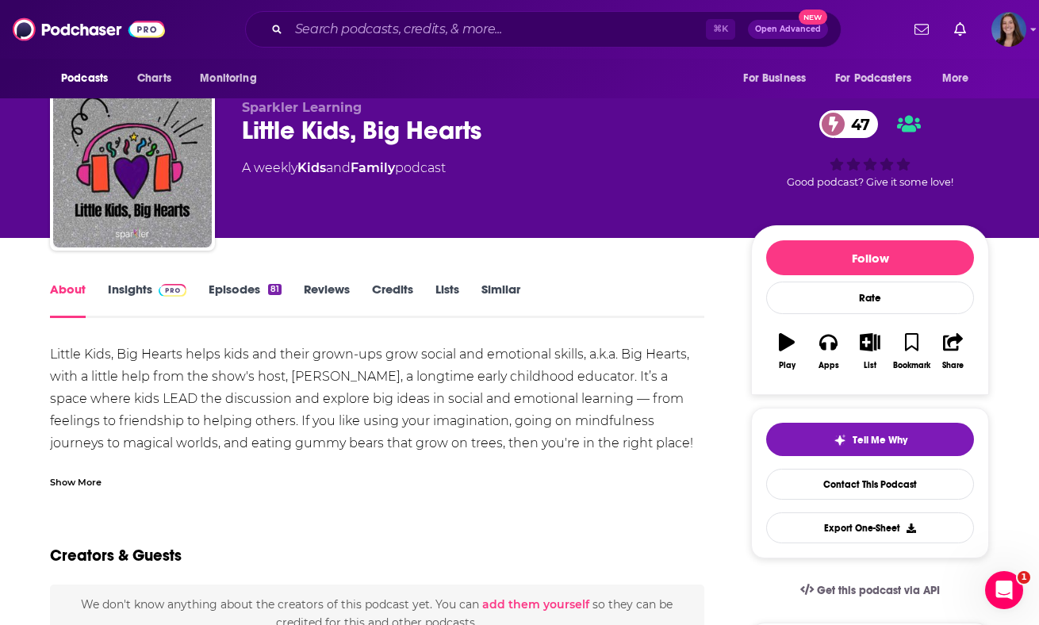
scroll to position [25, 0]
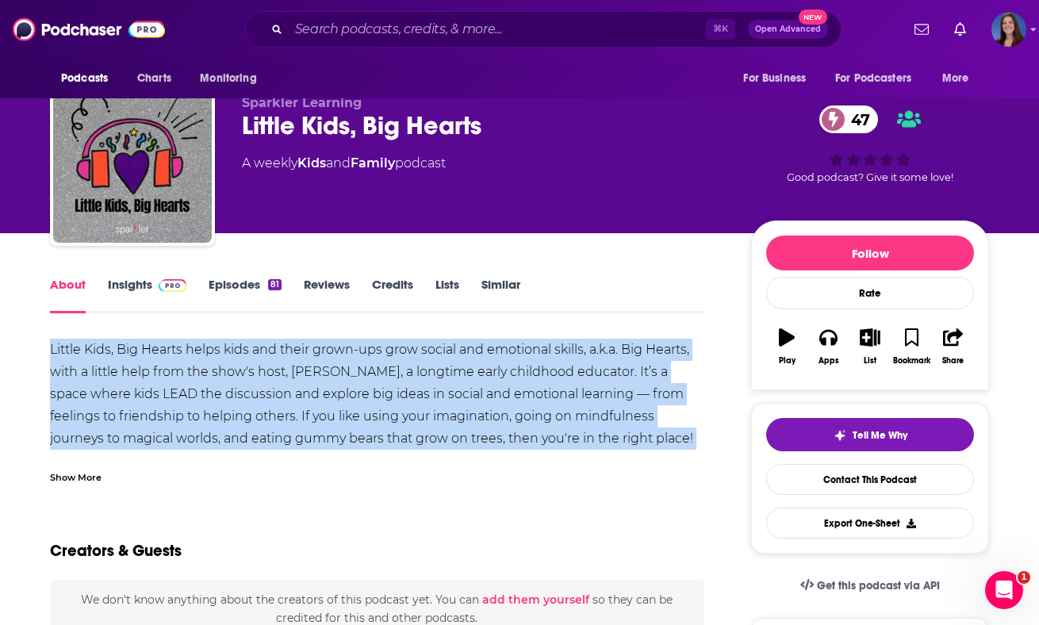
drag, startPoint x: 36, startPoint y: 343, endPoint x: 684, endPoint y: 454, distance: 657.2
copy div "Little Kids, Big Hearts helps kids and their grown-ups grow social and emotiona…"
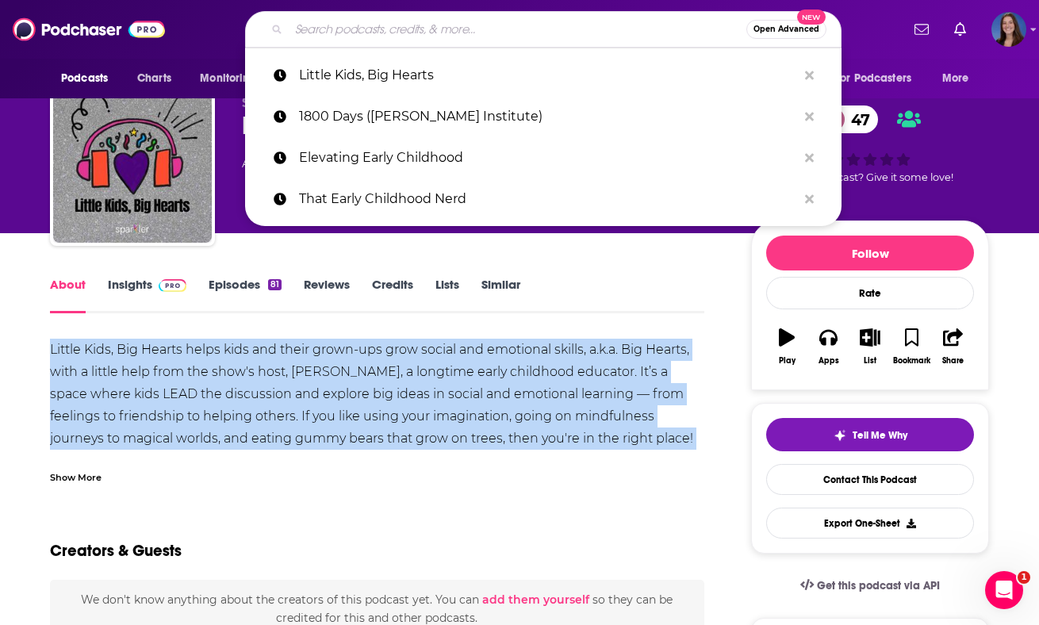
click at [438, 26] on input "Search podcasts, credits, & more..." at bounding box center [518, 29] width 458 height 25
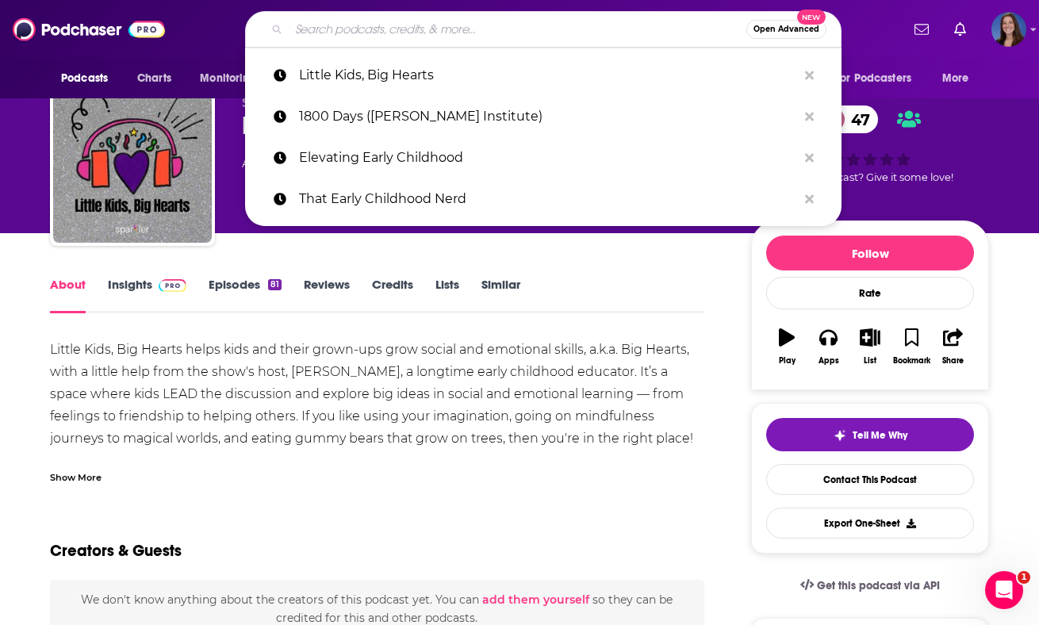
paste input "Inspire Early Learning"
type input "Inspire Early Learning"
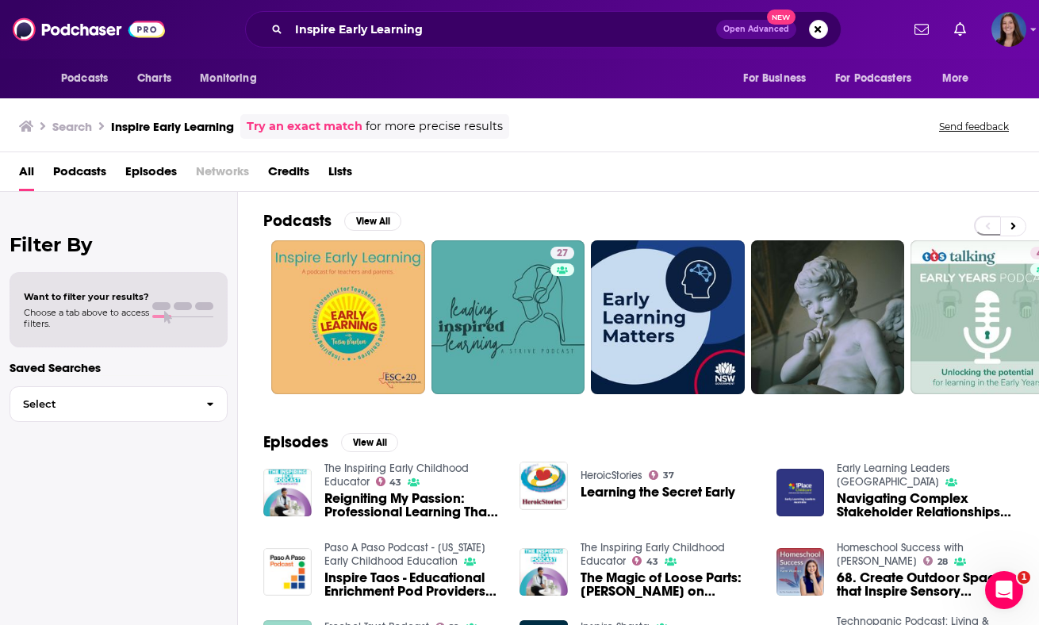
click at [515, 217] on div "Podcasts View All" at bounding box center [651, 225] width 776 height 29
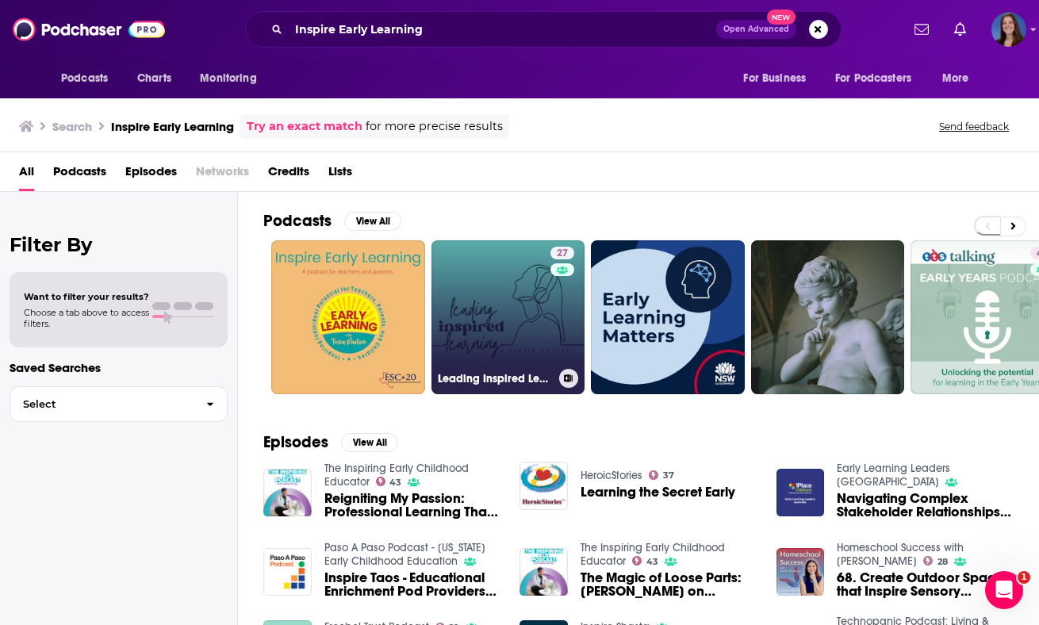
click at [523, 280] on link "27 Leading Inspired Learning" at bounding box center [508, 317] width 154 height 154
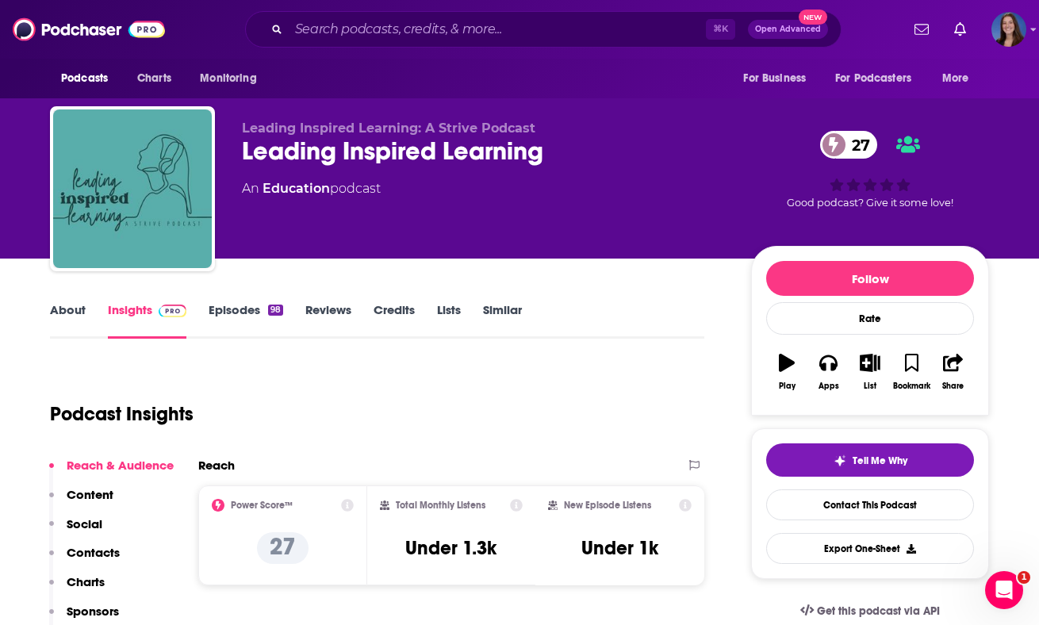
click at [79, 308] on link "About" at bounding box center [68, 320] width 36 height 36
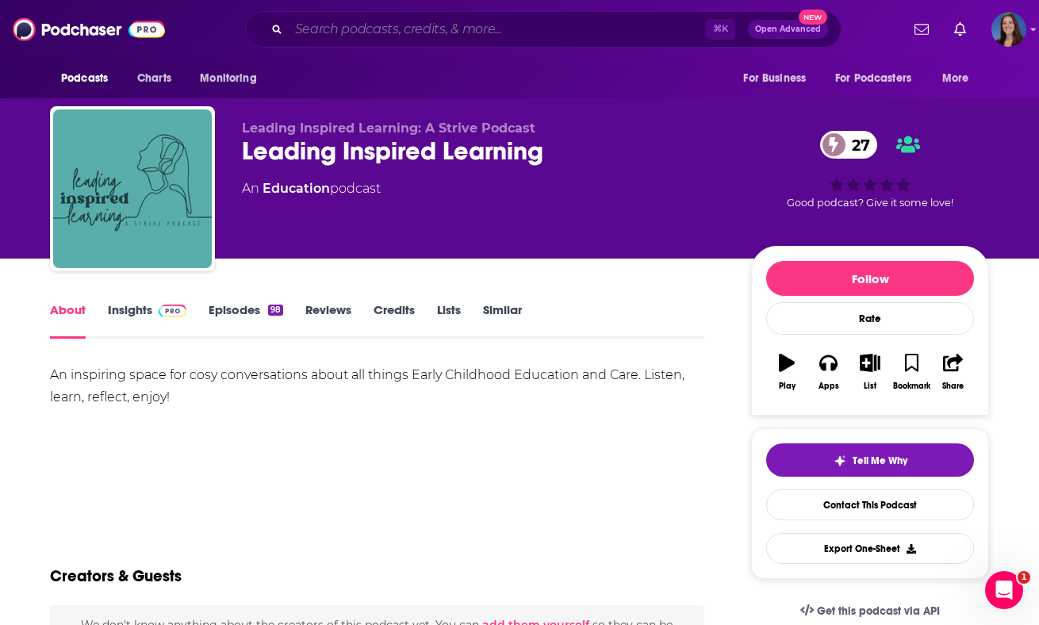
click at [400, 32] on input "Search podcasts, credits, & more..." at bounding box center [497, 29] width 417 height 25
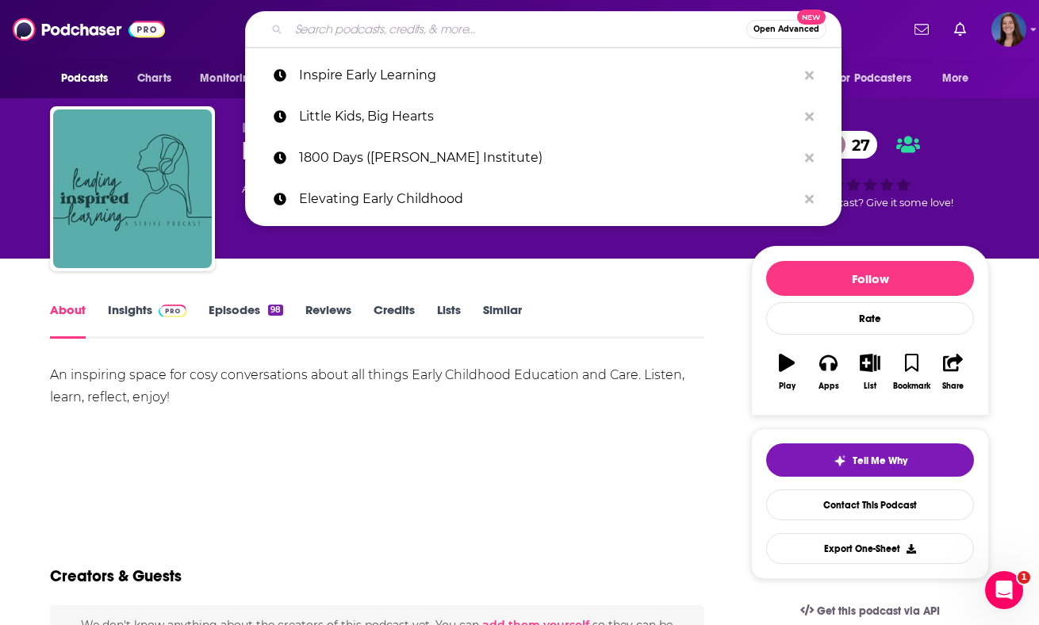
paste input "Kindergarten Ready: What Really Matters in Child Development"
type input "Kindergarten Ready: What Really Matters in Child Development"
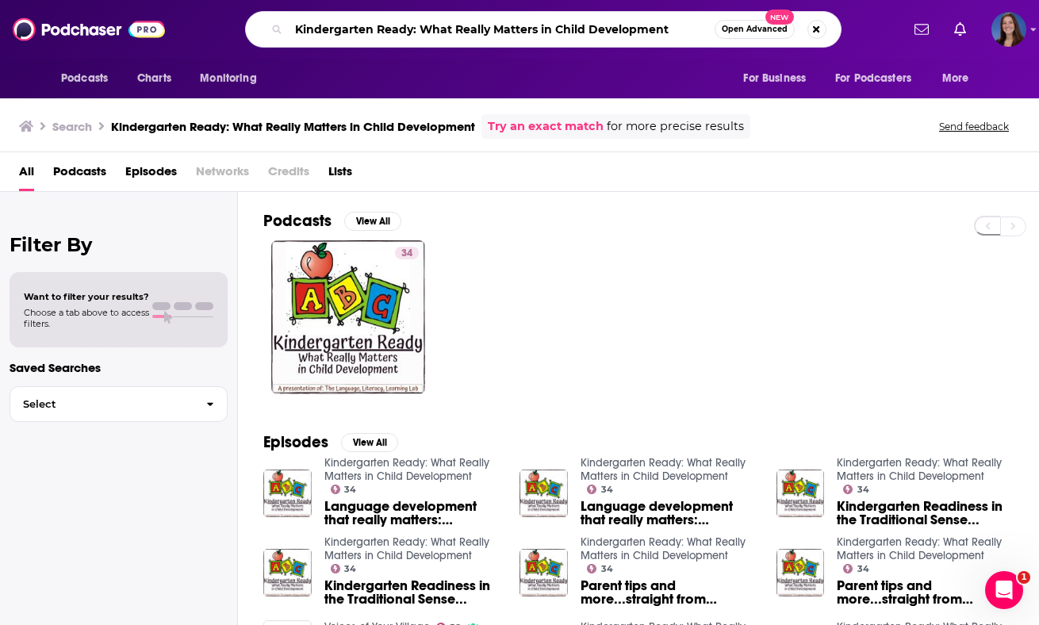
click at [393, 37] on input "Kindergarten Ready: What Really Matters in Child Development" at bounding box center [502, 29] width 426 height 25
paste input "eys to Kindergarten Readiness"
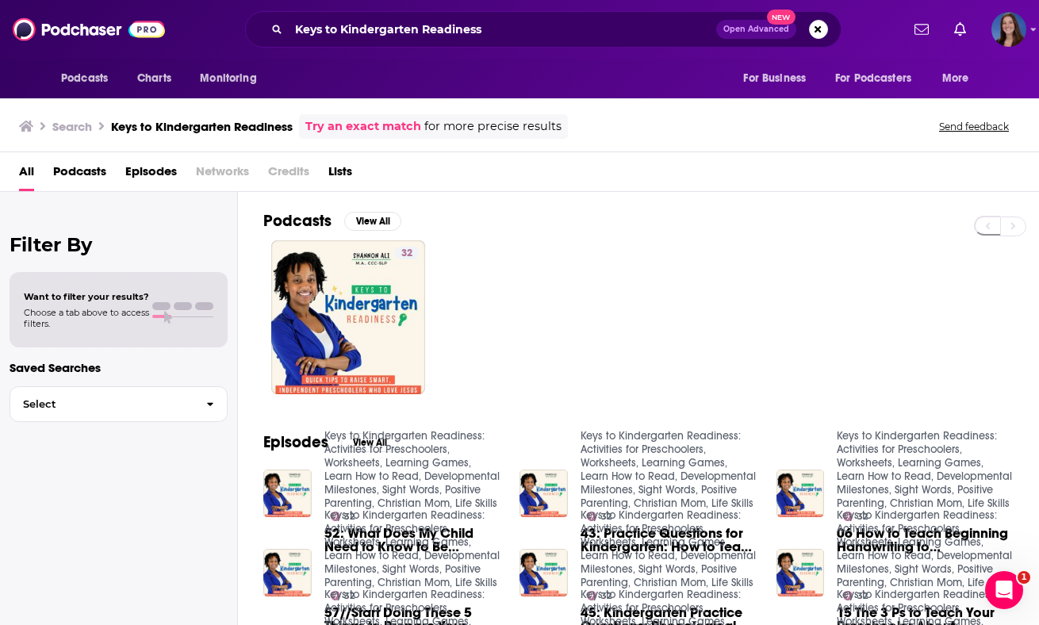
scroll to position [6, 0]
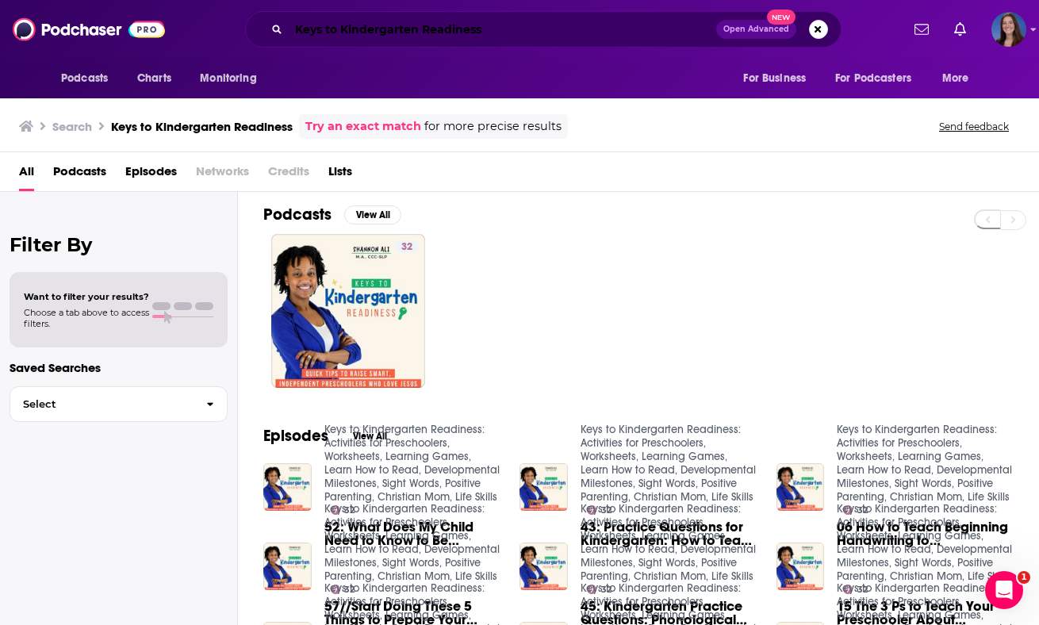
click at [512, 31] on input "Keys to Kindergarten Readiness" at bounding box center [502, 29] width 427 height 25
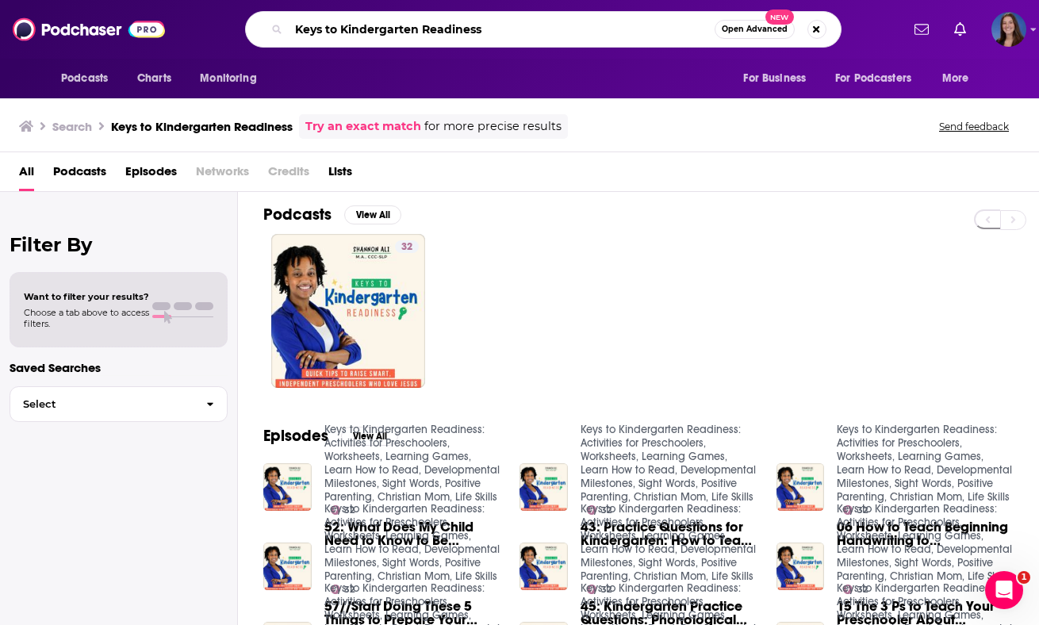
click at [512, 31] on input "Keys to Kindergarten Readiness" at bounding box center [502, 29] width 426 height 25
paste input "Your Child is Not Failing: Misconceptions on Kindergarten Readiness (PedsDocTal…"
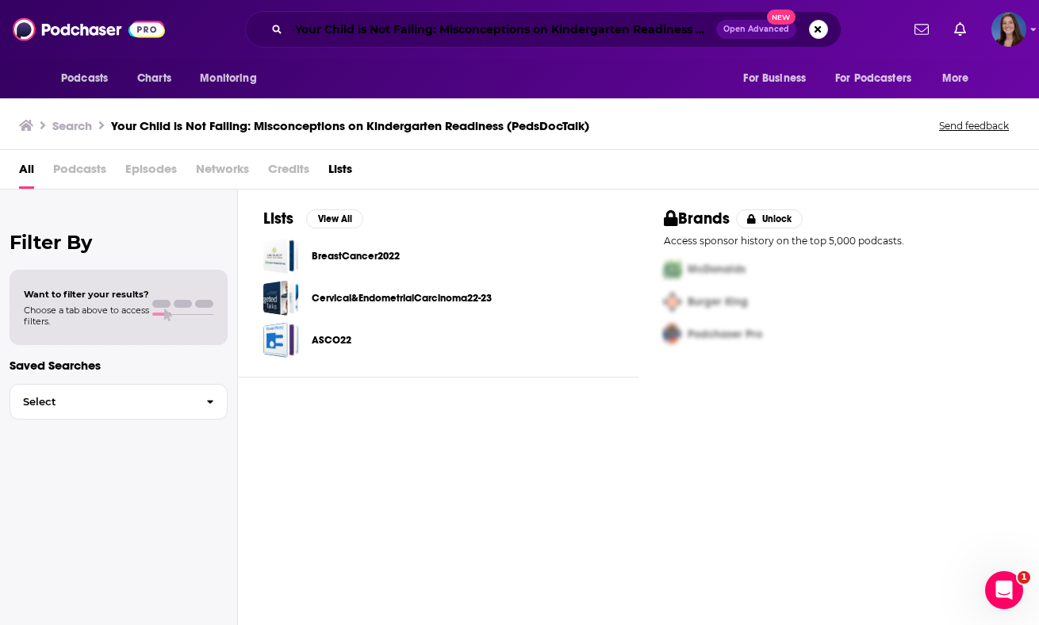
click at [399, 29] on input "Your Child is Not Failing: Misconceptions on Kindergarten Readiness (PedsDocTal…" at bounding box center [502, 29] width 427 height 25
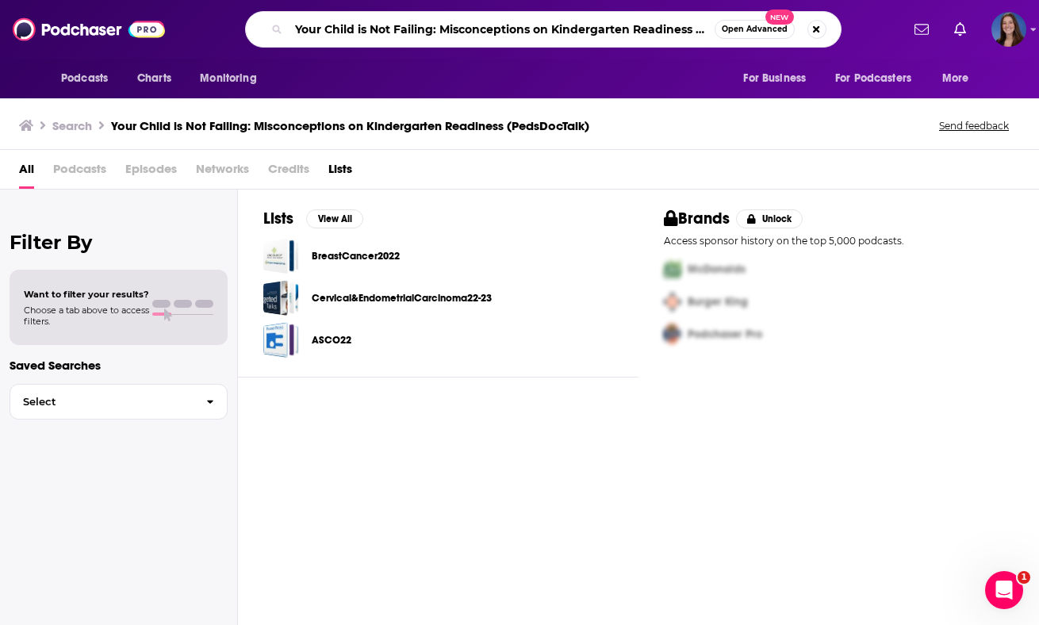
click at [399, 29] on input "Your Child is Not Failing: Misconceptions on Kindergarten Readiness (PedsDocTal…" at bounding box center [502, 29] width 426 height 25
paste input "ng & Healthy – Kindergarten Readiness"
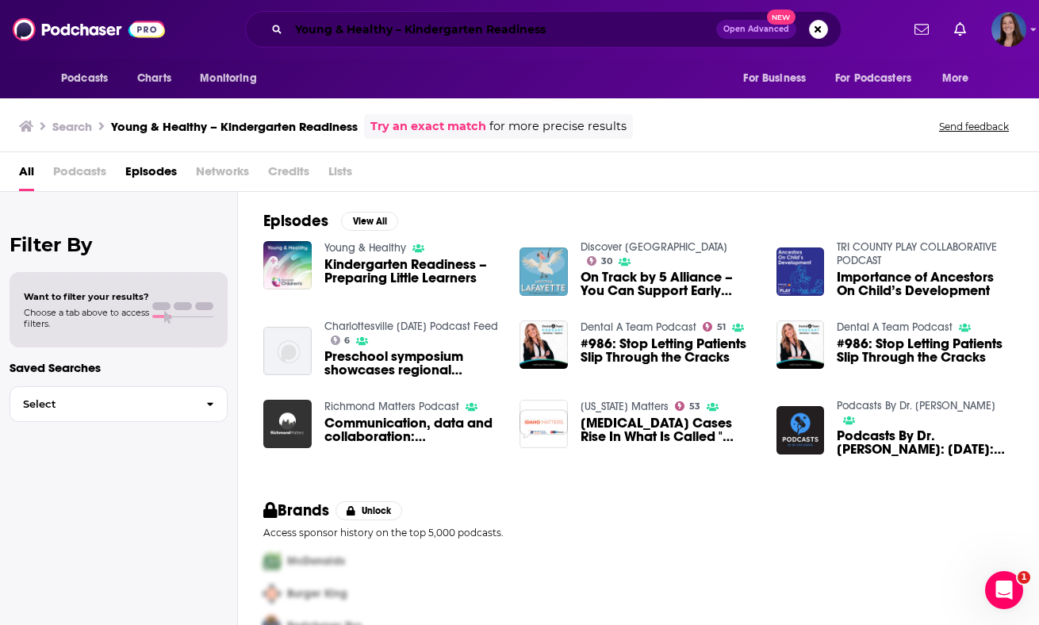
click at [454, 21] on input "Young & Healthy – Kindergarten Readiness" at bounding box center [502, 29] width 427 height 25
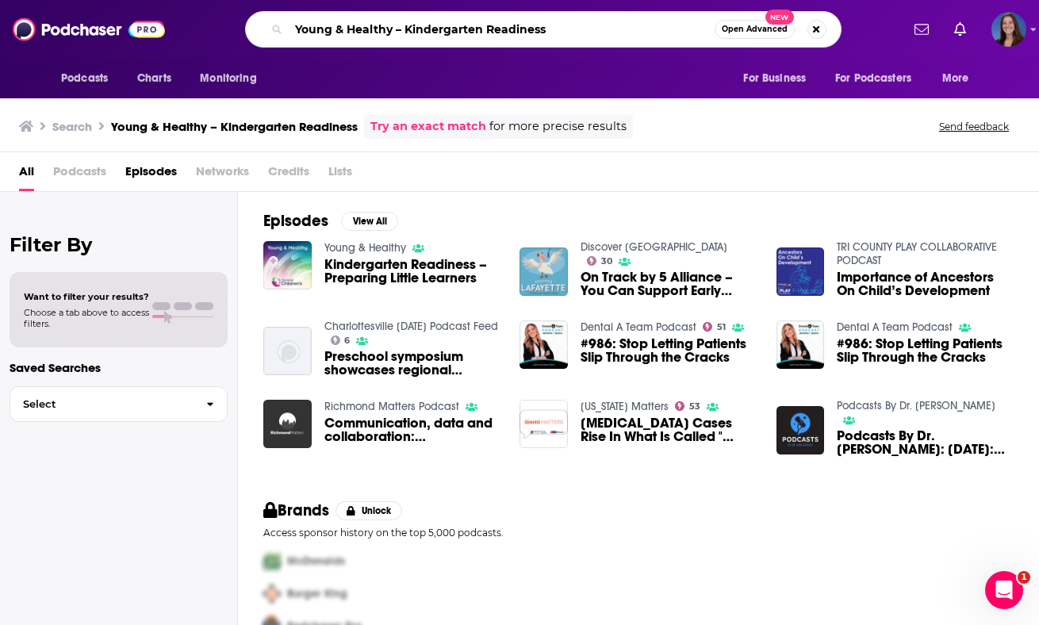
click at [454, 21] on input "Young & Healthy – Kindergarten Readiness" at bounding box center [502, 29] width 426 height 25
paste input "Teach. Play. Love. (Bright Horizons)"
type input "Teach. Play. Love. (Bright Horizons)"
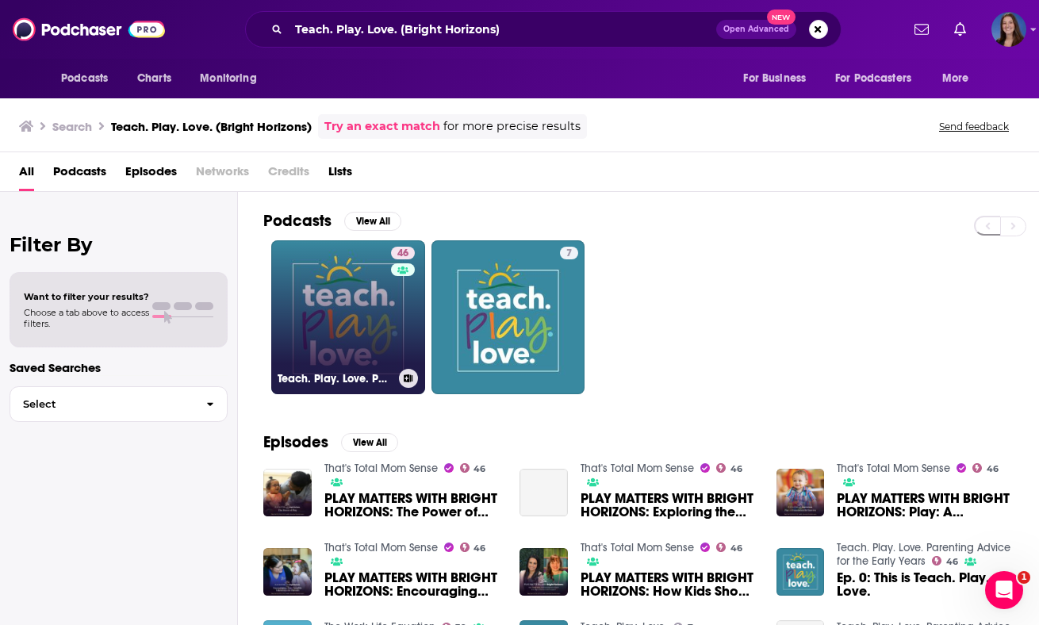
click at [374, 314] on link "46 Teach. Play. Love. Parenting Advice for the Early Years" at bounding box center [348, 317] width 154 height 154
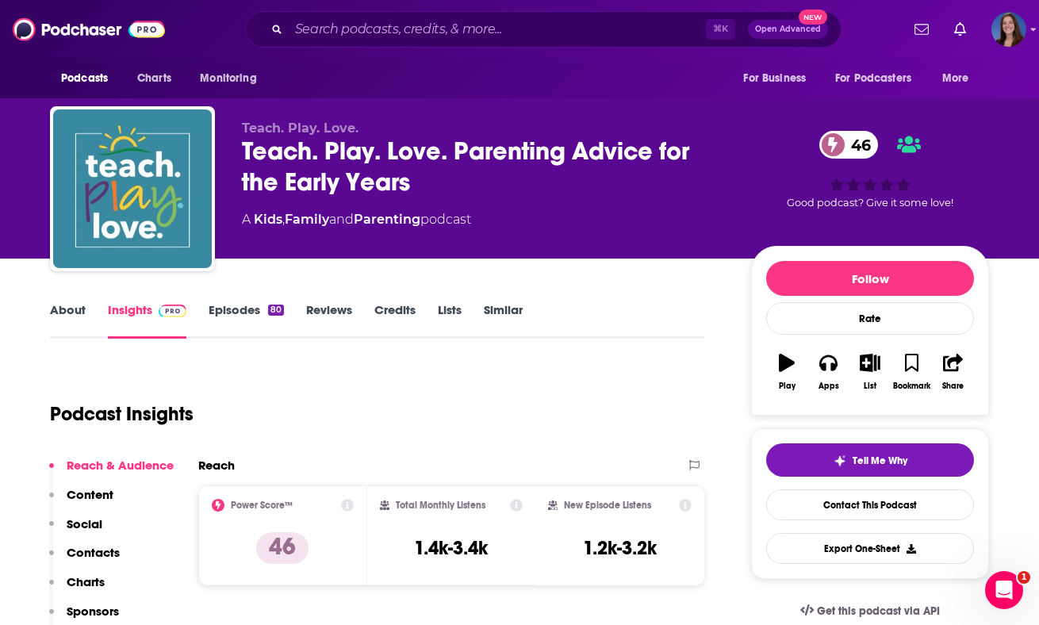
click at [492, 409] on div "Podcast Insights" at bounding box center [371, 404] width 642 height 81
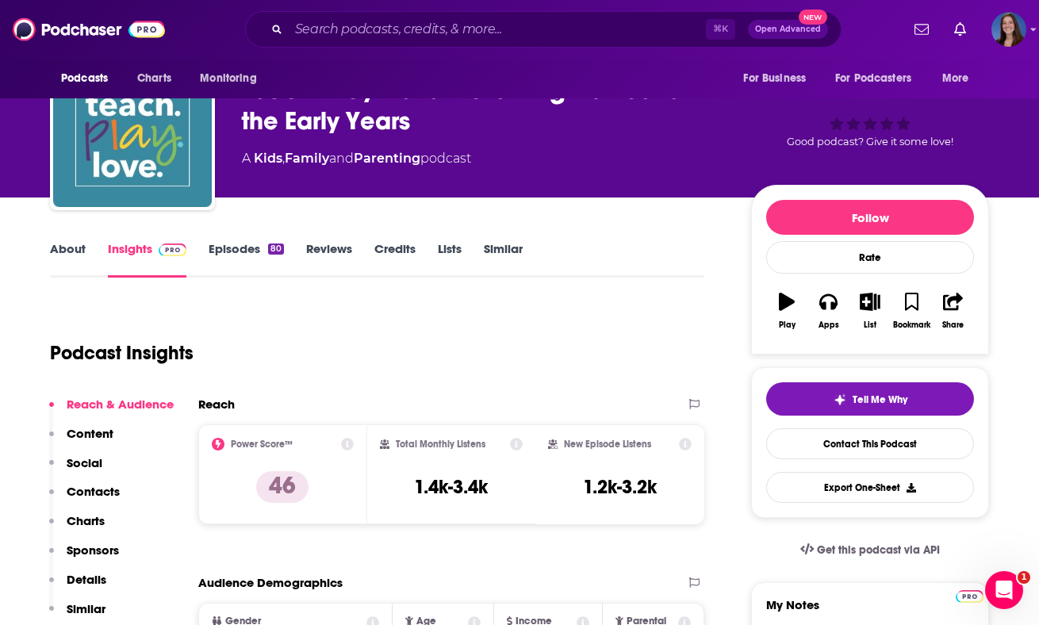
scroll to position [71, 0]
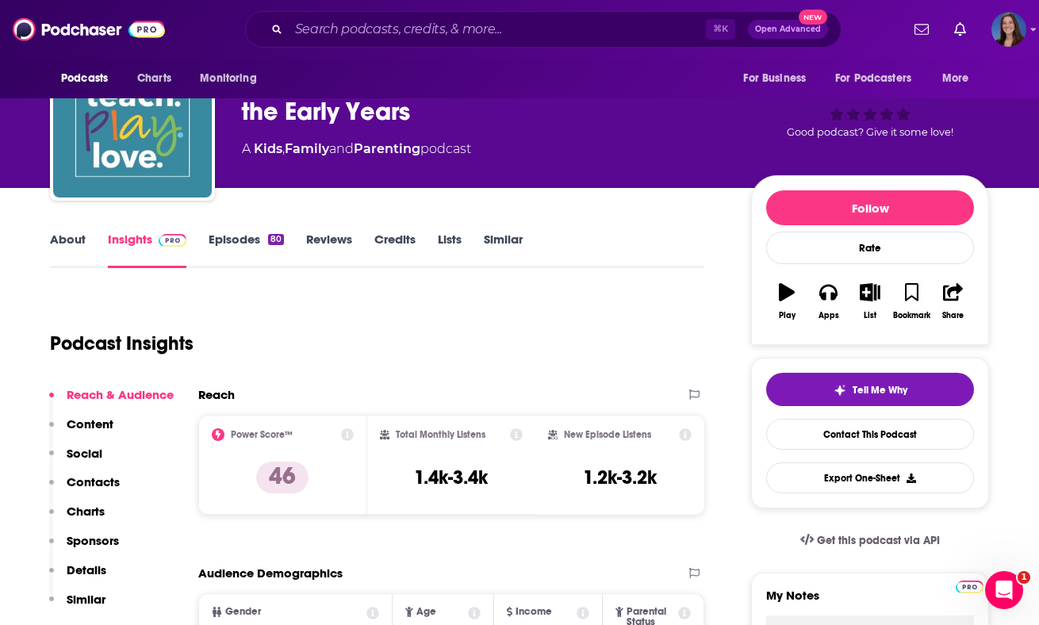
click at [71, 235] on link "About" at bounding box center [68, 250] width 36 height 36
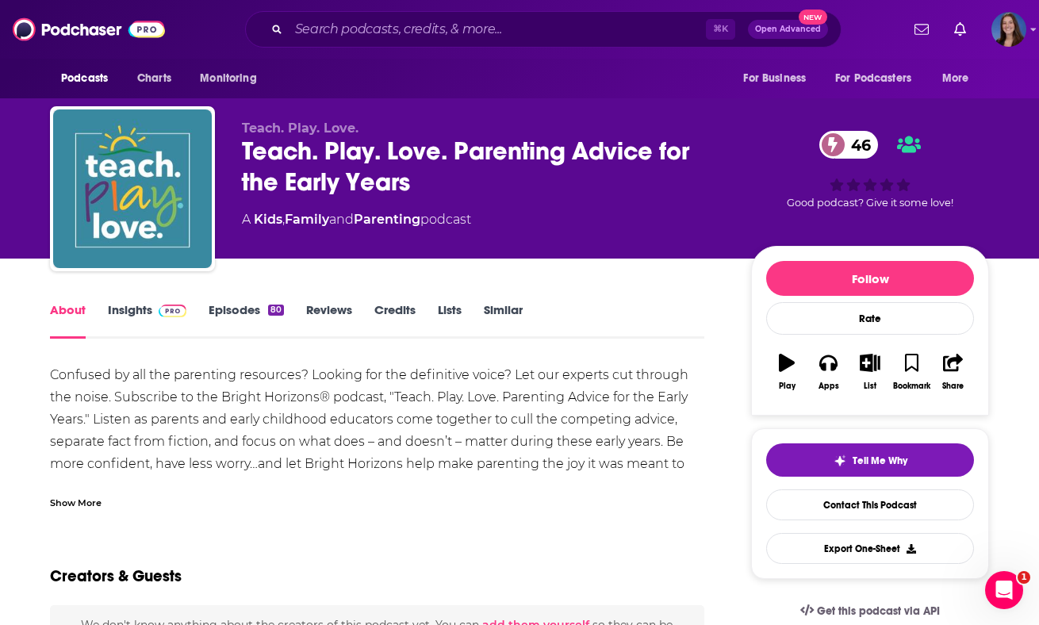
click at [64, 504] on div "Show More" at bounding box center [76, 501] width 52 height 15
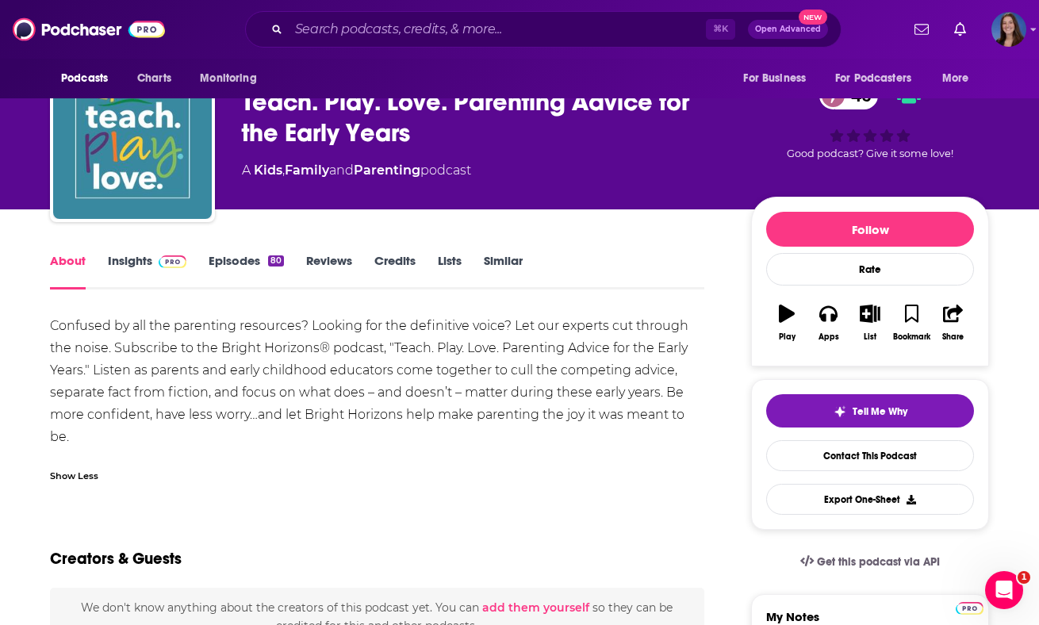
scroll to position [94, 0]
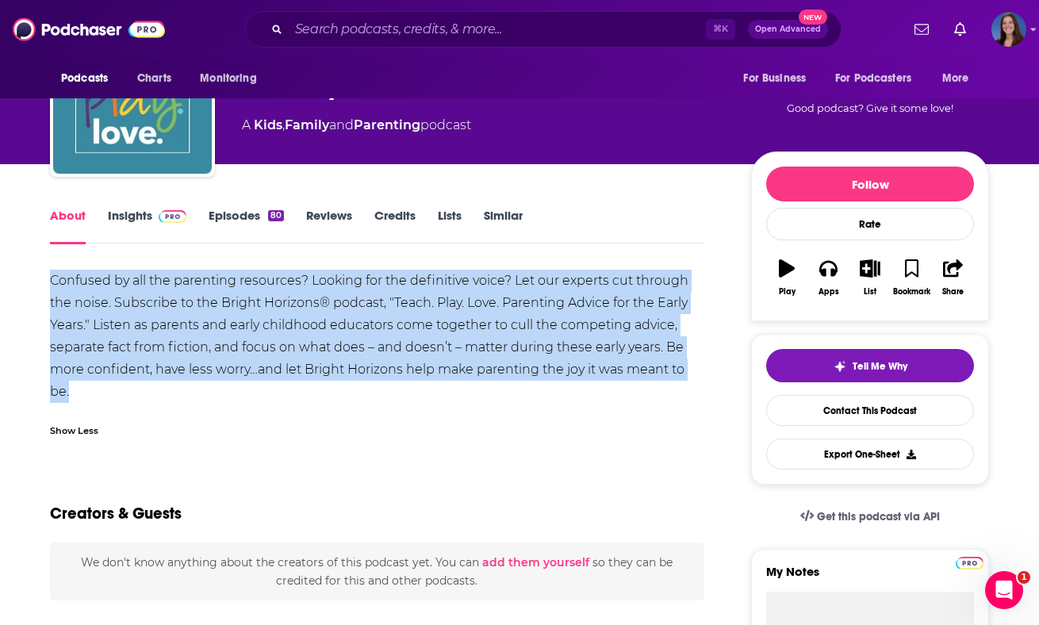
drag, startPoint x: 42, startPoint y: 282, endPoint x: 91, endPoint y: 406, distance: 133.9
copy div "Confused by all the parenting resources? Looking for the definitive voice? Let …"
click at [128, 213] on link "Insights" at bounding box center [147, 226] width 79 height 36
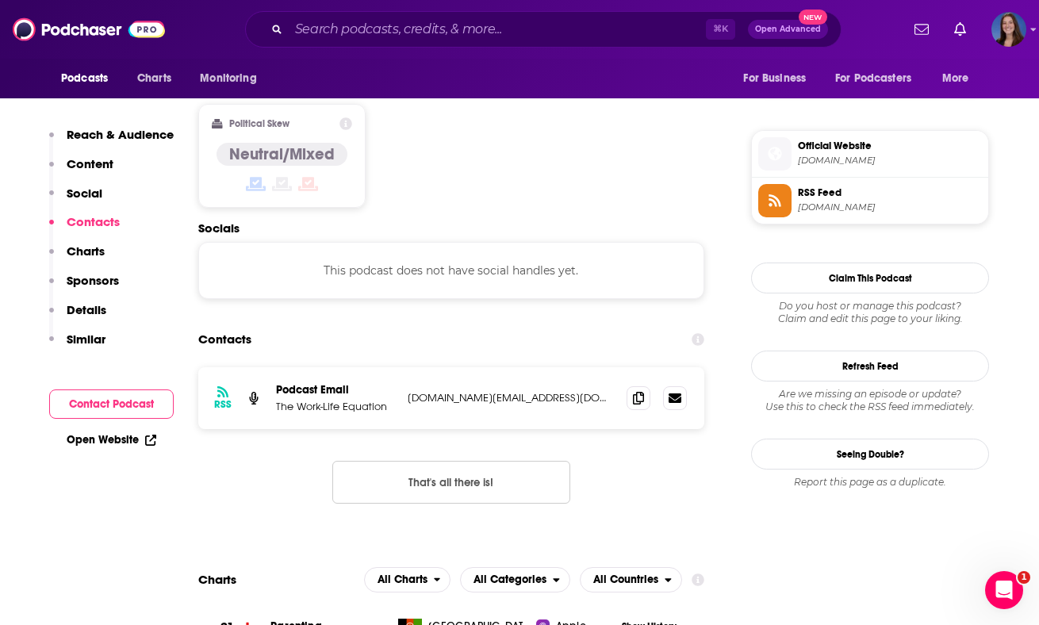
scroll to position [1247, 0]
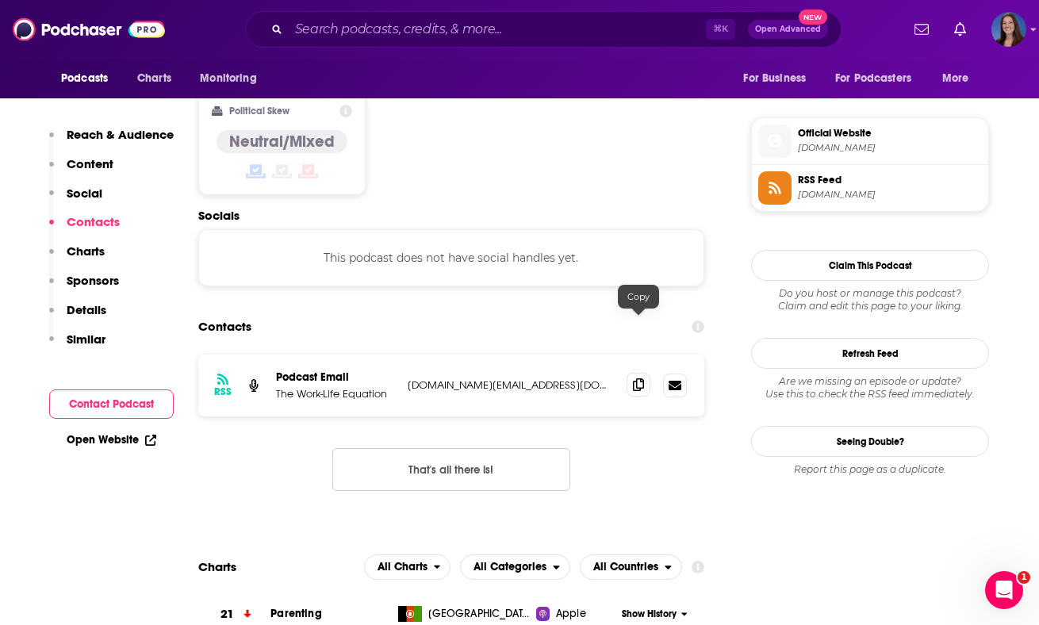
click at [637, 373] on span at bounding box center [638, 385] width 24 height 24
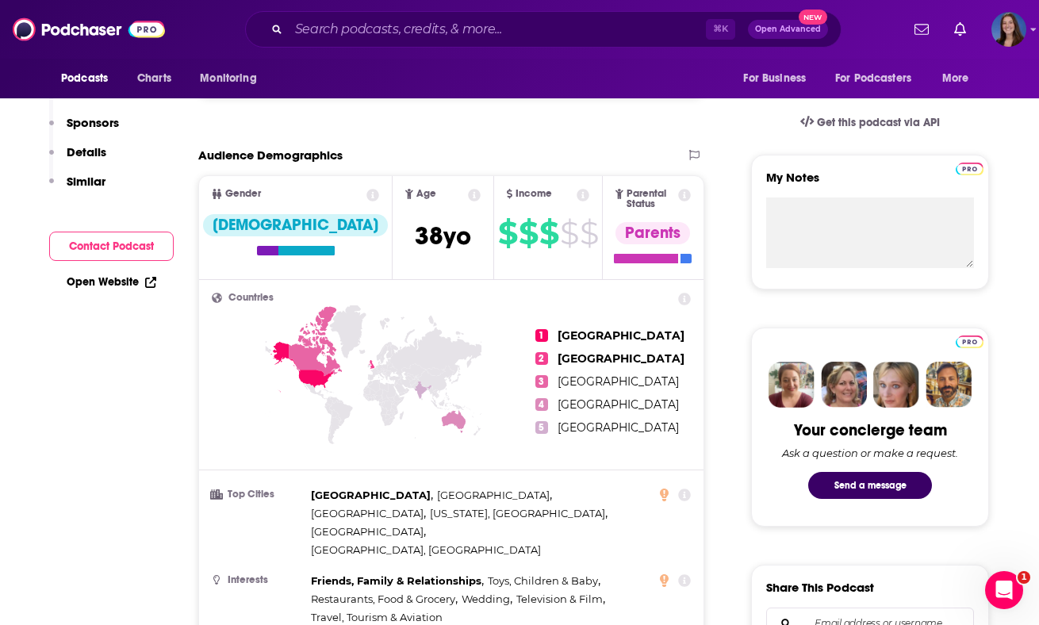
scroll to position [0, 0]
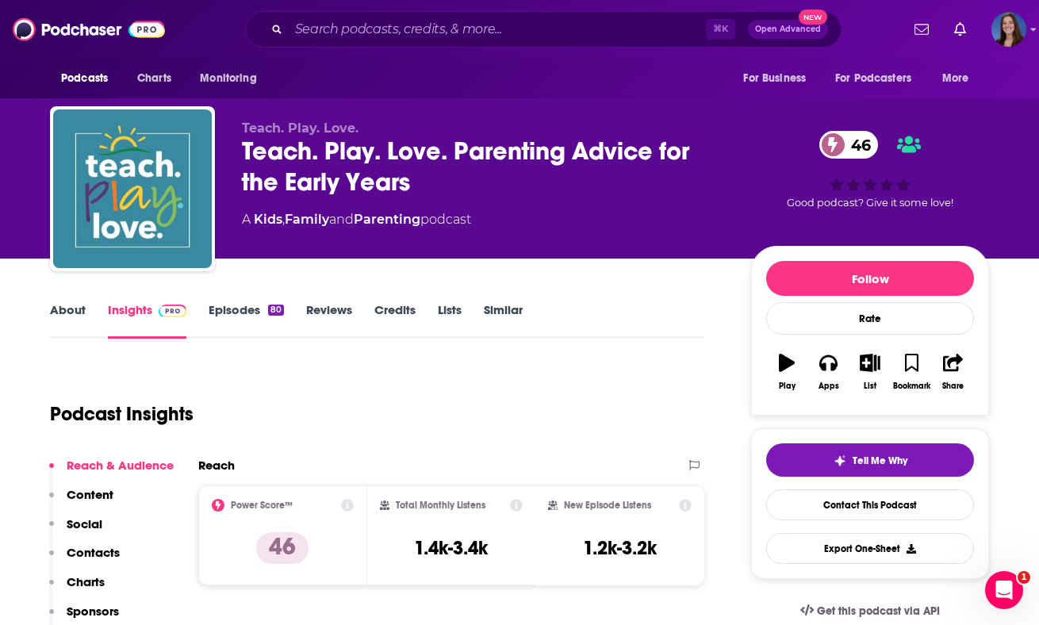
click at [58, 302] on link "About" at bounding box center [68, 320] width 36 height 36
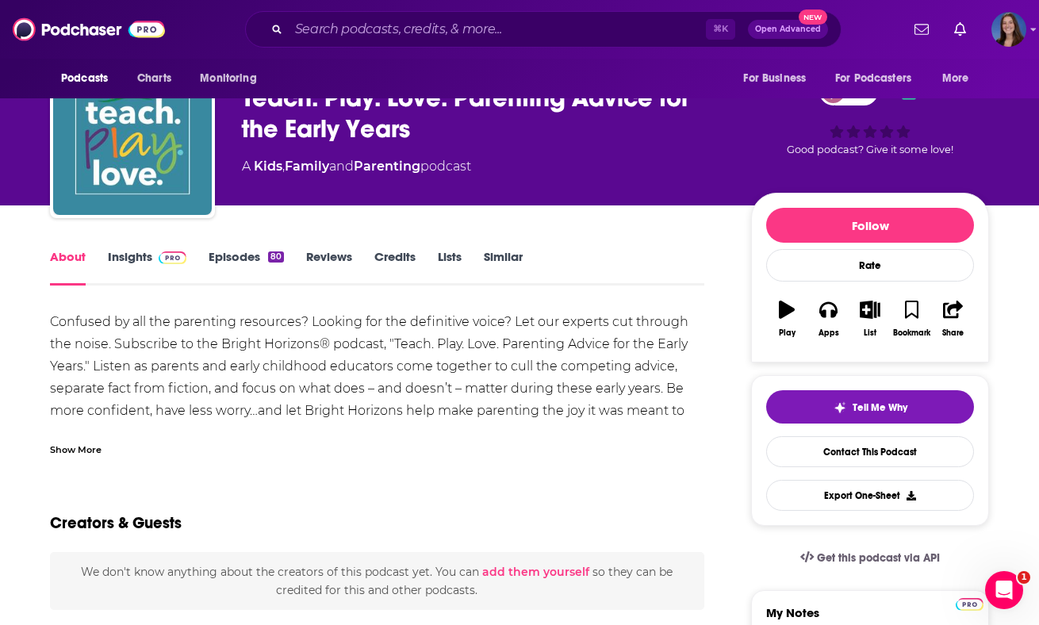
scroll to position [58, 0]
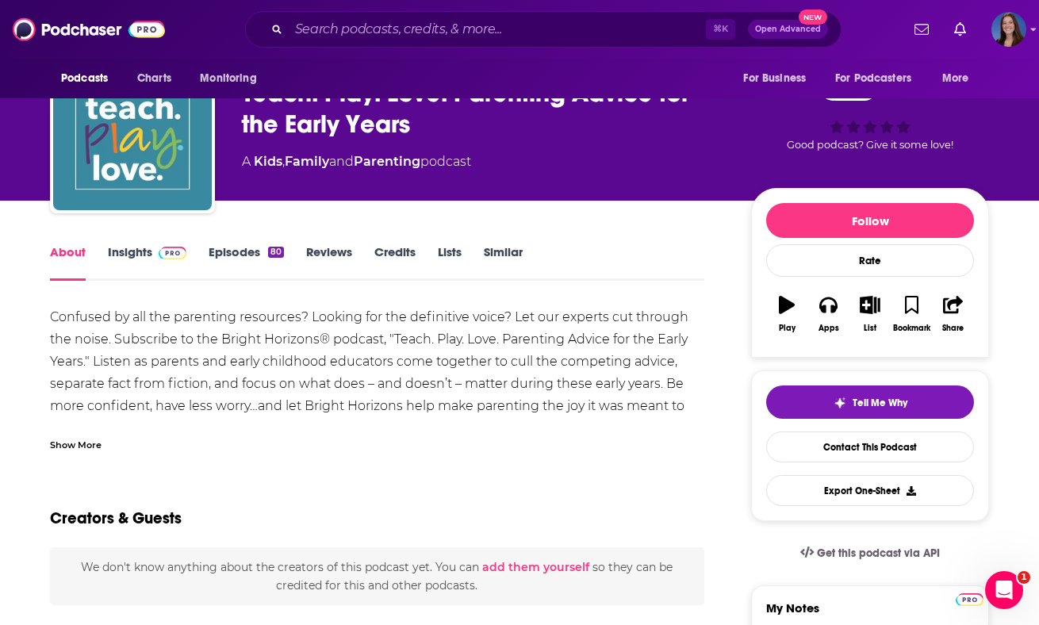
click at [82, 441] on div "Show More" at bounding box center [76, 443] width 52 height 15
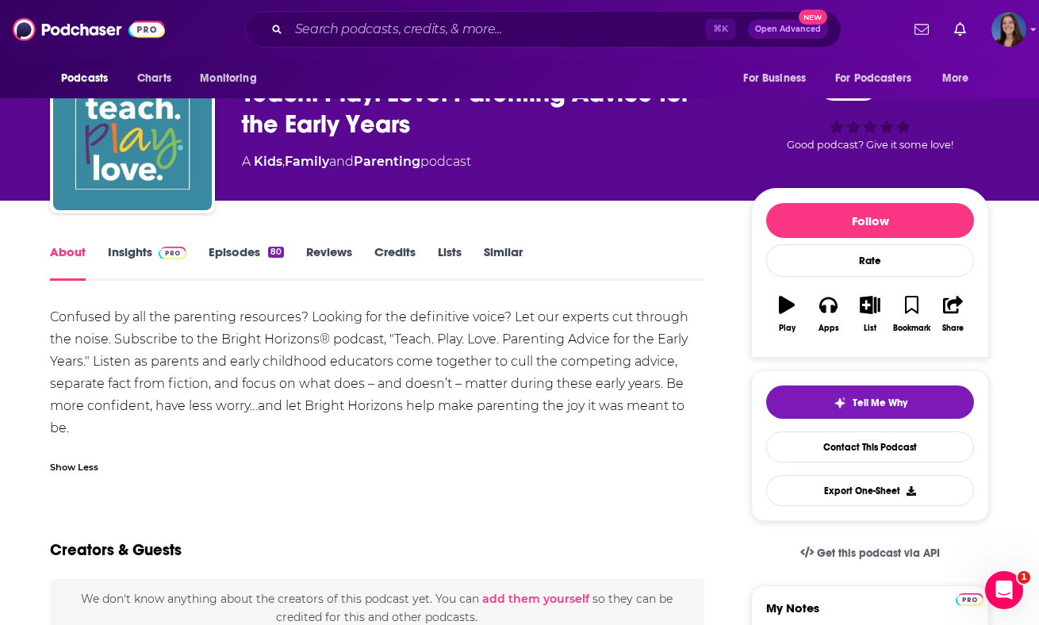
scroll to position [0, 0]
